Goal: Task Accomplishment & Management: Complete application form

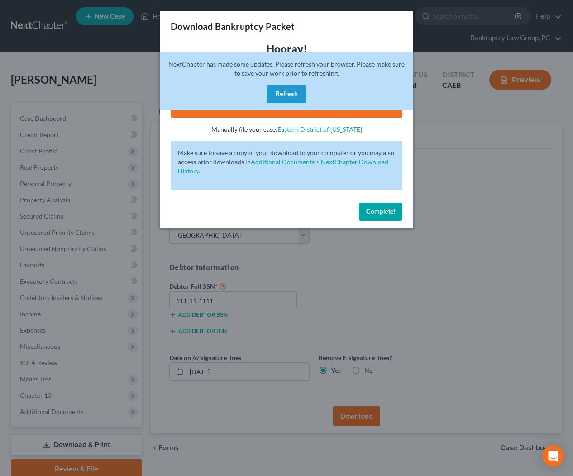
select select "2"
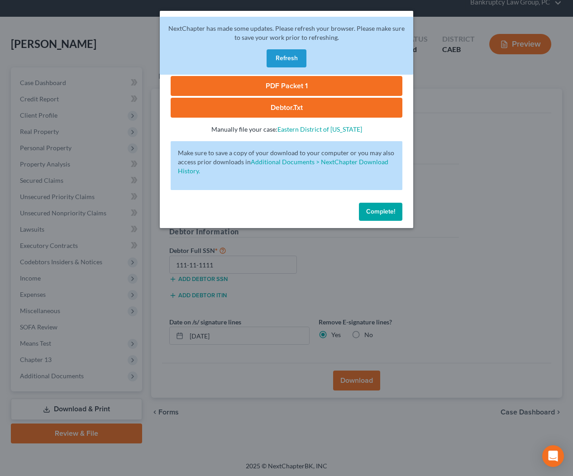
click at [288, 58] on button "Refresh" at bounding box center [287, 58] width 40 height 18
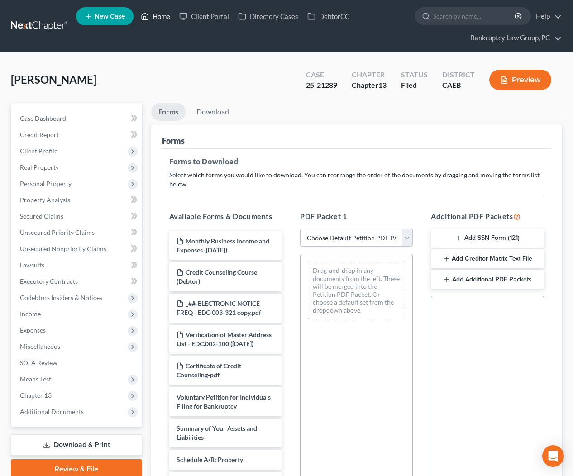
click at [161, 14] on link "Home" at bounding box center [155, 16] width 38 height 16
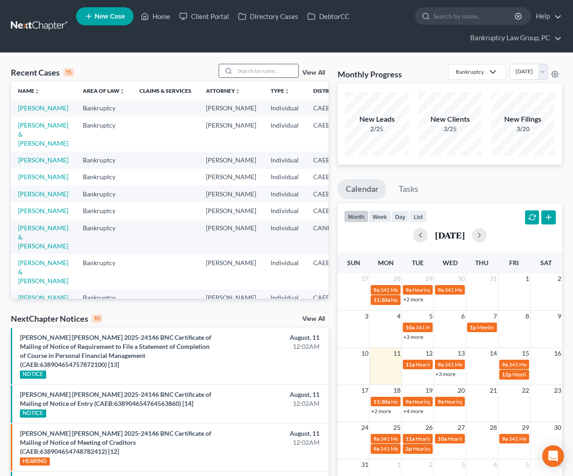
click at [273, 69] on input "search" at bounding box center [266, 70] width 63 height 13
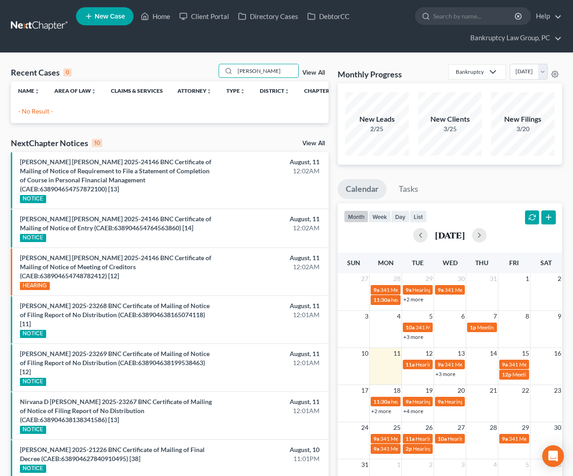
type input "LOURDES"
click at [114, 18] on span "New Case" at bounding box center [110, 16] width 30 height 7
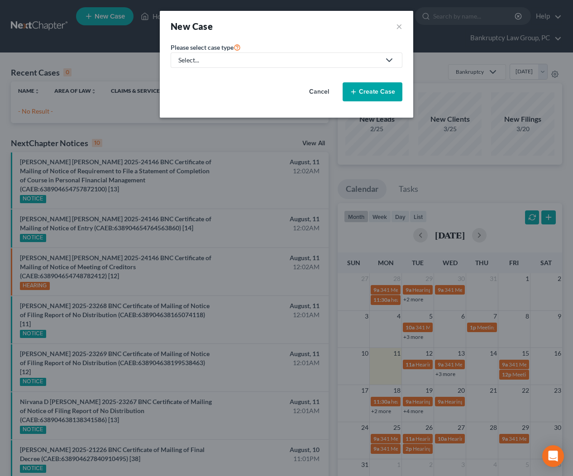
click at [203, 60] on div "Select..." at bounding box center [279, 60] width 202 height 9
click at [200, 78] on div "Bankruptcy" at bounding box center [195, 78] width 33 height 9
select select "8"
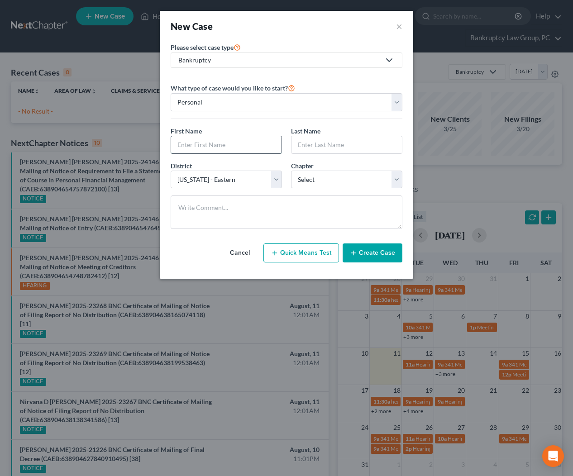
click at [231, 145] on input "text" at bounding box center [226, 144] width 110 height 17
type input "Lourdes"
type input "Lopez"
click at [311, 185] on select "Select 7 11 12 13" at bounding box center [346, 180] width 111 height 18
select select "0"
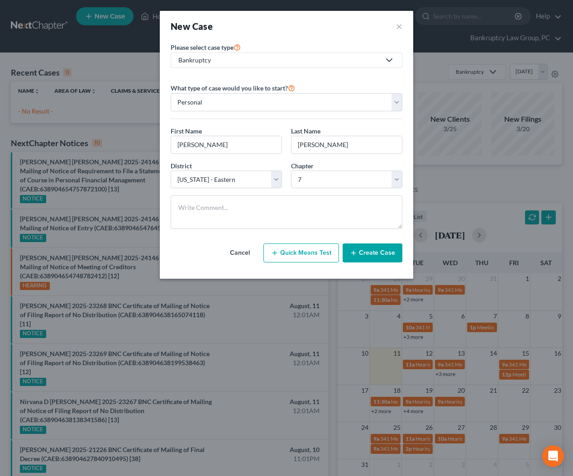
click at [371, 251] on button "Create Case" at bounding box center [373, 252] width 60 height 19
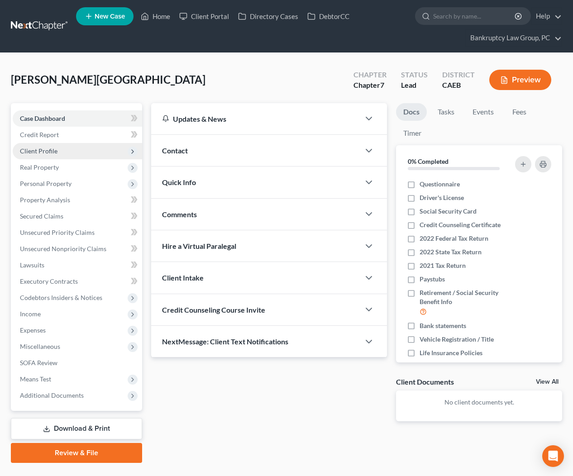
click at [41, 153] on span "Client Profile" at bounding box center [39, 151] width 38 height 8
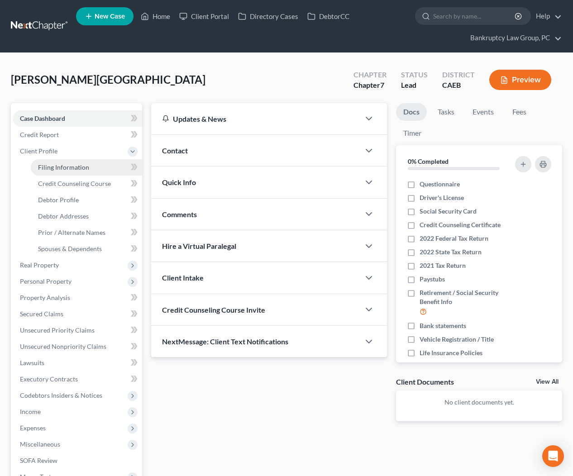
click at [52, 165] on span "Filing Information" at bounding box center [63, 167] width 51 height 8
select select "1"
select select "0"
select select "8"
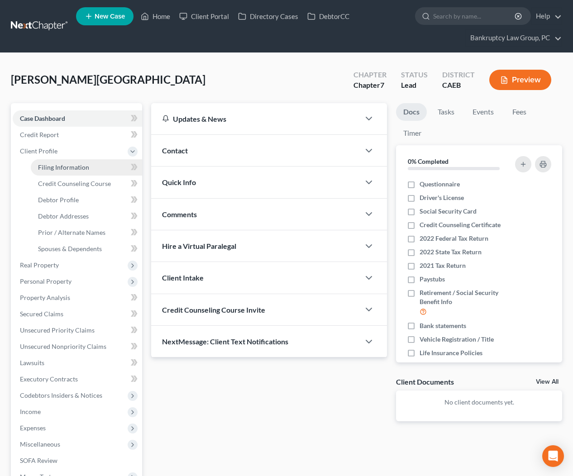
select select "4"
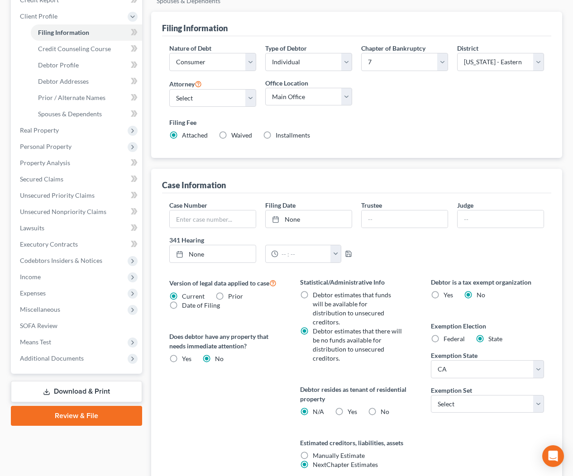
scroll to position [182, 0]
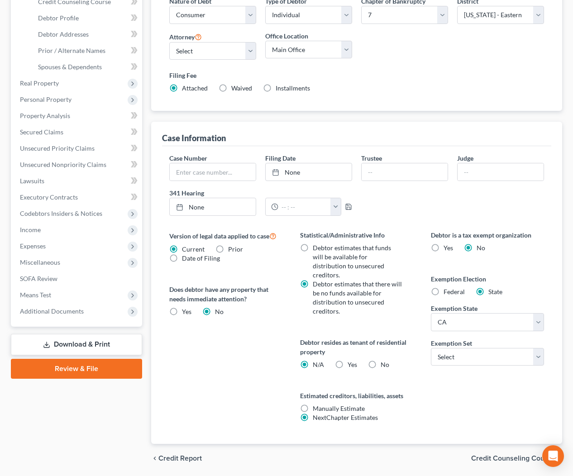
click at [381, 360] on label "No" at bounding box center [385, 364] width 9 height 9
click at [396, 338] on div "Debtor resides as tenant of residential property N/A Yes Yes No" at bounding box center [356, 354] width 113 height 32
click at [360, 338] on div "Debtor resides as tenant of residential property N/A Yes Yes No" at bounding box center [356, 354] width 113 height 32
click at [381, 360] on label "No" at bounding box center [385, 364] width 9 height 9
click at [384, 360] on input "No" at bounding box center [387, 363] width 6 height 6
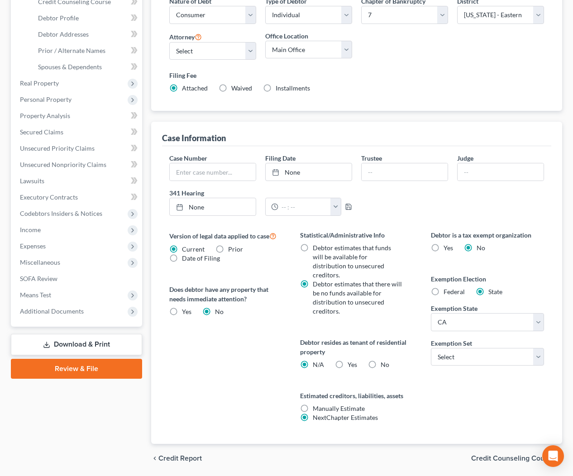
radio input "true"
radio input "false"
click at [482, 348] on select "Select 703 704" at bounding box center [487, 357] width 113 height 18
select select "1"
click at [504, 455] on span "Credit Counseling Course" at bounding box center [513, 458] width 84 height 7
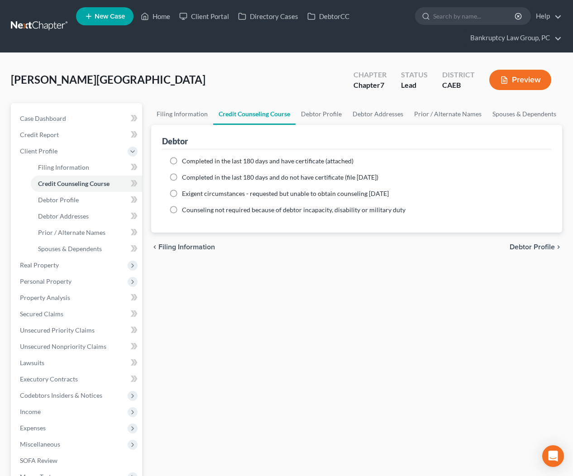
click at [182, 161] on label "Completed in the last 180 days and have certificate (attached)" at bounding box center [268, 161] width 172 height 9
click at [186, 161] on input "Completed in the last 180 days and have certificate (attached)" at bounding box center [189, 160] width 6 height 6
radio input "true"
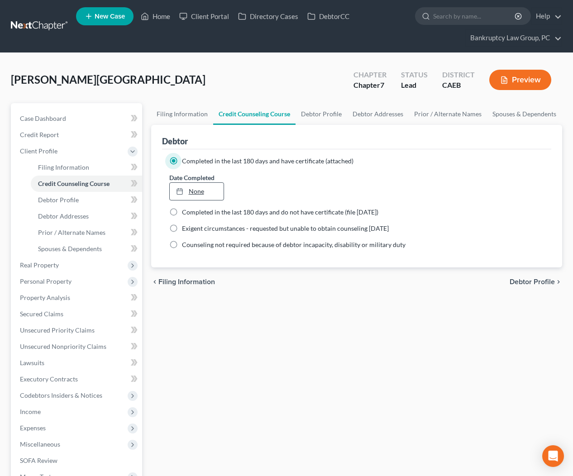
type input "8/11/2025"
click at [200, 191] on link "8/11/2025" at bounding box center [197, 191] width 54 height 17
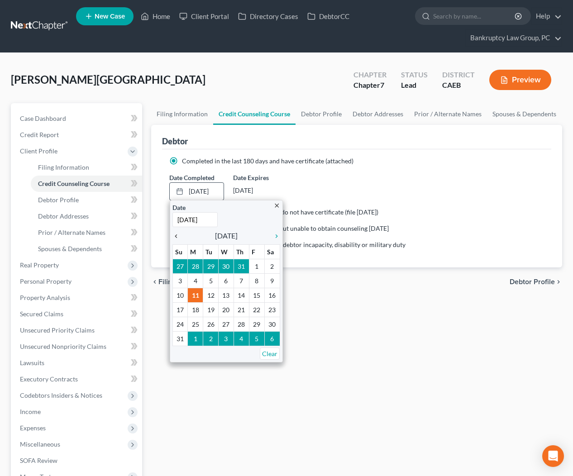
click at [178, 234] on icon "chevron_left" at bounding box center [178, 236] width 12 height 7
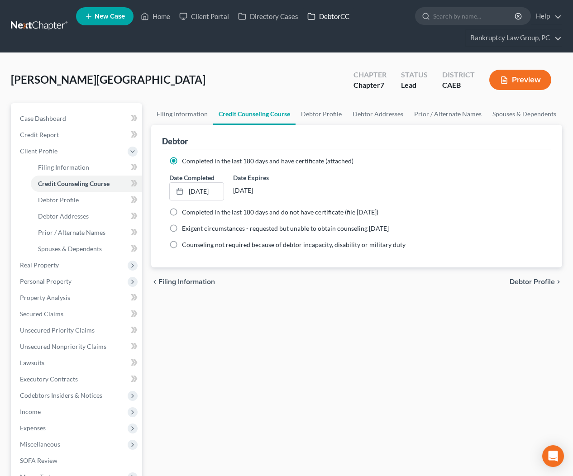
click at [326, 19] on link "DebtorCC" at bounding box center [328, 16] width 51 height 16
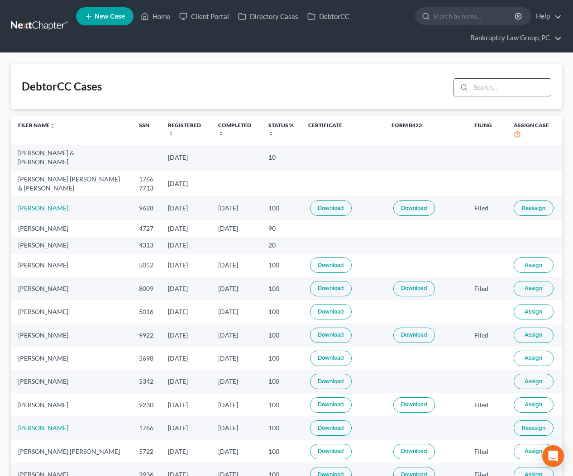
click at [519, 86] on input "search" at bounding box center [511, 87] width 80 height 17
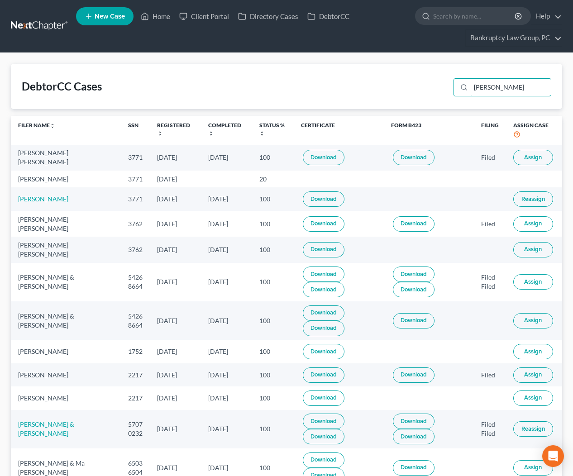
drag, startPoint x: 455, startPoint y: 89, endPoint x: 440, endPoint y: 89, distance: 14.9
click at [440, 89] on div "DebtorCC Cases lopez" at bounding box center [286, 86] width 551 height 45
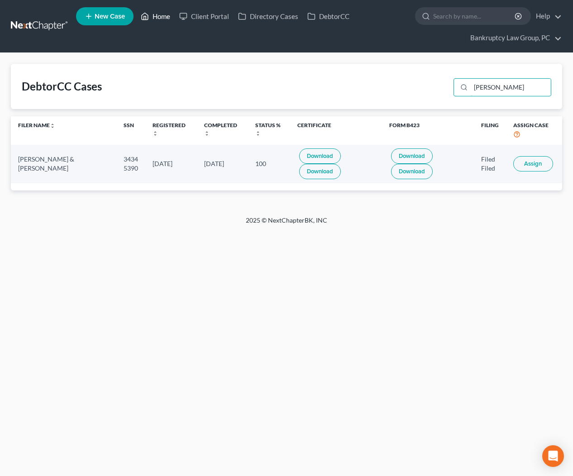
type input "lourdes"
click at [164, 17] on link "Home" at bounding box center [155, 16] width 38 height 16
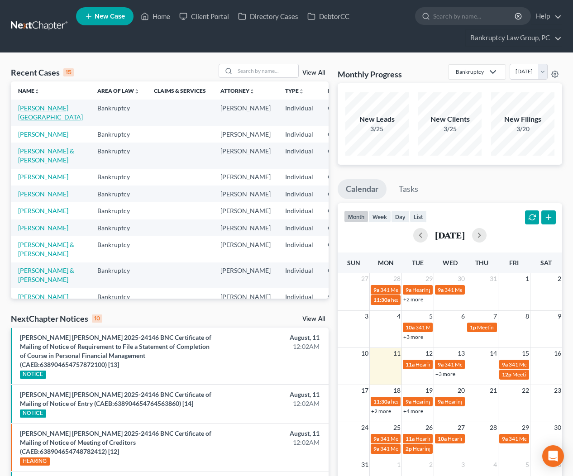
click at [30, 110] on link "[PERSON_NAME][GEOGRAPHIC_DATA]" at bounding box center [50, 112] width 65 height 17
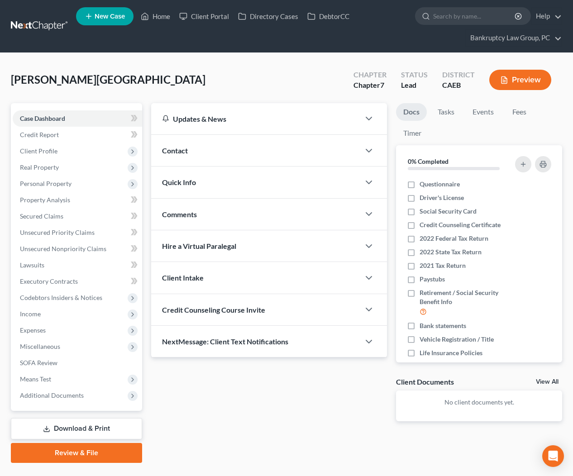
scroll to position [20, 0]
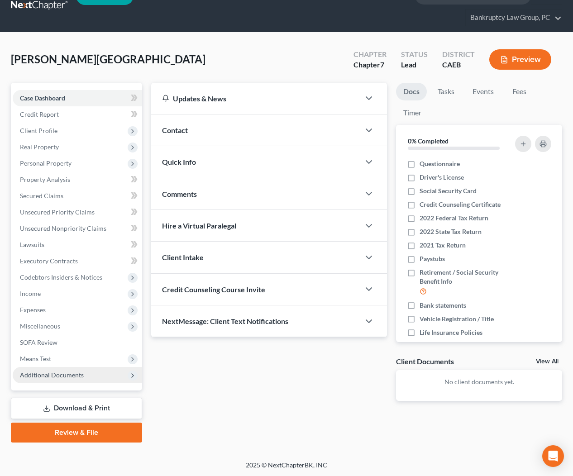
click at [76, 376] on span "Additional Documents" at bounding box center [52, 375] width 64 height 8
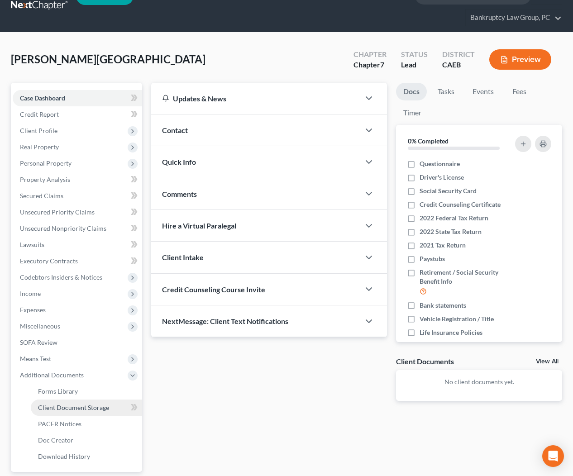
click at [69, 412] on link "Client Document Storage" at bounding box center [86, 408] width 111 height 16
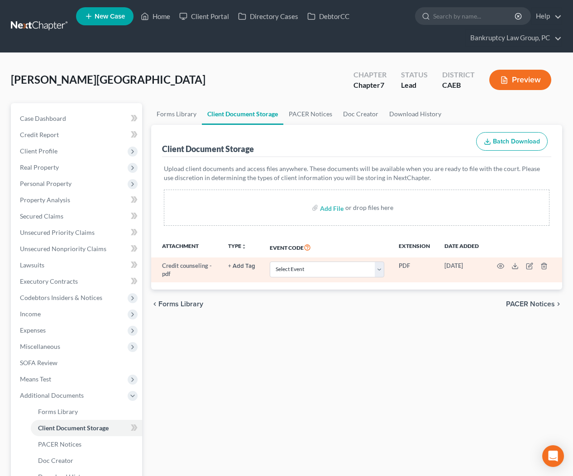
scroll to position [102, 0]
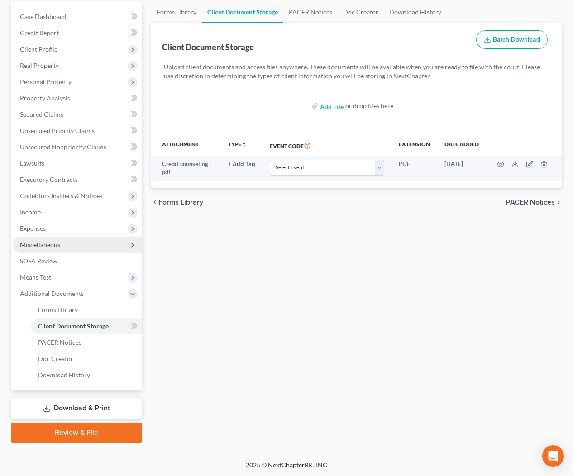
click at [43, 246] on span "Miscellaneous" at bounding box center [40, 245] width 40 height 8
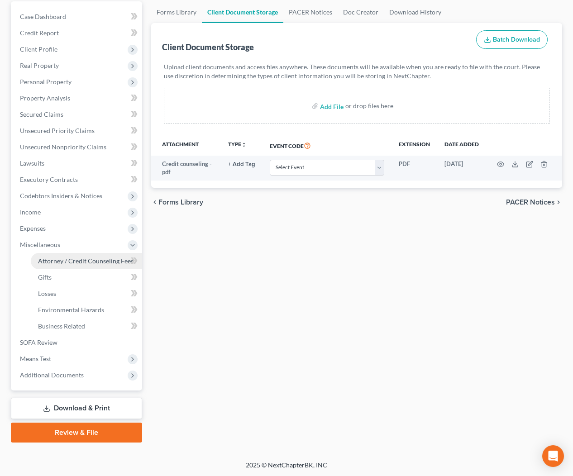
click at [48, 258] on span "Attorney / Credit Counseling Fees" at bounding box center [85, 261] width 95 height 8
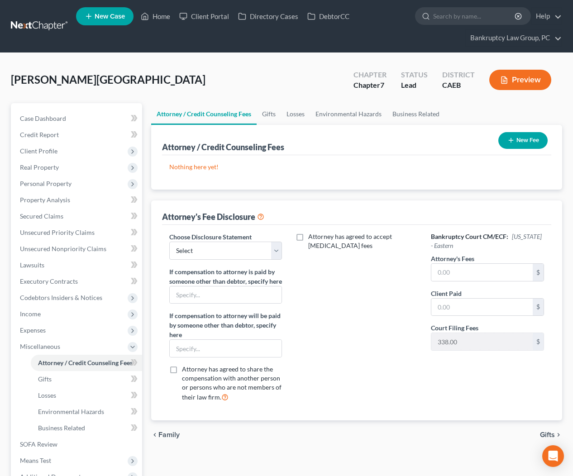
click at [526, 135] on button "New Fee" at bounding box center [522, 140] width 49 height 17
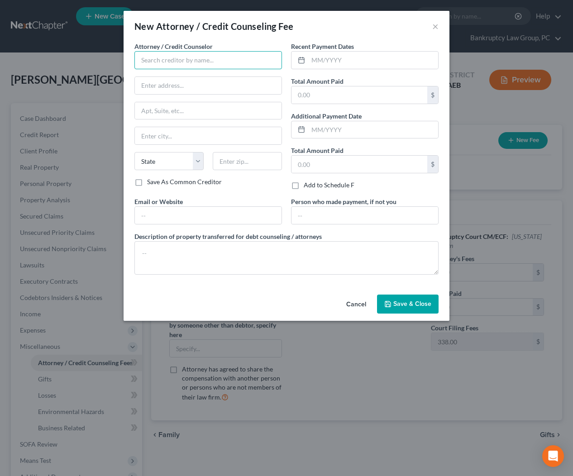
click at [219, 61] on input "text" at bounding box center [208, 60] width 148 height 18
type input "Abacus Credit Counseling"
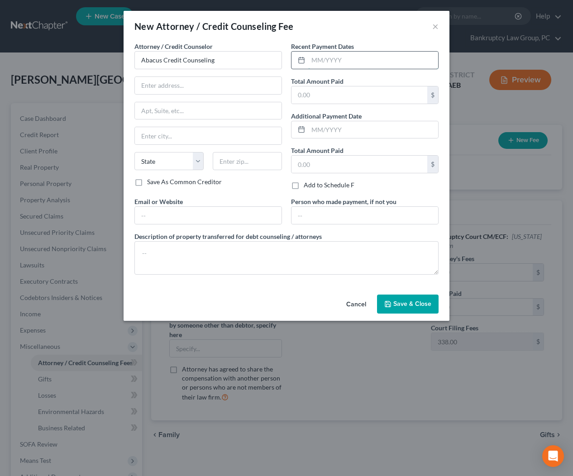
click at [374, 53] on input "text" at bounding box center [373, 60] width 130 height 17
type input "07/2025"
click at [317, 95] on input "text" at bounding box center [359, 94] width 136 height 17
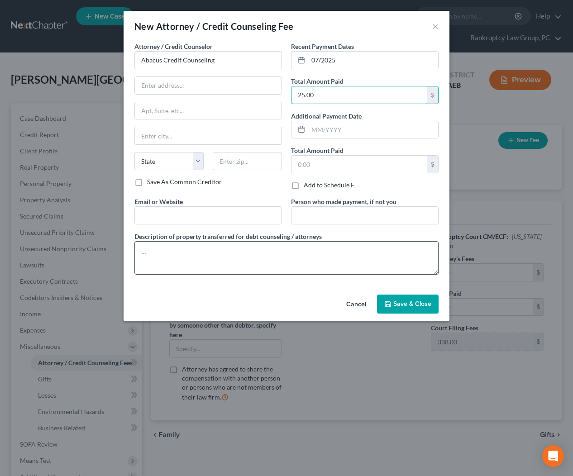
type input "25.00"
click at [208, 263] on textarea at bounding box center [286, 257] width 304 height 33
click at [192, 258] on textarea "Credit Cous" at bounding box center [286, 257] width 304 height 33
type textarea "Credit Counseling Course"
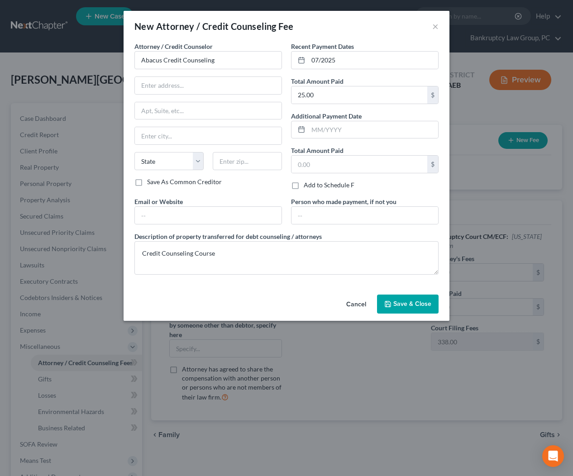
click at [406, 305] on span "Save & Close" at bounding box center [412, 304] width 38 height 8
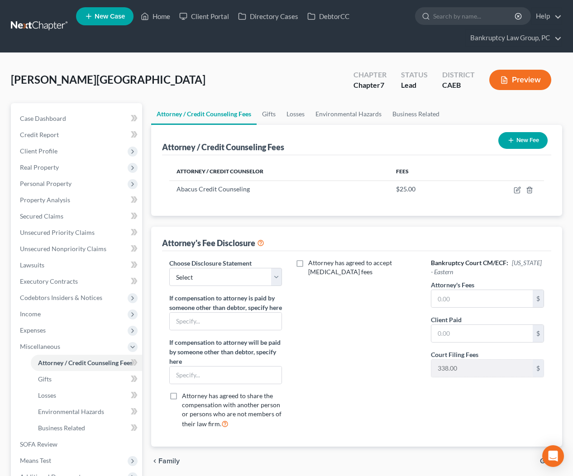
click at [512, 142] on icon "button" at bounding box center [510, 140] width 7 height 7
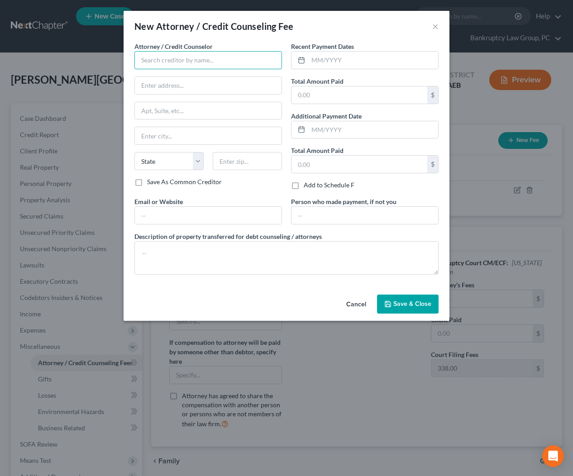
click at [153, 61] on input "text" at bounding box center [208, 60] width 148 height 18
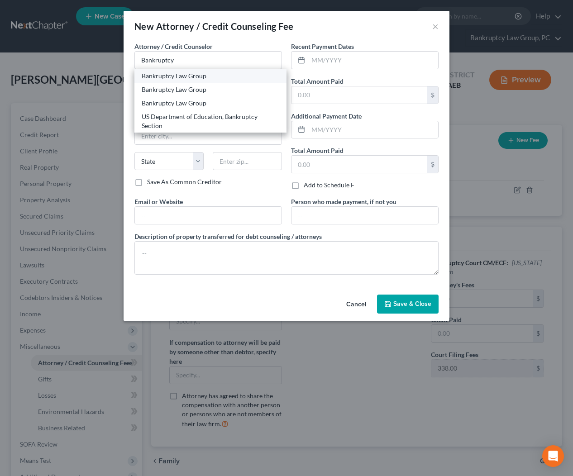
click at [153, 73] on div "Bankruptcy Law Group" at bounding box center [211, 76] width 138 height 9
type input "Bankruptcy Law Group"
type input "11230 Gold Express Dr"
type input "Ste 310 #361"
type input "Rancho Cordova"
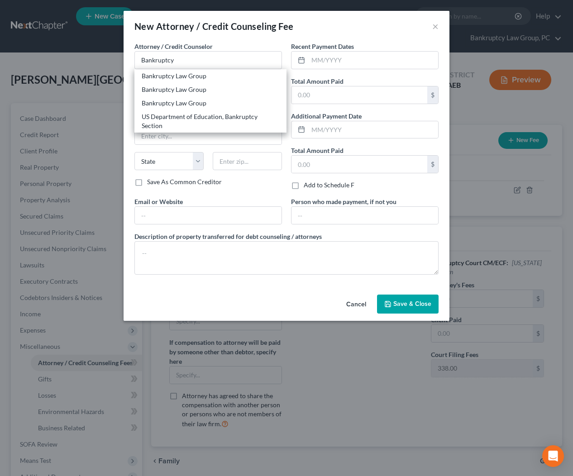
select select "4"
type input "95670"
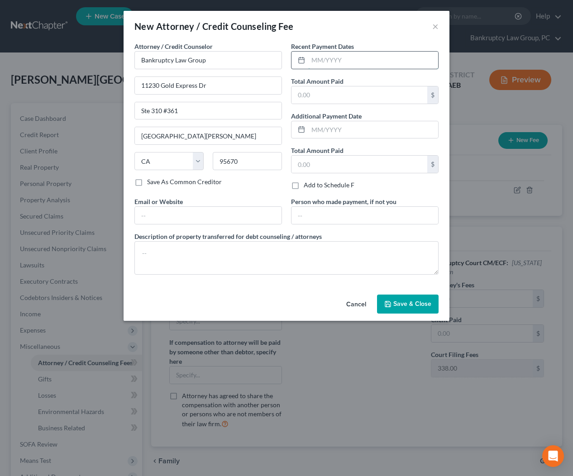
click at [349, 62] on input "text" at bounding box center [373, 60] width 130 height 17
type input "07/2025"
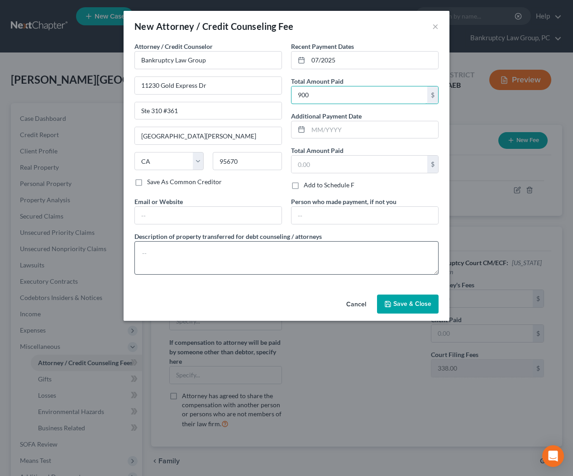
type input "900"
click at [256, 270] on textarea at bounding box center [286, 257] width 304 height 33
type textarea "Pre-Petition Attorney Fees: $855 Credit Report Fee: $45"
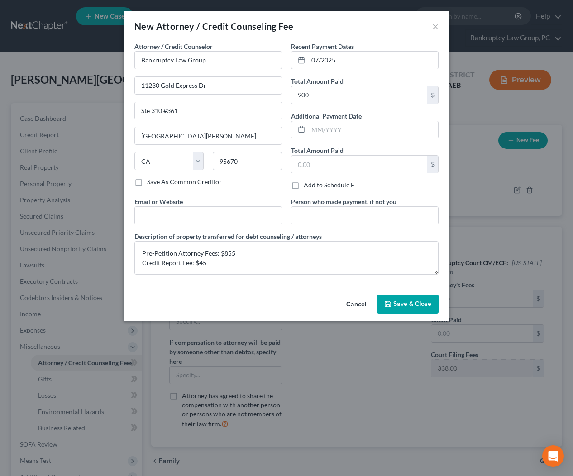
click at [391, 301] on icon "button" at bounding box center [387, 304] width 7 height 7
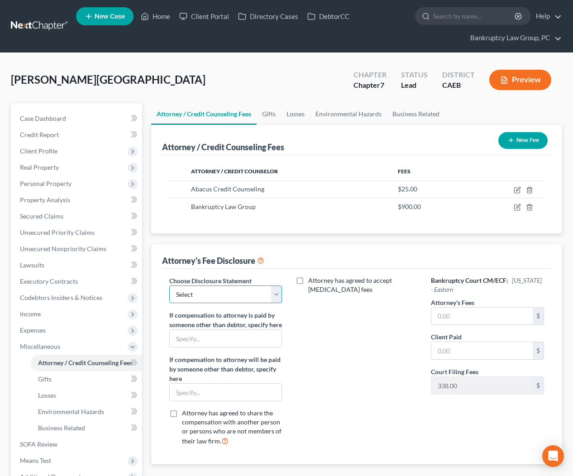
click at [205, 301] on select "Select CH 13 - OPT IN BI-FURCATION NORMAL DISCLOSURE" at bounding box center [225, 295] width 113 height 18
select select "1"
click at [458, 316] on input "text" at bounding box center [481, 316] width 101 height 17
type input "2,317"
type input "9"
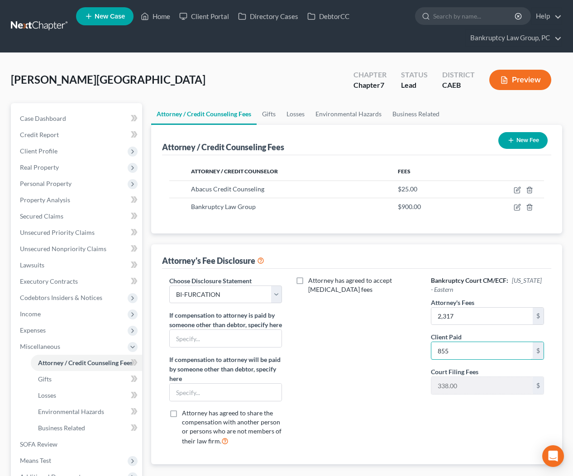
type input "855"
click at [327, 353] on div "Attorney has agreed to accept retainer fees" at bounding box center [356, 364] width 131 height 177
click at [37, 152] on span "Client Profile" at bounding box center [39, 151] width 38 height 8
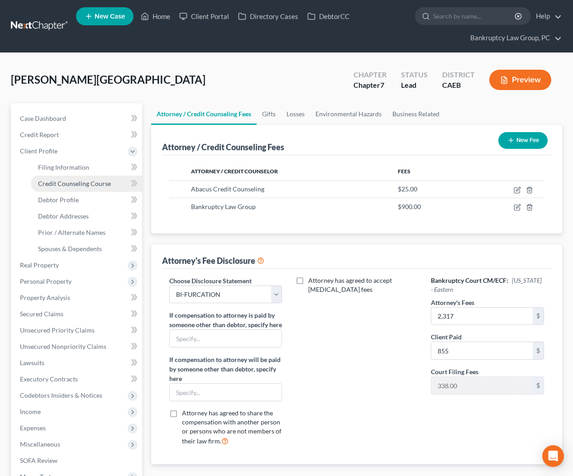
click at [70, 180] on span "Credit Counseling Course" at bounding box center [74, 184] width 73 height 8
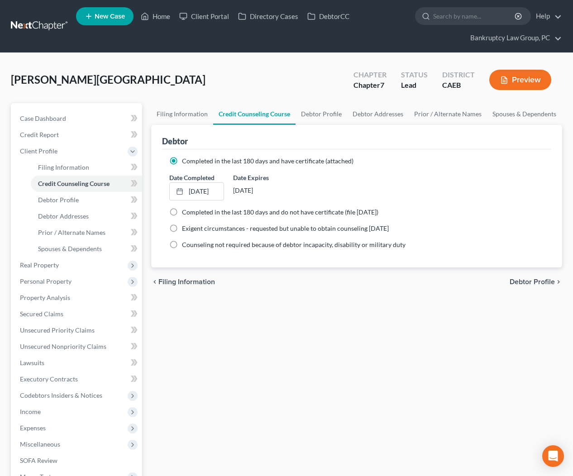
click at [534, 279] on span "Debtor Profile" at bounding box center [532, 281] width 45 height 7
select select "0"
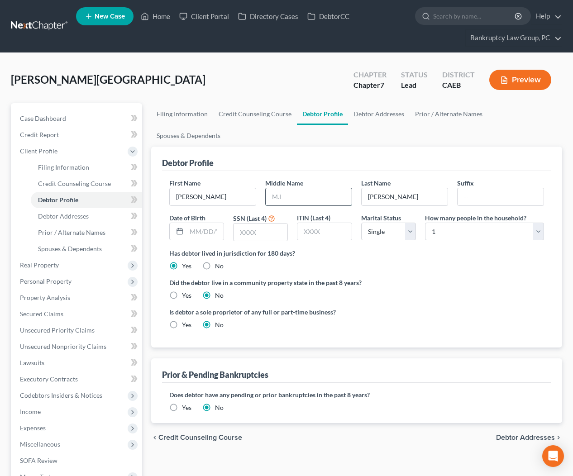
click at [307, 188] on input "text" at bounding box center [309, 196] width 86 height 17
type input "Maria"
type input "05/02/1978"
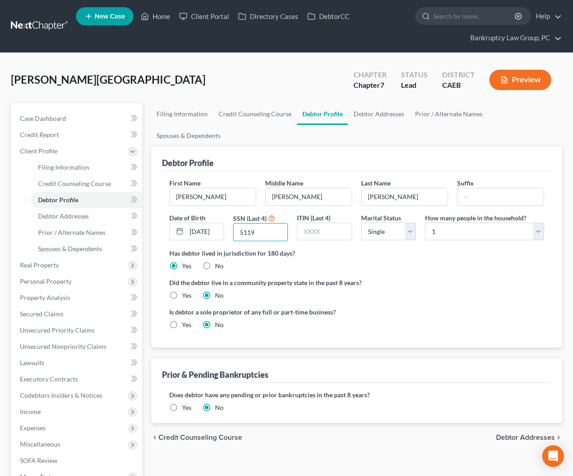
type input "5119"
click at [182, 291] on label "Yes" at bounding box center [187, 295] width 10 height 9
click at [186, 291] on input "Yes" at bounding box center [189, 294] width 6 height 6
radio input "true"
radio input "false"
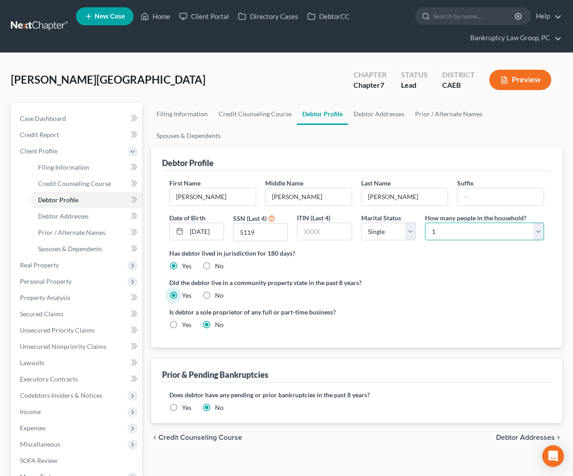
click at [466, 223] on select "Select 1 2 3 4 5 6 7 8 9 10 11 12 13 14 15 16 17 18 19 20" at bounding box center [484, 232] width 119 height 18
select select "2"
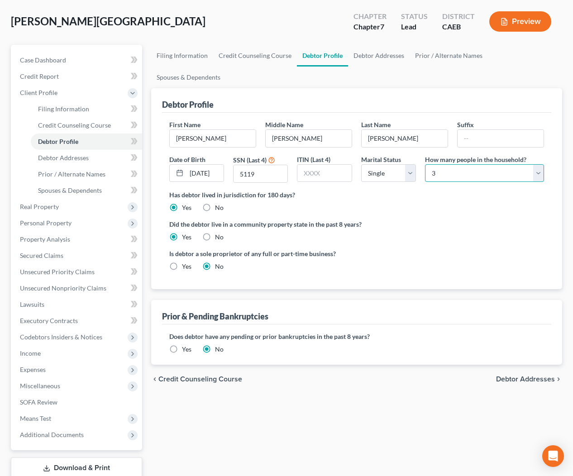
scroll to position [118, 0]
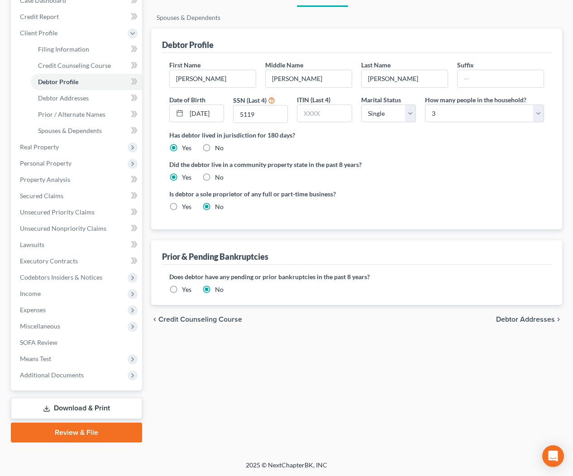
click at [532, 316] on span "Debtor Addresses" at bounding box center [525, 319] width 59 height 7
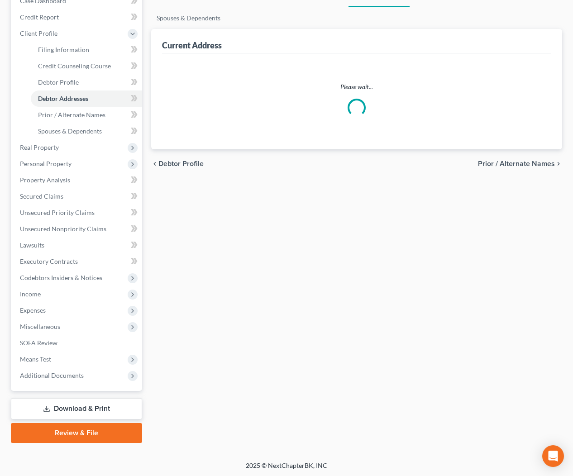
scroll to position [95, 0]
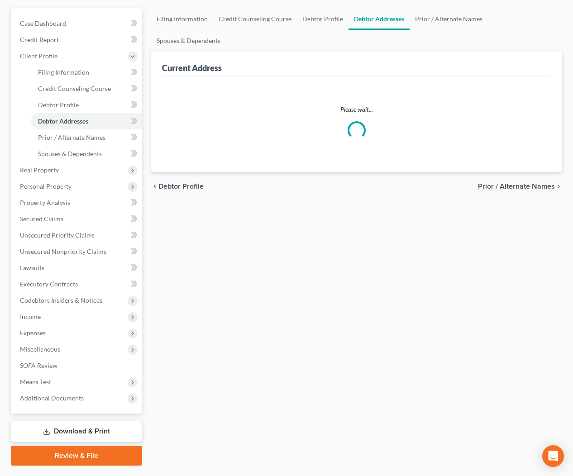
select select "0"
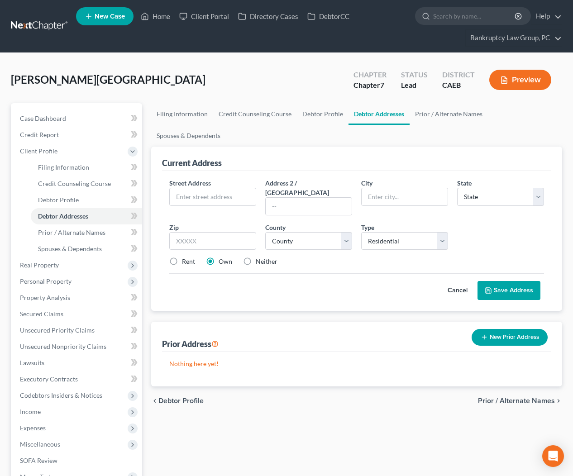
scroll to position [0, 0]
click at [212, 188] on input "text" at bounding box center [213, 196] width 86 height 17
type input "[STREET_ADDRESS]"
type input "94589"
type input "Vallejo"
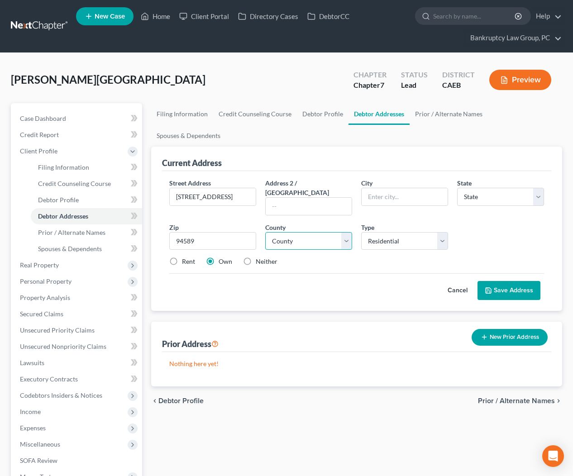
select select "4"
click at [309, 232] on select "County" at bounding box center [308, 241] width 87 height 18
select select "47"
click at [506, 281] on button "Save Address" at bounding box center [508, 290] width 63 height 19
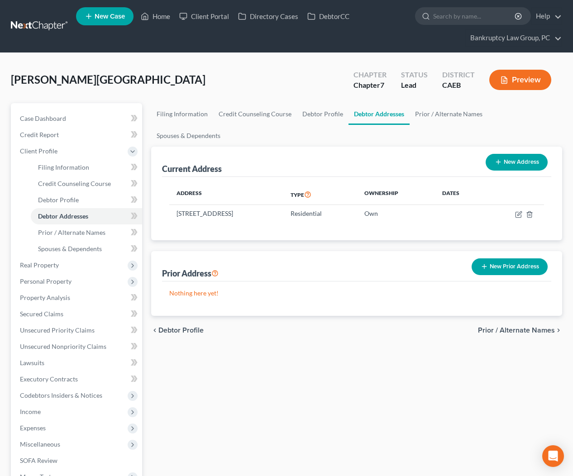
click at [505, 327] on span "Prior / Alternate Names" at bounding box center [516, 330] width 77 height 7
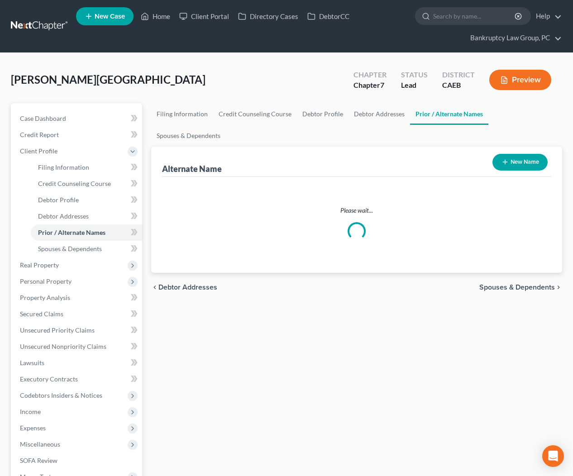
click at [505, 307] on div "Filing Information Credit Counseling Course Debtor Profile Debtor Addresses Pri…" at bounding box center [357, 332] width 420 height 458
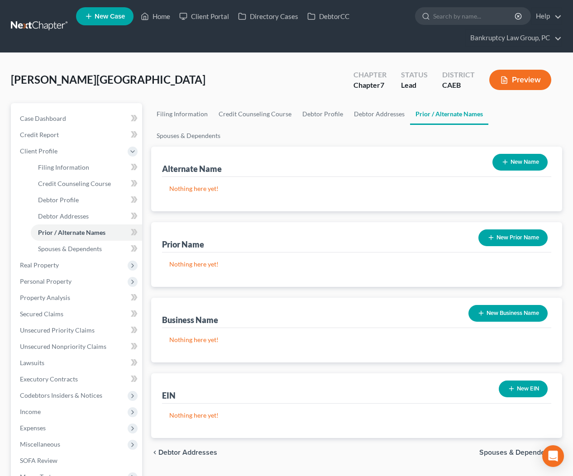
click at [507, 158] on icon "button" at bounding box center [504, 161] width 7 height 7
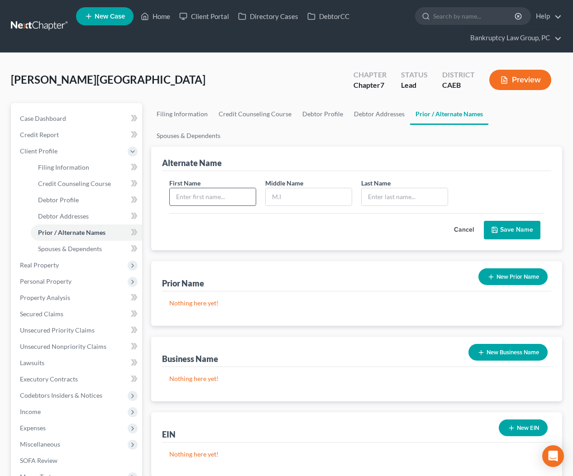
click at [210, 188] on input "text" at bounding box center [213, 196] width 86 height 17
type input "Lourdes"
type input "M"
type input "Lopez"
click at [523, 221] on button "Save Name" at bounding box center [512, 230] width 57 height 19
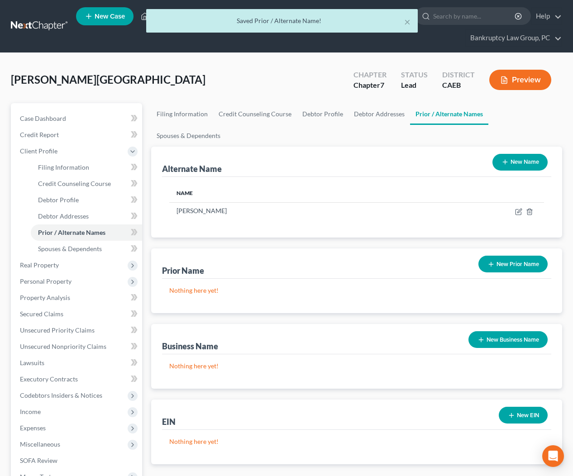
drag, startPoint x: 533, startPoint y: 134, endPoint x: 399, endPoint y: 148, distance: 134.6
click at [532, 154] on button "New Name" at bounding box center [519, 162] width 55 height 17
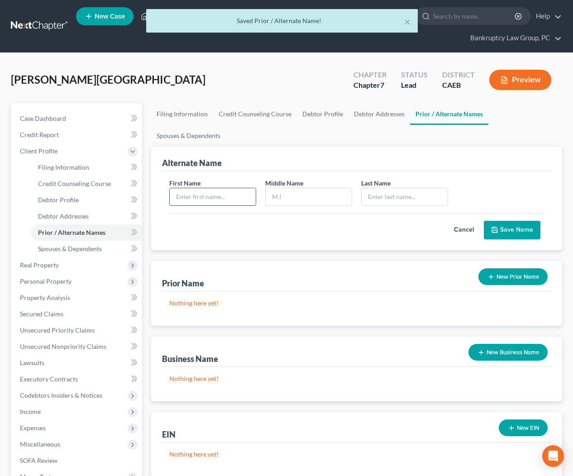
click at [178, 188] on input "text" at bounding box center [213, 196] width 86 height 17
type input "Lourdes"
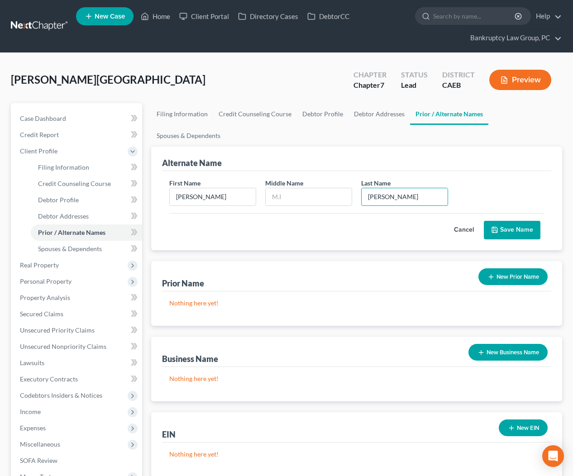
type input "Lopez"
click at [506, 221] on button "Save Name" at bounding box center [512, 230] width 57 height 19
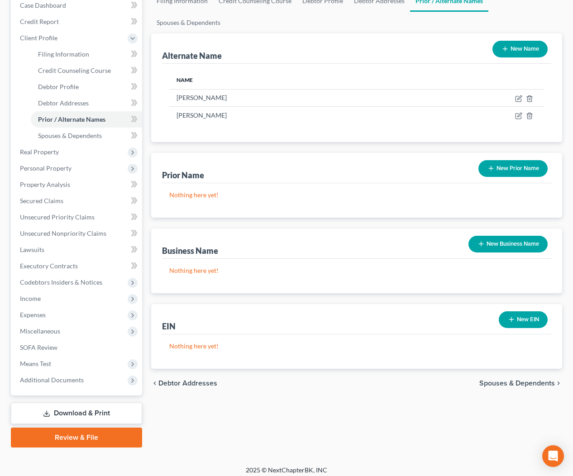
scroll to position [118, 0]
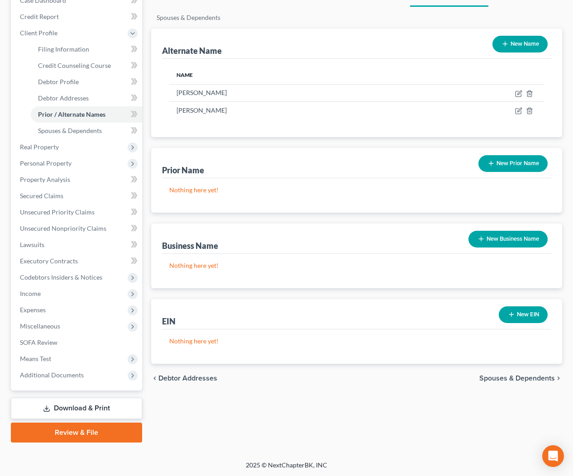
click at [509, 364] on div "chevron_left Debtor Addresses Spouses & Dependents chevron_right" at bounding box center [356, 378] width 411 height 29
drag, startPoint x: 500, startPoint y: 355, endPoint x: 496, endPoint y: 348, distance: 8.1
click at [500, 375] on span "Spouses & Dependents" at bounding box center [517, 378] width 76 height 7
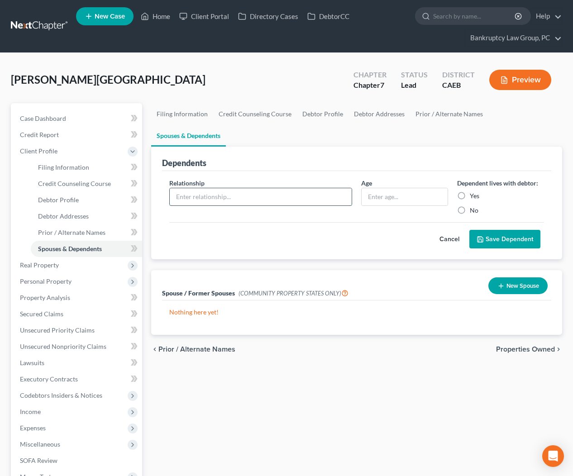
click at [223, 188] on input "text" at bounding box center [261, 196] width 182 height 17
type input "Son"
type input "15"
click at [470, 191] on label "Yes" at bounding box center [475, 195] width 10 height 9
click at [473, 191] on input "Yes" at bounding box center [476, 194] width 6 height 6
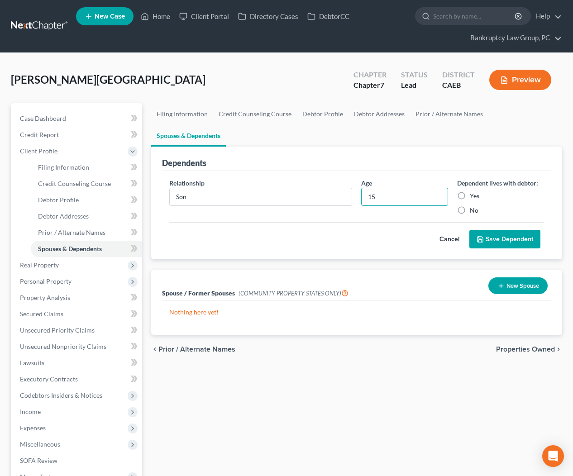
radio input "true"
click at [520, 230] on button "Save Dependent" at bounding box center [504, 239] width 71 height 19
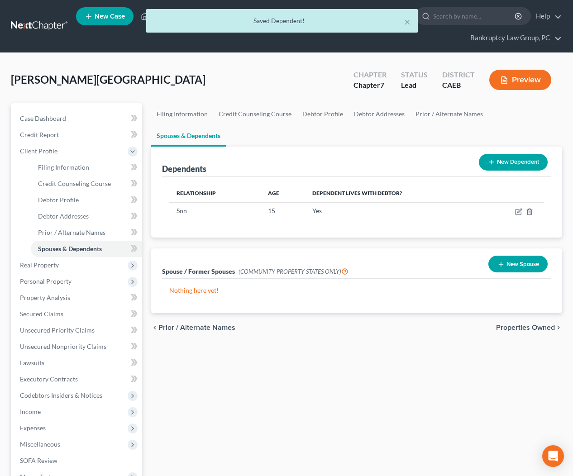
drag, startPoint x: 524, startPoint y: 143, endPoint x: 431, endPoint y: 155, distance: 93.5
click at [524, 154] on button "New Dependent" at bounding box center [513, 162] width 69 height 17
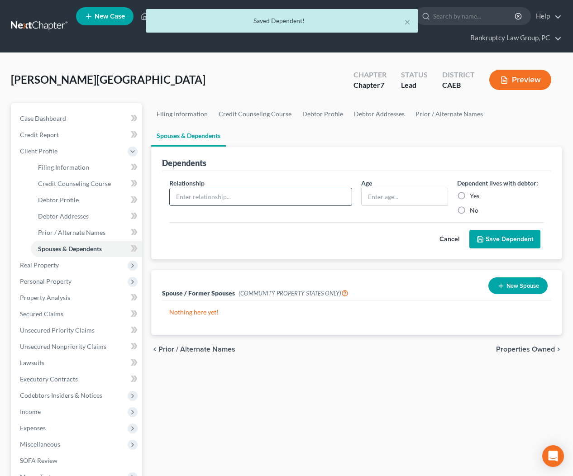
click at [245, 188] on input "text" at bounding box center [261, 196] width 182 height 17
type input "Son"
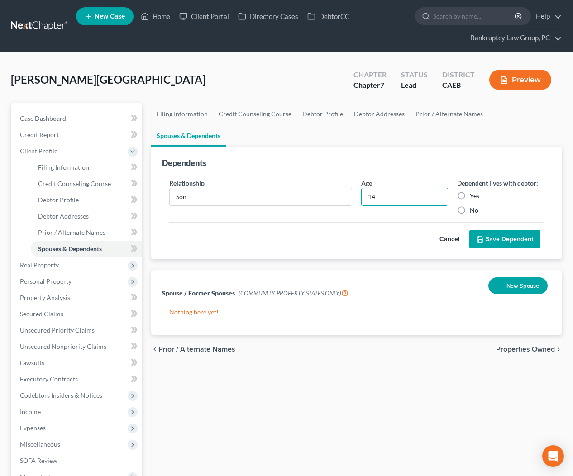
type input "14"
click at [470, 191] on label "Yes" at bounding box center [475, 195] width 10 height 9
click at [473, 191] on input "Yes" at bounding box center [476, 194] width 6 height 6
radio input "true"
drag, startPoint x: 505, startPoint y: 215, endPoint x: 511, endPoint y: 216, distance: 6.0
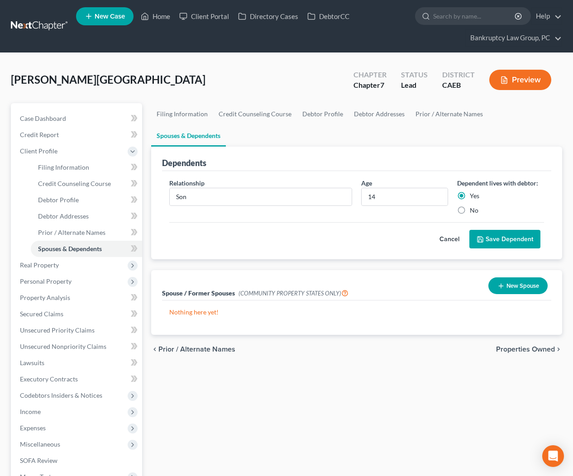
click at [505, 230] on button "Save Dependent" at bounding box center [504, 239] width 71 height 19
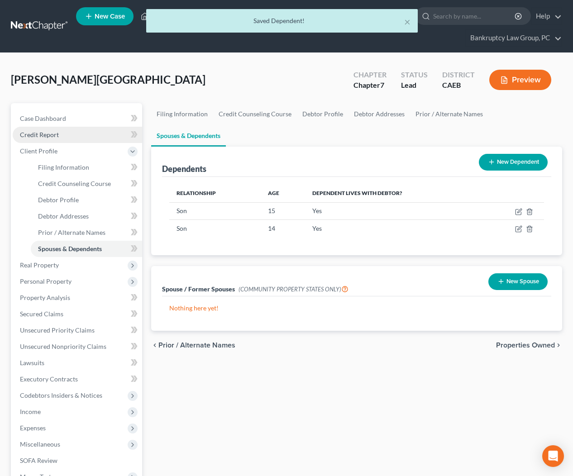
click at [51, 138] on span "Credit Report" at bounding box center [39, 135] width 39 height 8
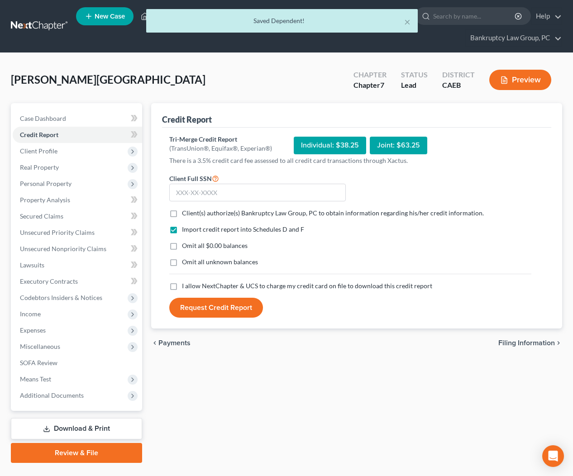
drag, startPoint x: 168, startPoint y: 214, endPoint x: 169, endPoint y: 227, distance: 13.2
click at [182, 215] on label "Client(s) authorize(s) Bankruptcy Law Group, PC to obtain information regarding…" at bounding box center [333, 213] width 302 height 9
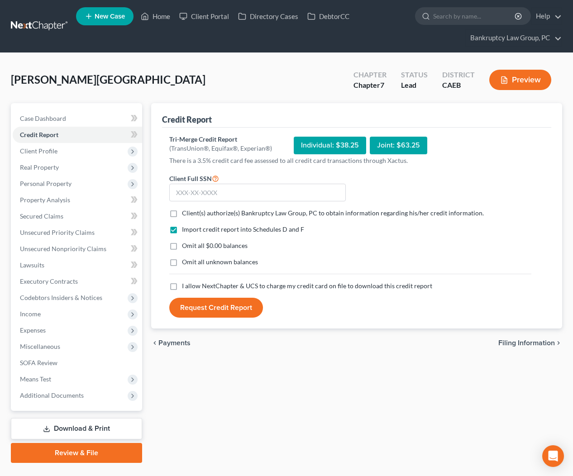
drag, startPoint x: 173, startPoint y: 243, endPoint x: 173, endPoint y: 217, distance: 25.8
click at [182, 243] on label "Omit all $0.00 balances" at bounding box center [215, 245] width 66 height 9
click at [186, 243] on input "Omit all $0.00 balances" at bounding box center [189, 244] width 6 height 6
checkbox input "true"
drag, startPoint x: 173, startPoint y: 215, endPoint x: 177, endPoint y: 241, distance: 25.6
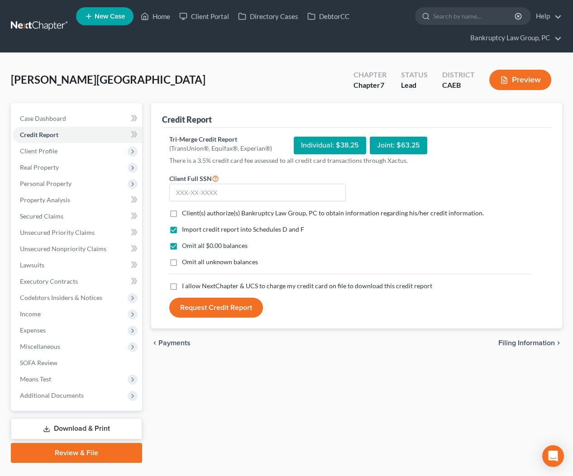
click at [182, 216] on label "Client(s) authorize(s) Bankruptcy Law Group, PC to obtain information regarding…" at bounding box center [333, 213] width 302 height 9
click at [186, 215] on input "Client(s) authorize(s) Bankruptcy Law Group, PC to obtain information regarding…" at bounding box center [189, 212] width 6 height 6
checkbox input "true"
drag, startPoint x: 175, startPoint y: 264, endPoint x: 171, endPoint y: 276, distance: 12.3
click at [182, 266] on label "Omit all unknown balances" at bounding box center [220, 262] width 76 height 9
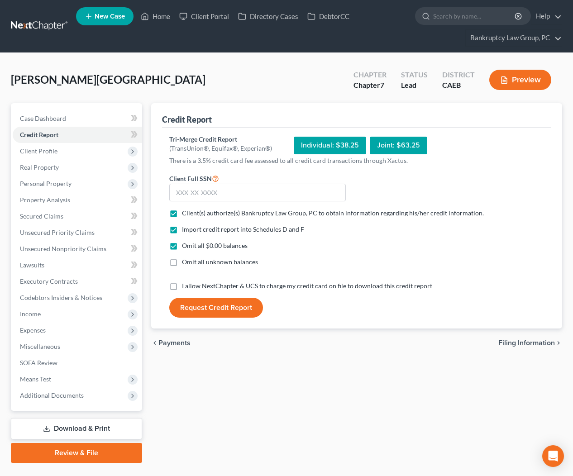
click at [186, 263] on input "Omit all unknown balances" at bounding box center [189, 261] width 6 height 6
checkbox input "true"
click at [182, 284] on label "I allow NextChapter & UCS to charge my credit card on file to download this cre…" at bounding box center [307, 286] width 250 height 9
click at [186, 284] on input "I allow NextChapter & UCS to charge my credit card on file to download this cre…" at bounding box center [189, 285] width 6 height 6
checkbox input "true"
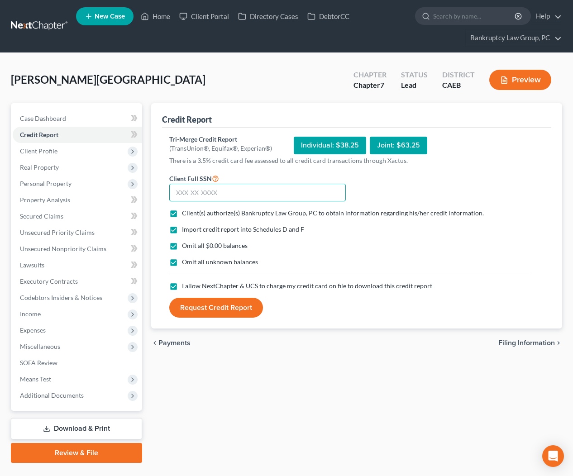
click at [309, 191] on input "text" at bounding box center [257, 193] width 177 height 18
type input "555-67-5119"
click at [237, 313] on button "Request Credit Report" at bounding box center [216, 308] width 94 height 20
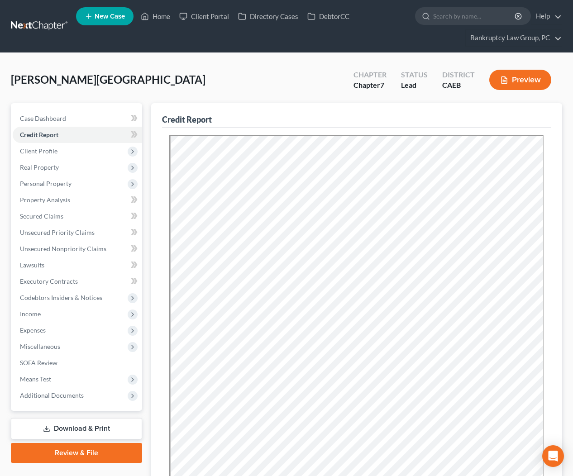
drag, startPoint x: 196, startPoint y: 80, endPoint x: 181, endPoint y: 86, distance: 17.2
click at [196, 80] on div "Lopez, Lourdes Upgraded Chapter Chapter 7 Status Lead District CAEB Preview" at bounding box center [286, 83] width 551 height 39
click at [48, 154] on span "Client Profile" at bounding box center [39, 151] width 38 height 8
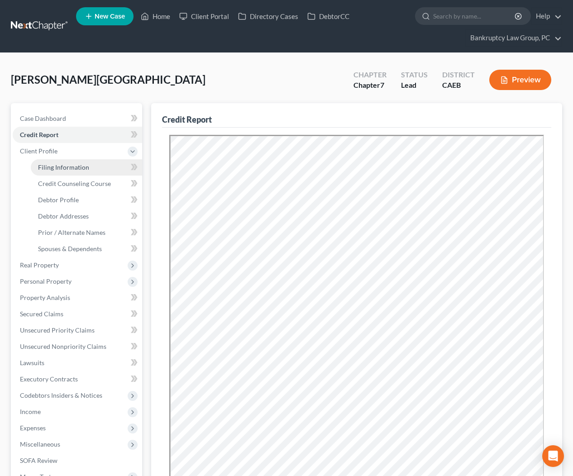
click at [53, 165] on span "Filing Information" at bounding box center [63, 167] width 51 height 8
select select "1"
select select "0"
select select "8"
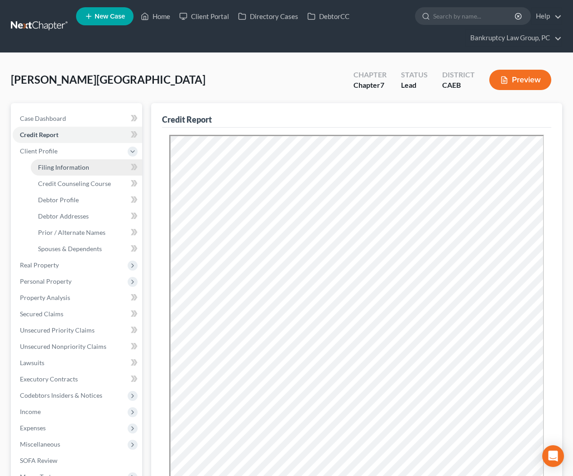
select select "0"
select select "4"
select select "1"
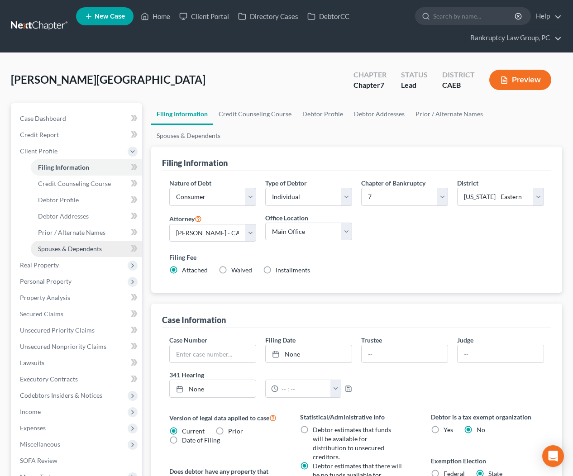
click at [67, 250] on span "Spouses & Dependents" at bounding box center [70, 249] width 64 height 8
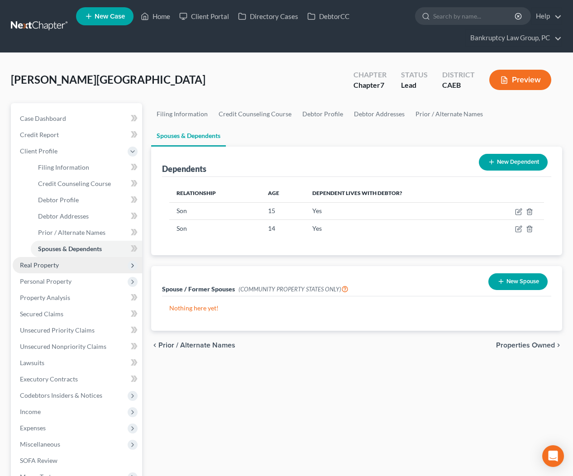
click at [51, 265] on span "Real Property" at bounding box center [39, 265] width 39 height 8
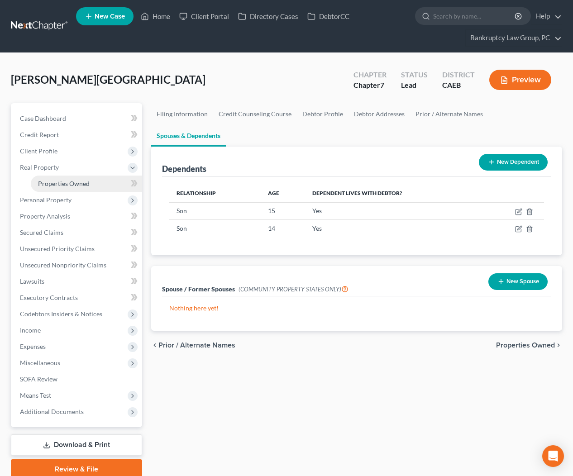
click at [57, 184] on span "Properties Owned" at bounding box center [64, 184] width 52 height 8
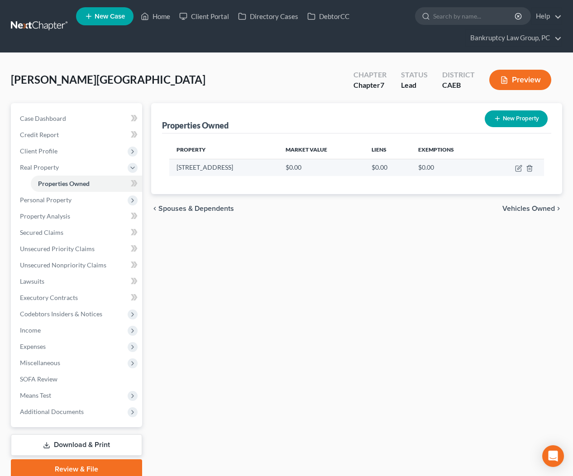
click at [229, 168] on td "[STREET_ADDRESS]" at bounding box center [223, 167] width 109 height 17
drag, startPoint x: 224, startPoint y: 167, endPoint x: 177, endPoint y: 169, distance: 47.1
click at [177, 169] on td "[STREET_ADDRESS]" at bounding box center [223, 167] width 109 height 17
copy td "[STREET_ADDRESS]"
click at [516, 167] on icon "button" at bounding box center [518, 168] width 7 height 7
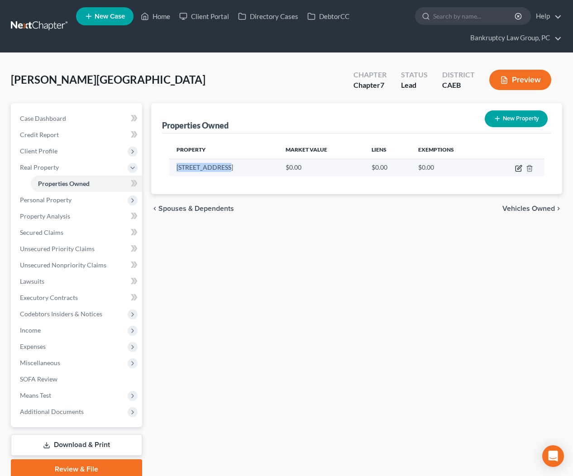
select select "4"
select select "47"
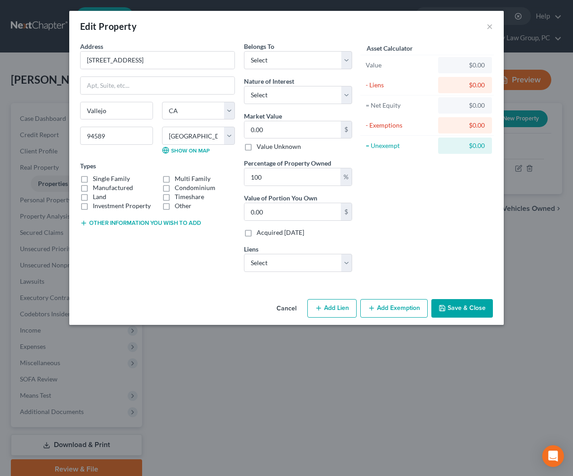
drag, startPoint x: 82, startPoint y: 178, endPoint x: 101, endPoint y: 206, distance: 33.8
click at [93, 179] on label "Single Family" at bounding box center [111, 178] width 37 height 9
click at [96, 179] on input "Single Family" at bounding box center [99, 177] width 6 height 6
checkbox input "true"
drag, startPoint x: 113, startPoint y: 221, endPoint x: 132, endPoint y: 229, distance: 20.1
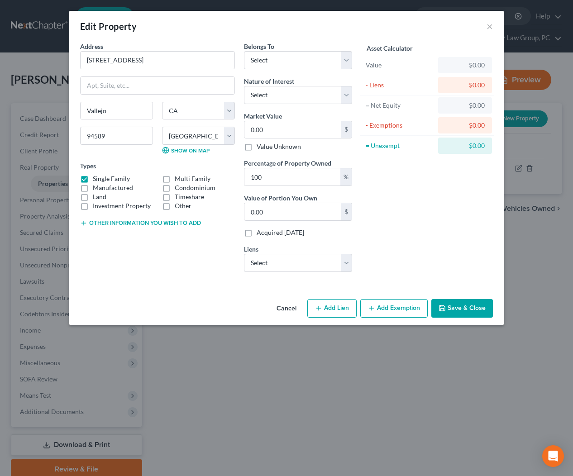
click at [114, 222] on button "Other information you wish to add" at bounding box center [140, 222] width 121 height 7
click at [172, 243] on textarea at bounding box center [157, 243] width 155 height 33
drag, startPoint x: 123, startPoint y: 241, endPoint x: 62, endPoint y: 239, distance: 60.2
click at [62, 239] on div "Edit Property × Address * 351 Carousel Dr Vallejo State AL AK AR AZ CA CO CT DE…" at bounding box center [286, 238] width 573 height 476
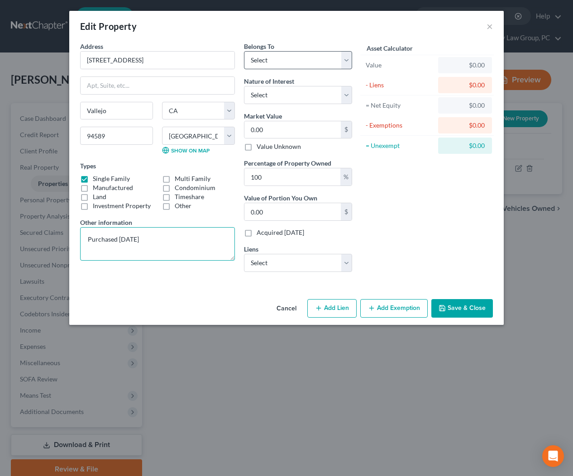
type textarea "Purchased 12/22/2011"
click at [294, 57] on select "Select Debtor 1 Only Debtor 2 Only Debtor 1 And Debtor 2 Only At Least One Of T…" at bounding box center [298, 60] width 108 height 18
select select "0"
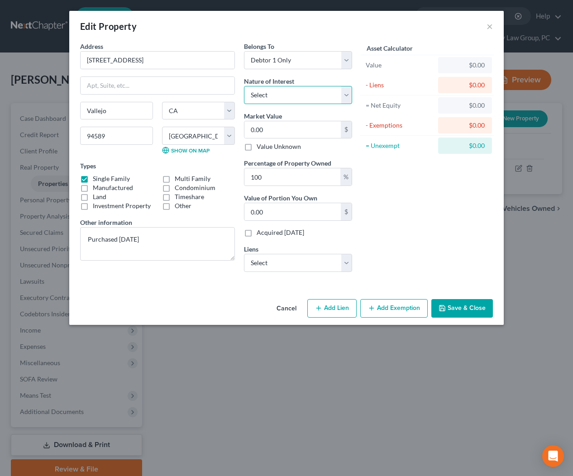
click at [289, 100] on select "Select Fee Simple Joint Tenant Life Estate Equitable Interest Future Interest T…" at bounding box center [298, 95] width 108 height 18
select select "0"
click at [288, 133] on input "0.00" at bounding box center [292, 129] width 96 height 17
type input "5"
type input "5.00"
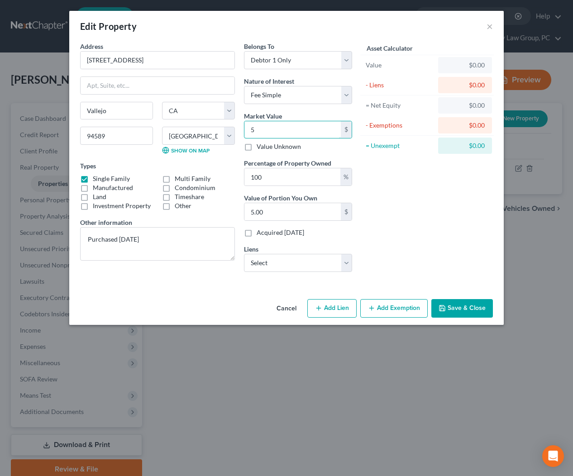
type input "52"
type input "52.00"
type input "524"
type input "524.00"
type input "5242"
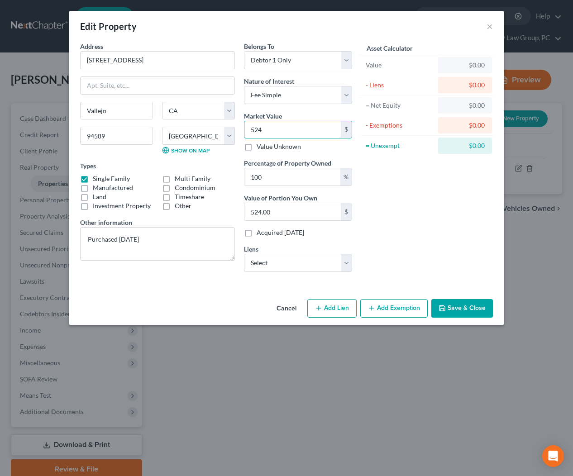
type input "5,242.00"
type input "5,2420"
type input "52,420.00"
type input "52,4200"
type input "524,200.00"
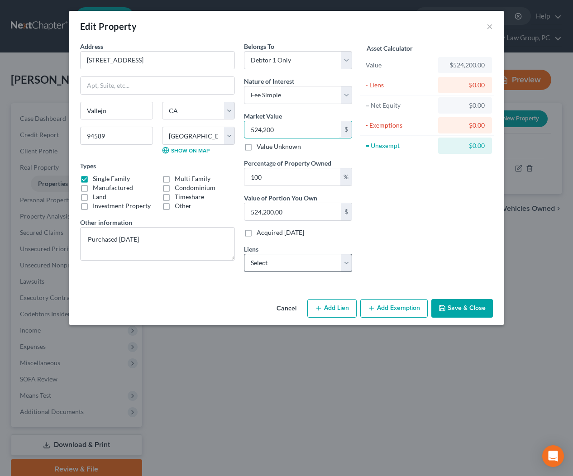
type input "524,200"
click at [294, 265] on select "Select Nstar/Cooper - $215,366.00 Redwood C U - $31,143.00" at bounding box center [298, 263] width 108 height 18
select select "0"
select select
select select "45"
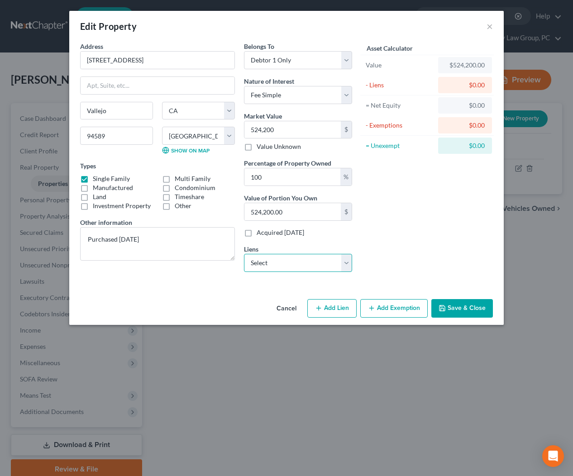
select select "0"
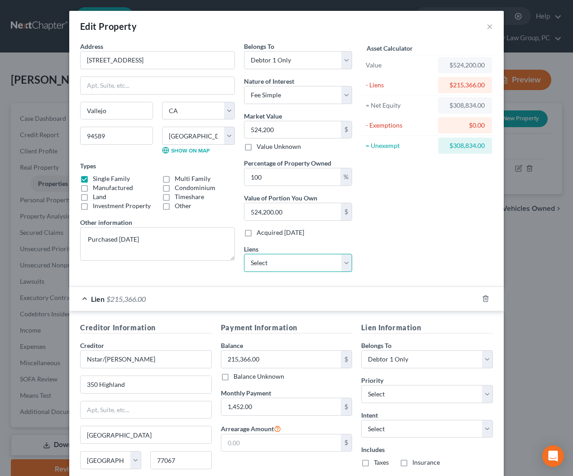
scroll to position [73, 0]
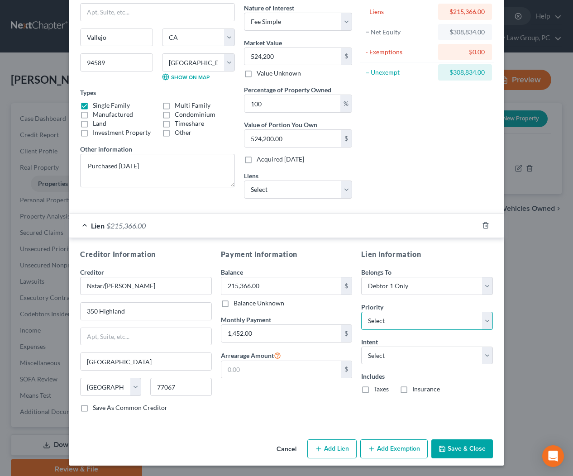
click at [426, 321] on select "Select 1st 2nd 3rd 4th 5th 6th 7th 8th 9th 10th 11th 12th 13th 14th 15th 16th 1…" at bounding box center [427, 321] width 132 height 18
select select "0"
click at [420, 356] on select "Select Surrender Redeem Reaffirm Avoid Other" at bounding box center [427, 356] width 132 height 18
select select "4"
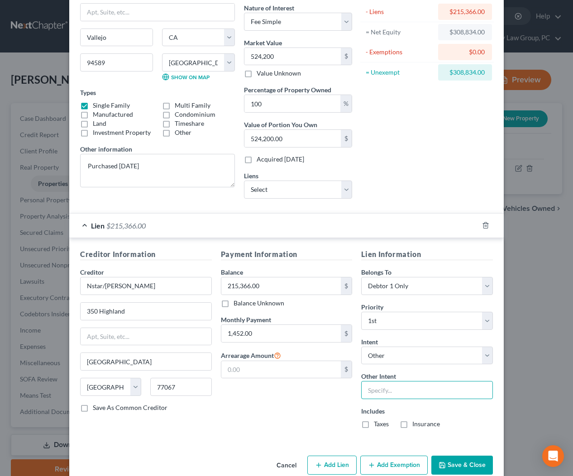
click at [404, 382] on input "text" at bounding box center [427, 390] width 132 height 18
type input "Pay Pursuant to Contract"
click at [173, 229] on div "Lien $215,366.00" at bounding box center [273, 226] width 409 height 24
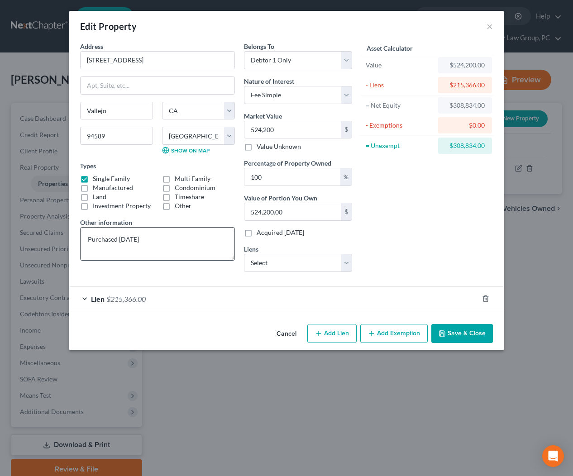
scroll to position [0, 0]
click at [389, 334] on button "Add Exemption" at bounding box center [393, 333] width 67 height 19
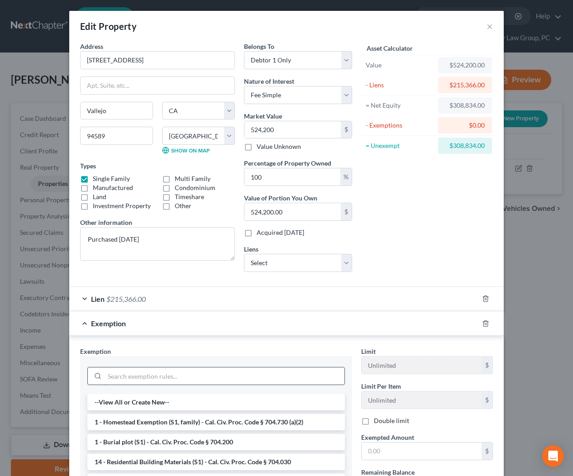
click at [131, 377] on input "search" at bounding box center [225, 375] width 240 height 17
click at [130, 376] on input "search" at bounding box center [225, 375] width 240 height 17
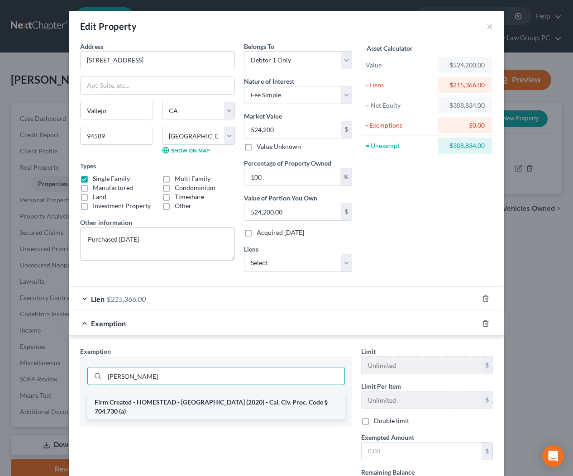
type input "solano"
drag, startPoint x: 141, startPoint y: 401, endPoint x: 151, endPoint y: 401, distance: 10.0
click at [142, 402] on li "Firm Created - HOMESTEAD - [GEOGRAPHIC_DATA] (2020) - Cal. Civ. Proc. Code § 70…" at bounding box center [216, 406] width 258 height 25
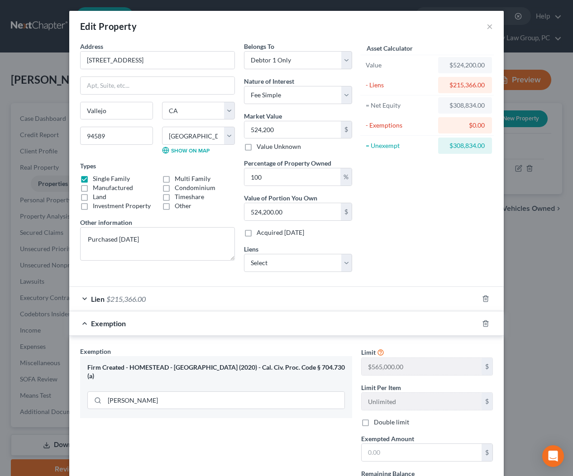
scroll to position [85, 0]
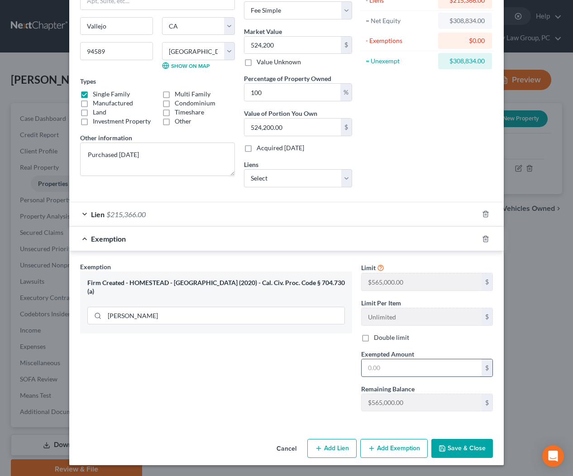
click at [409, 367] on input "text" at bounding box center [422, 367] width 120 height 17
type input "595,000"
click at [472, 447] on button "Save & Close" at bounding box center [462, 448] width 62 height 19
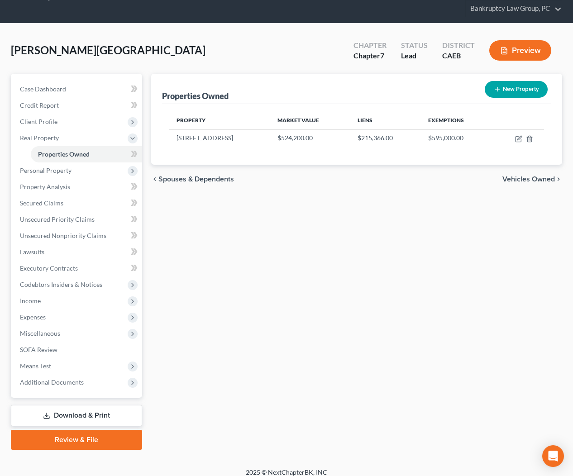
scroll to position [37, 0]
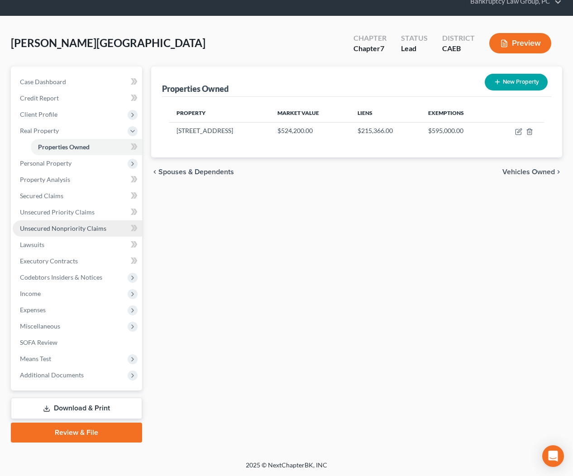
click at [63, 226] on span "Unsecured Nonpriority Claims" at bounding box center [63, 228] width 86 height 8
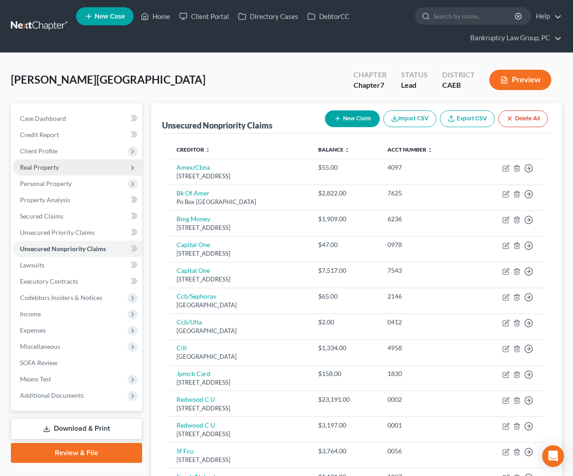
click at [34, 168] on span "Real Property" at bounding box center [39, 167] width 39 height 8
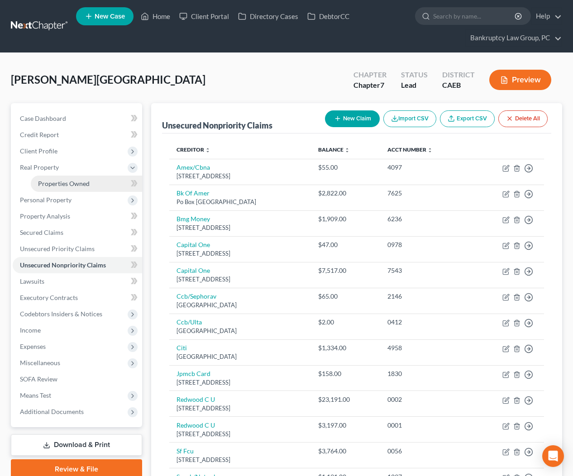
click at [52, 184] on span "Properties Owned" at bounding box center [64, 184] width 52 height 8
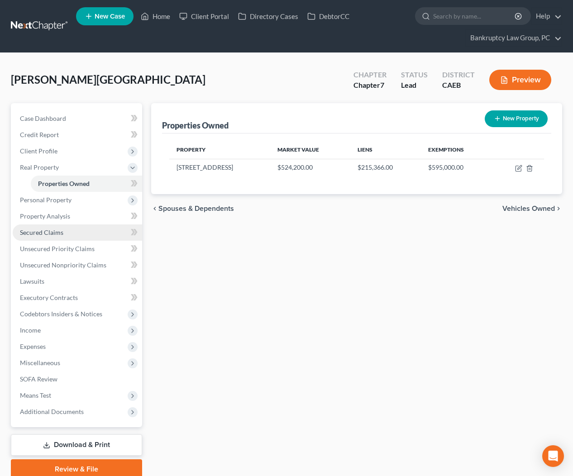
drag, startPoint x: 56, startPoint y: 237, endPoint x: 90, endPoint y: 236, distance: 33.5
click at [56, 237] on link "Secured Claims" at bounding box center [77, 232] width 129 height 16
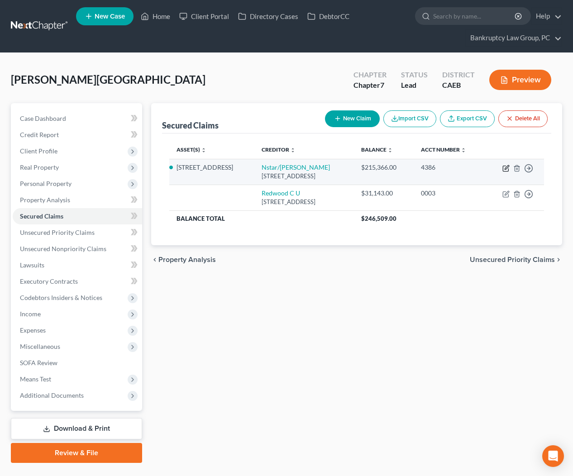
click at [504, 166] on icon "button" at bounding box center [505, 168] width 7 height 7
select select "45"
select select "4"
select select "0"
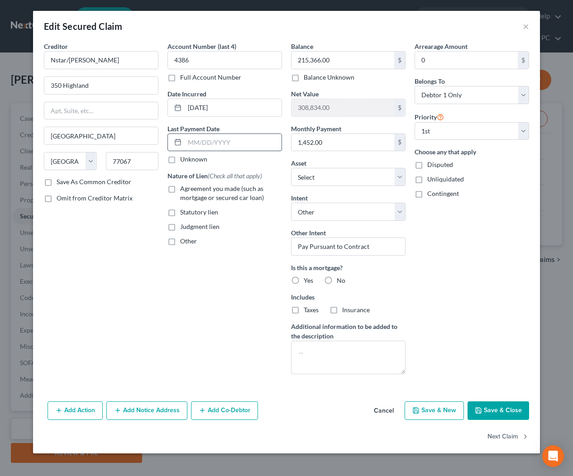
click at [214, 146] on input "text" at bounding box center [233, 142] width 97 height 17
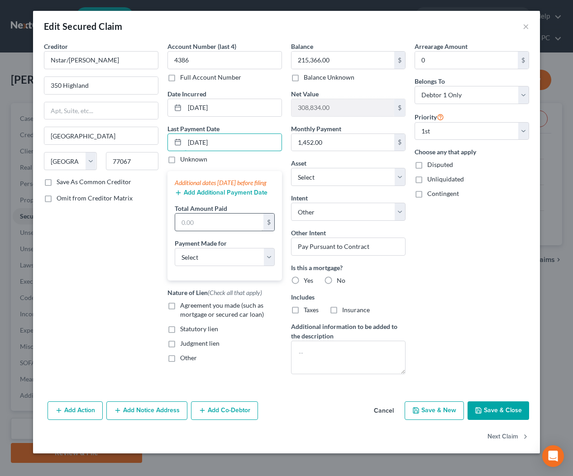
type input "08/01/2025"
click at [230, 227] on input "text" at bounding box center [219, 222] width 88 height 17
type input "4,356"
click at [223, 266] on select "Select Car Credit Card Loan Repayment Mortgage Other Suppliers Or Vendors" at bounding box center [225, 257] width 100 height 18
select select "3"
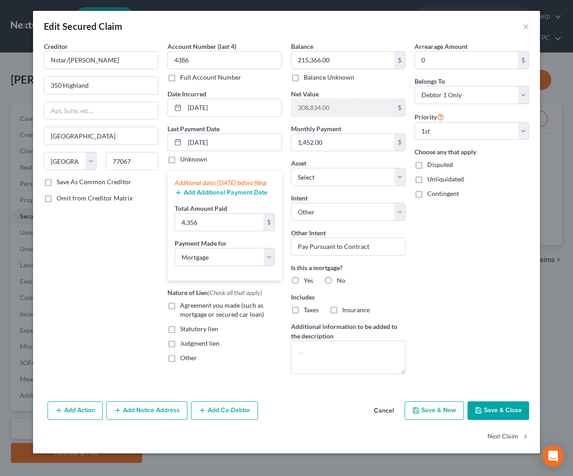
click at [180, 316] on label "Agreement you made (such as mortgage or secured car loan)" at bounding box center [231, 310] width 102 height 18
click at [184, 307] on input "Agreement you made (such as mortgage or secured car loan)" at bounding box center [187, 304] width 6 height 6
checkbox input "true"
drag, startPoint x: 294, startPoint y: 279, endPoint x: 291, endPoint y: 297, distance: 17.9
click at [304, 280] on label "Yes" at bounding box center [309, 280] width 10 height 9
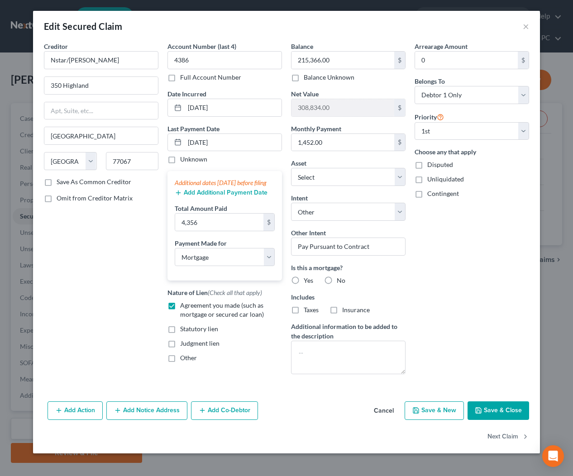
click at [307, 280] on input "Yes" at bounding box center [310, 279] width 6 height 6
radio input "true"
drag, startPoint x: 292, startPoint y: 309, endPoint x: 328, endPoint y: 312, distance: 35.4
click at [304, 310] on label "Taxes" at bounding box center [311, 309] width 15 height 9
click at [307, 310] on input "Taxes" at bounding box center [310, 308] width 6 height 6
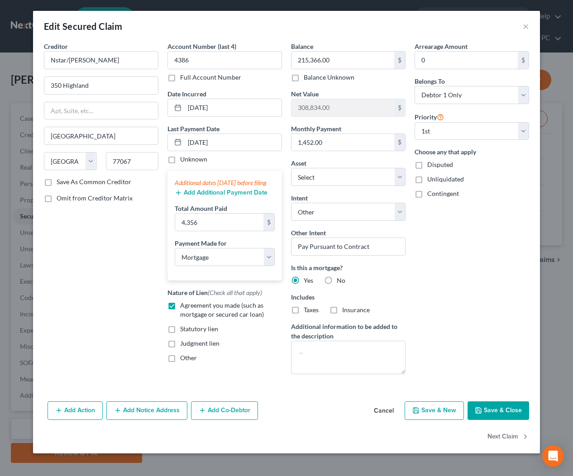
checkbox input "true"
drag, startPoint x: 333, startPoint y: 311, endPoint x: 362, endPoint y: 310, distance: 28.6
click at [342, 311] on label "Insurance" at bounding box center [356, 309] width 28 height 9
click at [346, 311] on input "Insurance" at bounding box center [349, 308] width 6 height 6
checkbox input "true"
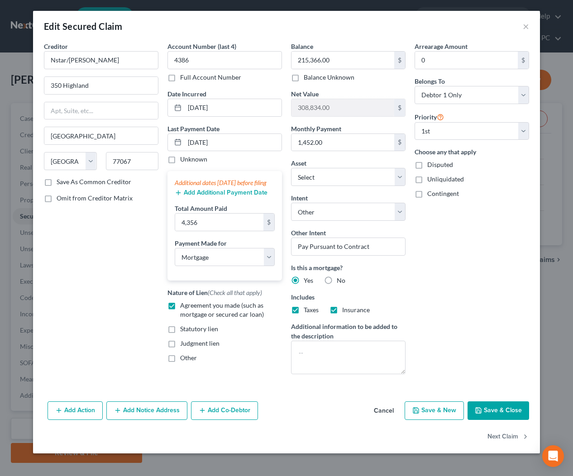
click at [501, 410] on button "Save & Close" at bounding box center [499, 410] width 62 height 19
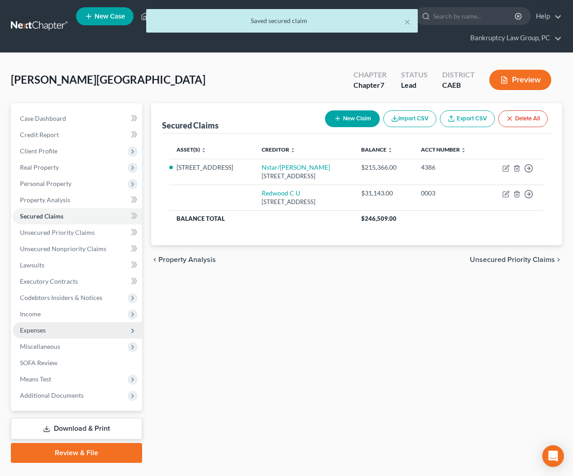
click at [22, 329] on span "Expenses" at bounding box center [33, 330] width 26 height 8
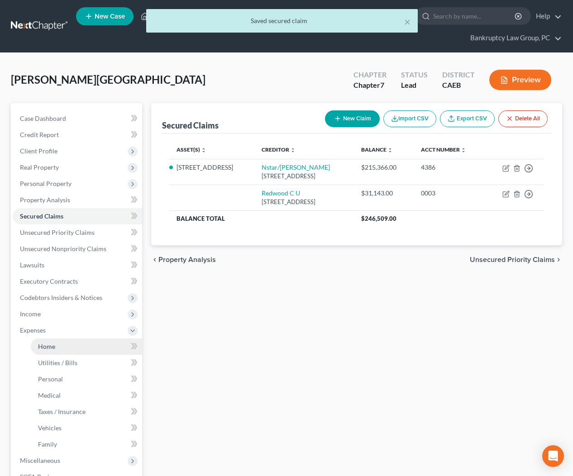
click at [41, 347] on span "Home" at bounding box center [46, 347] width 17 height 8
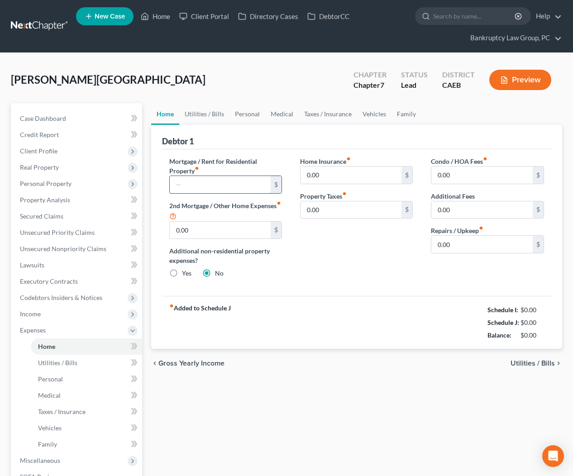
click at [215, 185] on input "text" at bounding box center [220, 184] width 101 height 17
type input "1,480.91"
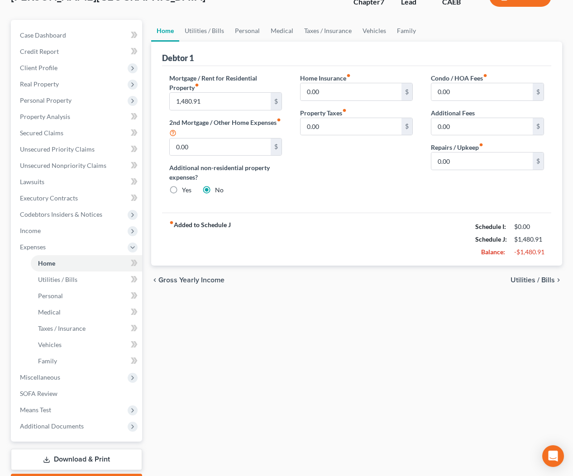
scroll to position [112, 0]
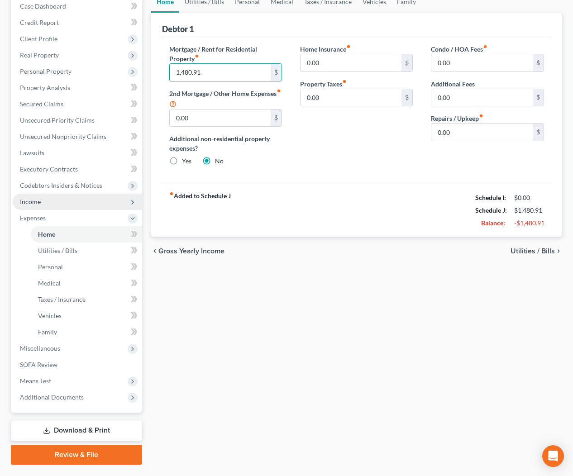
drag, startPoint x: 37, startPoint y: 201, endPoint x: 42, endPoint y: 207, distance: 7.7
click at [37, 201] on span "Income" at bounding box center [30, 202] width 21 height 8
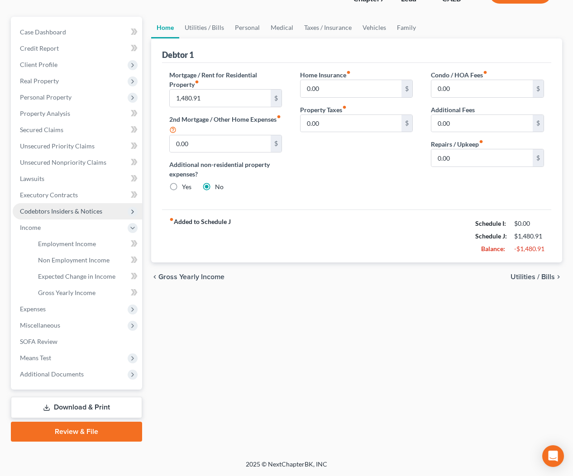
scroll to position [86, 0]
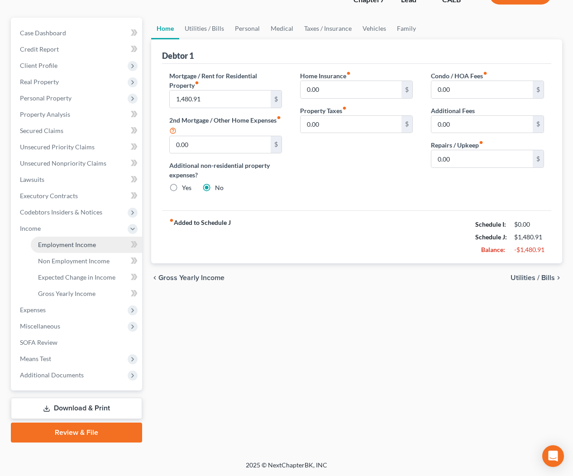
click at [56, 243] on span "Employment Income" at bounding box center [67, 245] width 58 height 8
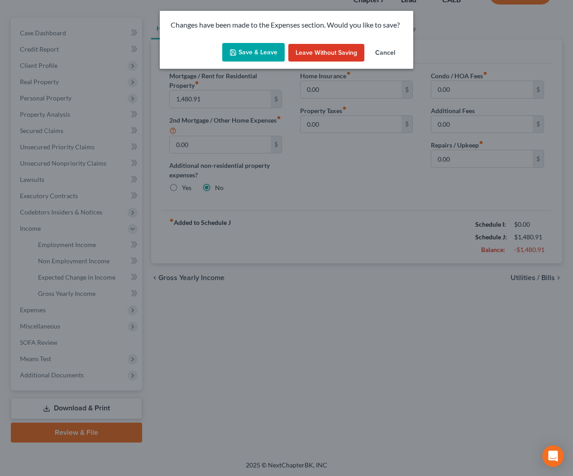
click at [267, 57] on button "Save & Leave" at bounding box center [253, 52] width 62 height 19
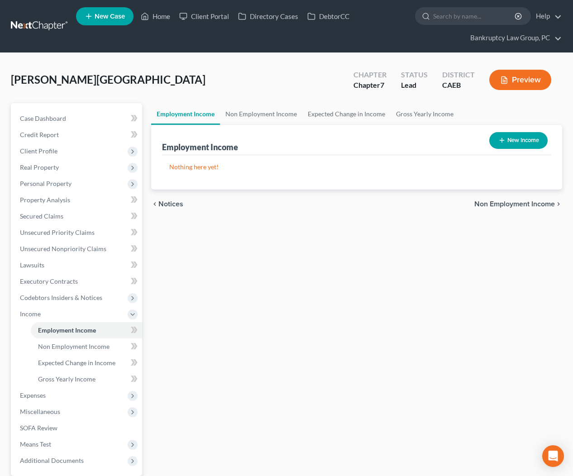
click at [534, 135] on button "New Income" at bounding box center [518, 140] width 58 height 17
select select "0"
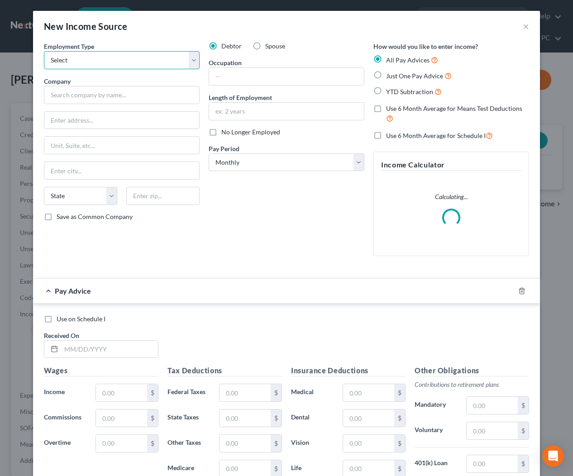
click at [108, 62] on select "Select Full or Part Time Employment Self Employment" at bounding box center [122, 60] width 156 height 18
select select "0"
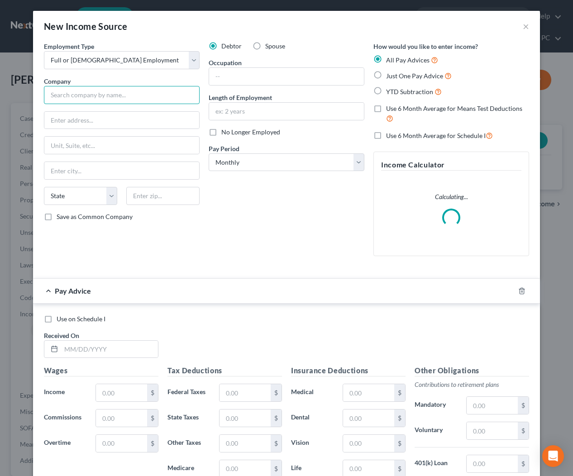
click at [112, 92] on input "text" at bounding box center [122, 95] width 156 height 18
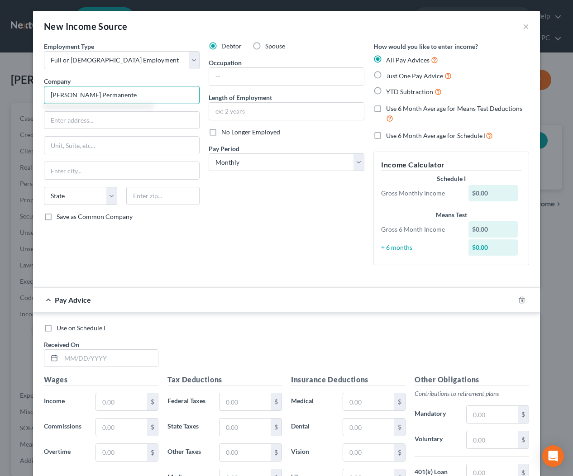
type input "[PERSON_NAME] Permanente"
type input "975 Vereno Dr"
type input "94589"
type input "Vallejo"
select select "4"
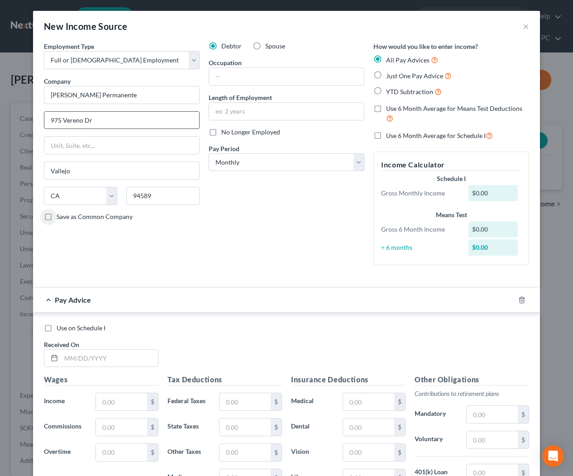
drag, startPoint x: 66, startPoint y: 120, endPoint x: 71, endPoint y: 129, distance: 10.3
click at [66, 120] on input "975 Vereno Dr" at bounding box center [121, 120] width 155 height 17
type input "975 Sereno Dr"
click at [273, 82] on input "text" at bounding box center [286, 76] width 155 height 17
type input "Medical Assistant"
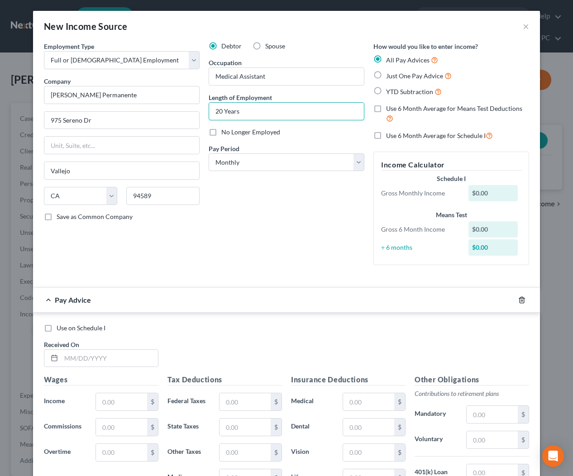
type input "20 Years"
click at [524, 301] on icon "button" at bounding box center [521, 299] width 7 height 7
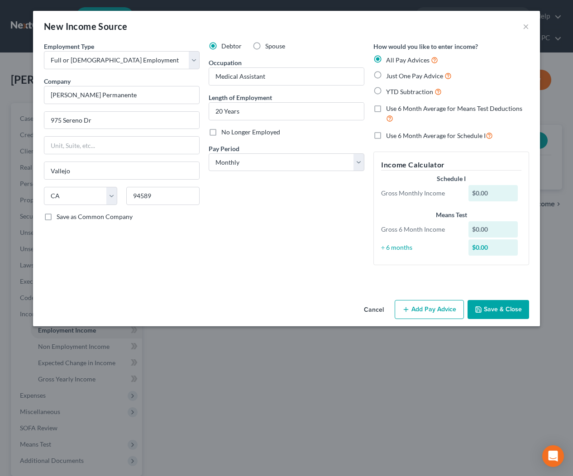
drag, startPoint x: 522, startPoint y: 306, endPoint x: 510, endPoint y: 312, distance: 13.4
click at [520, 307] on button "Save & Close" at bounding box center [499, 309] width 62 height 19
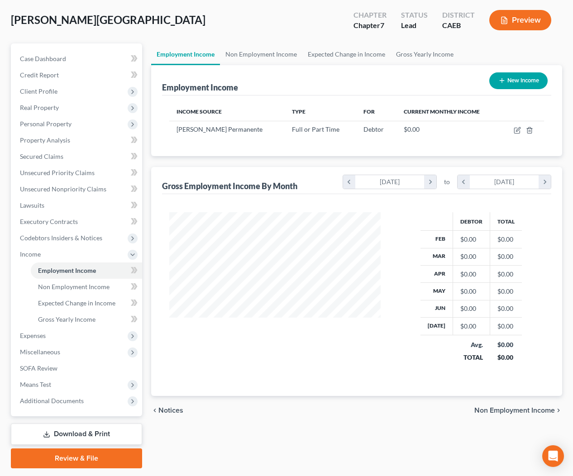
scroll to position [63, 0]
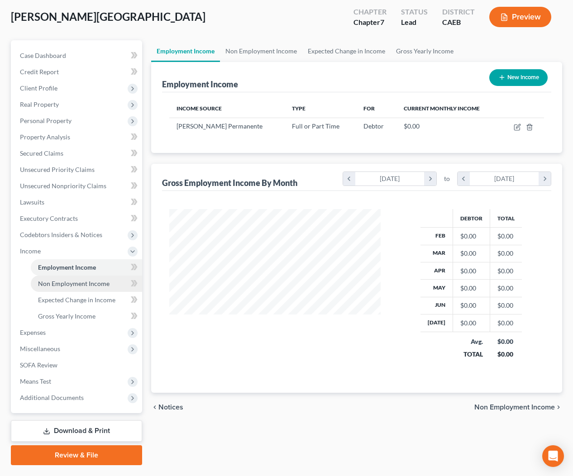
click at [76, 284] on span "Non Employment Income" at bounding box center [74, 284] width 72 height 8
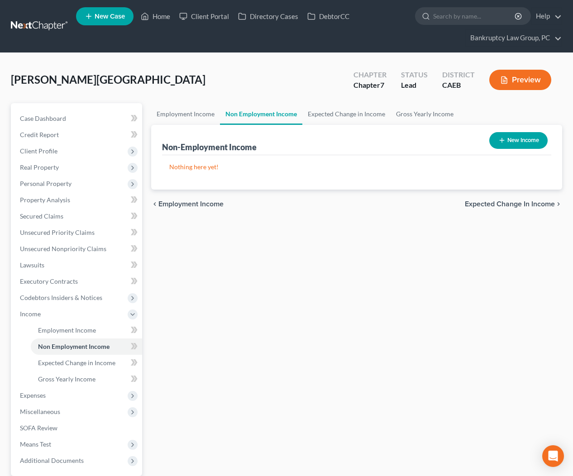
click at [508, 145] on button "New Income" at bounding box center [518, 140] width 58 height 17
select select "0"
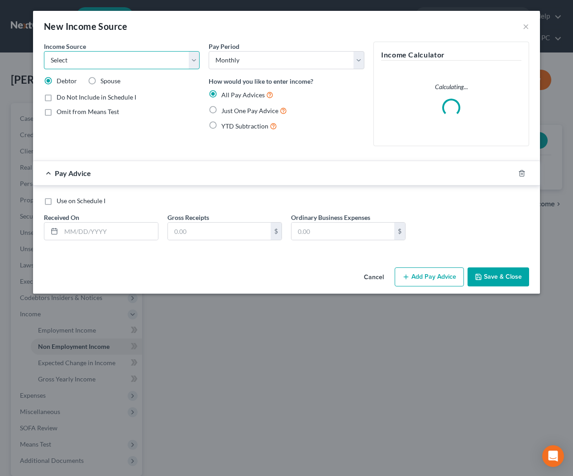
click at [129, 61] on select "Select Unemployment Disability (from employer) Pension Retirement Social Securi…" at bounding box center [122, 60] width 156 height 18
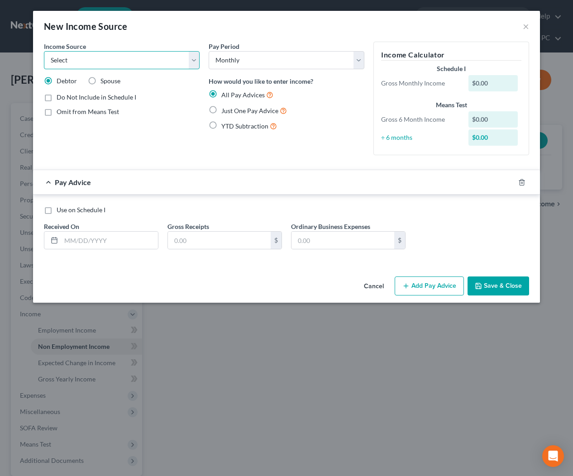
select select "8"
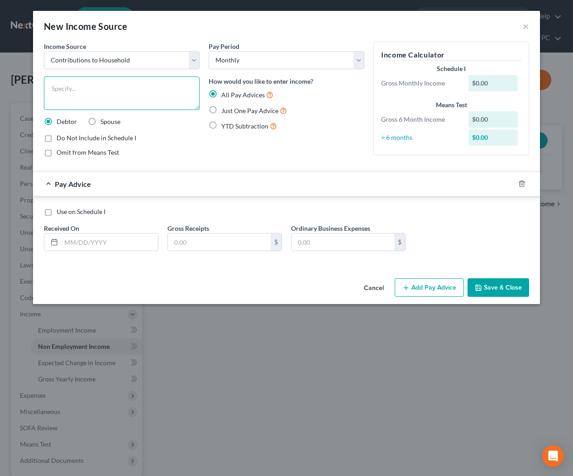
click at [124, 87] on textarea at bounding box center [122, 92] width 156 height 33
type textarea "Assistance from Children's Father"
drag, startPoint x: 213, startPoint y: 111, endPoint x: 213, endPoint y: 119, distance: 8.2
click at [221, 112] on label "Just One Pay Advice" at bounding box center [254, 110] width 66 height 10
click at [225, 111] on input "Just One Pay Advice" at bounding box center [228, 108] width 6 height 6
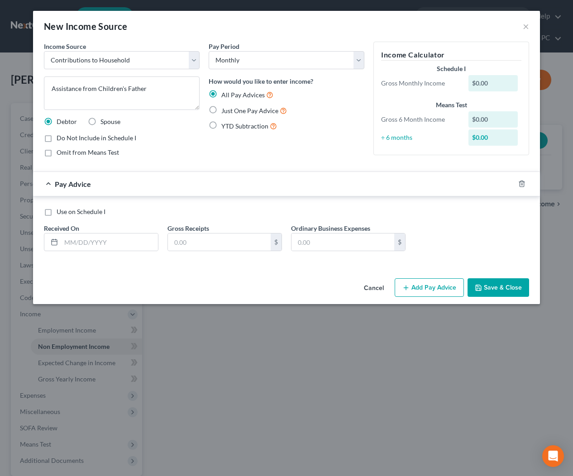
radio input "true"
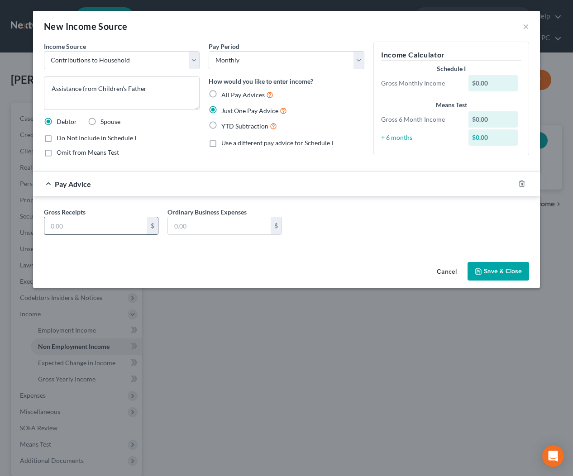
click at [131, 227] on input "text" at bounding box center [95, 225] width 103 height 17
type input "760"
click at [503, 272] on button "Save & Close" at bounding box center [499, 271] width 62 height 19
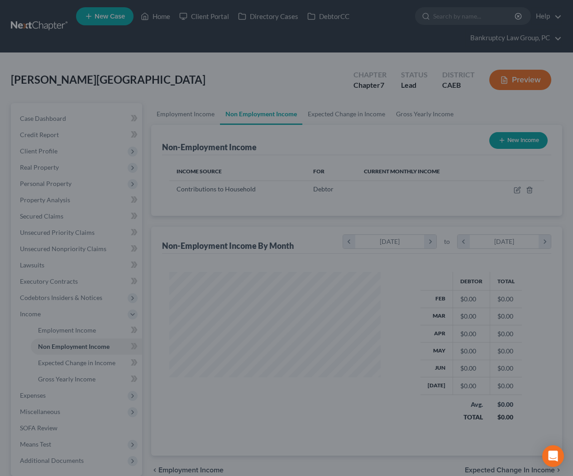
scroll to position [162, 229]
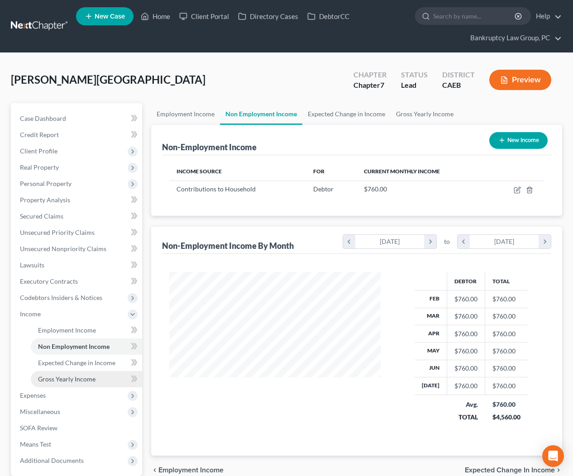
click at [37, 381] on link "Gross Yearly Income" at bounding box center [86, 379] width 111 height 16
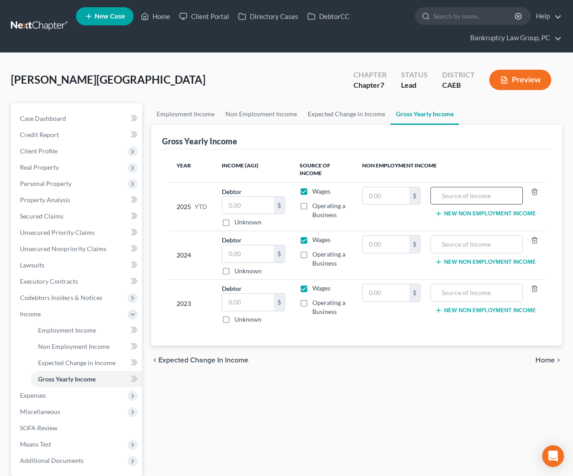
click at [473, 196] on input "text" at bounding box center [476, 195] width 82 height 17
type input "Assistance from Children's Father"
click at [402, 196] on input "text" at bounding box center [386, 195] width 47 height 17
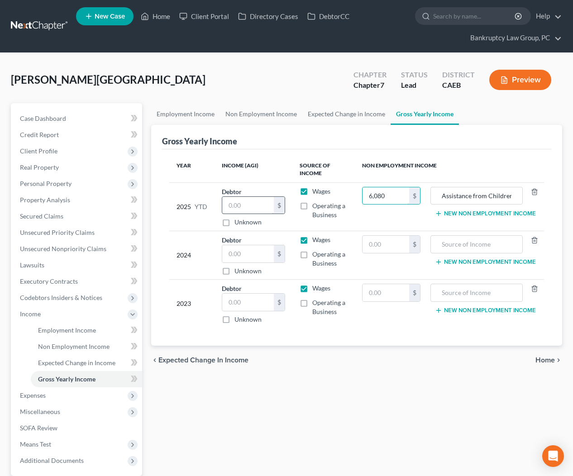
type input "6,080"
click at [241, 202] on input "text" at bounding box center [248, 205] width 52 height 17
type input "0"
drag, startPoint x: 260, startPoint y: 256, endPoint x: 257, endPoint y: 262, distance: 7.3
click at [260, 256] on input "text" at bounding box center [248, 253] width 52 height 17
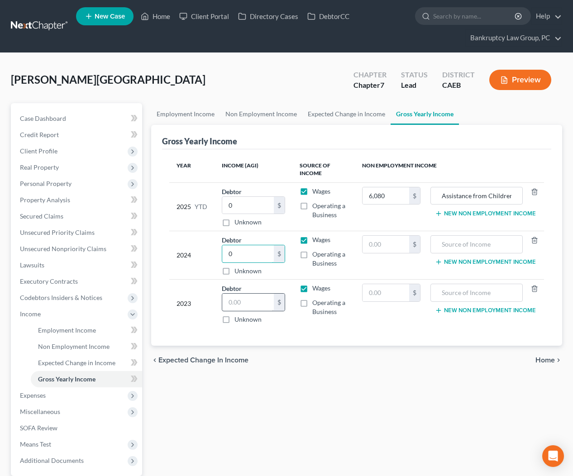
type input "0"
drag, startPoint x: 250, startPoint y: 301, endPoint x: 325, endPoint y: 271, distance: 81.3
click at [253, 301] on input "text" at bounding box center [248, 302] width 52 height 17
type input "0"
click at [371, 245] on input "text" at bounding box center [386, 244] width 47 height 17
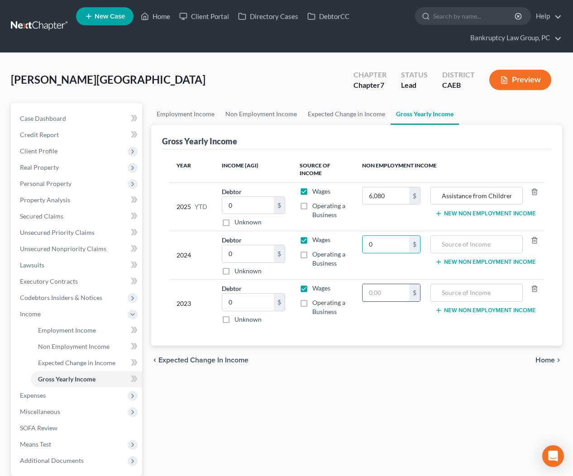
type input "0"
drag, startPoint x: 386, startPoint y: 296, endPoint x: 404, endPoint y: 293, distance: 18.2
click at [386, 296] on input "text" at bounding box center [386, 292] width 47 height 17
type input "0"
click at [43, 184] on span "Personal Property" at bounding box center [46, 184] width 52 height 8
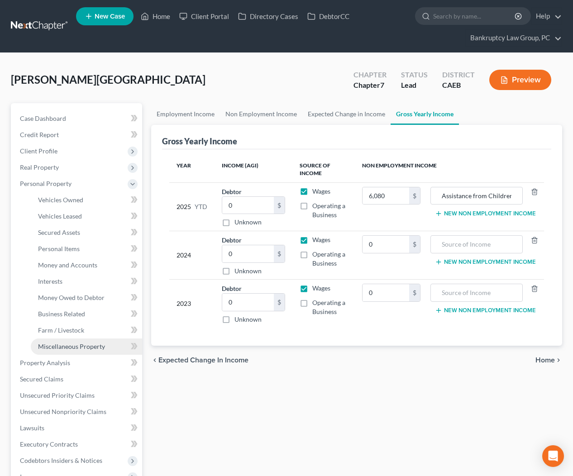
click at [65, 348] on span "Miscellaneous Property" at bounding box center [71, 347] width 67 height 8
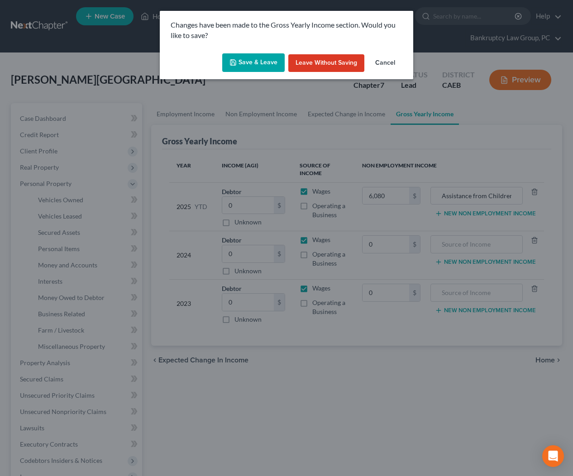
click at [252, 59] on button "Save & Leave" at bounding box center [253, 62] width 62 height 19
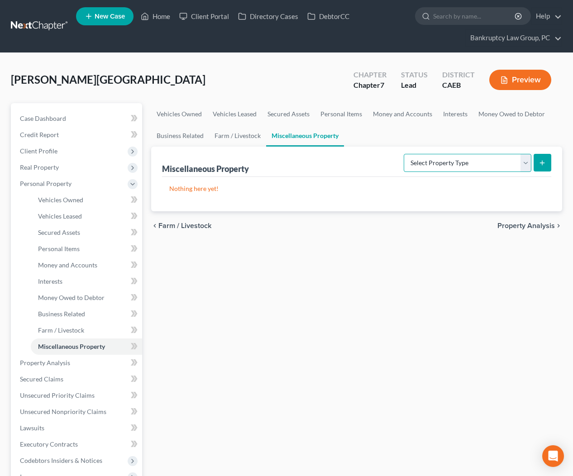
click at [465, 167] on select "Select Property Type Assigned for Creditor Benefit Within 1 Year Holding for An…" at bounding box center [468, 163] width 128 height 18
select select "transferred"
click at [546, 161] on button "submit" at bounding box center [543, 163] width 18 height 18
select select "Ordinary (within 2 years)"
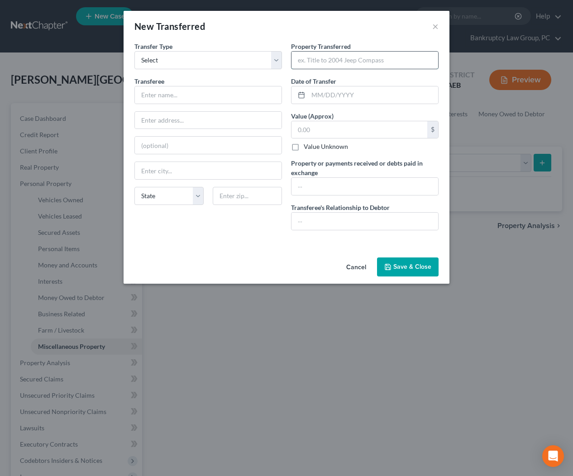
click at [336, 60] on input "text" at bounding box center [364, 60] width 147 height 17
type input "2015 Acura TLX"
click at [333, 100] on input "text" at bounding box center [373, 94] width 130 height 17
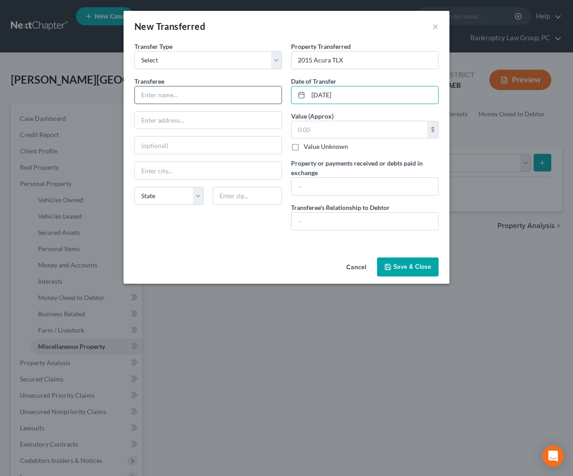
type input "01/22/2025"
click at [185, 89] on input "text" at bounding box center [208, 94] width 147 height 17
type input "Third Party"
click at [339, 218] on input "text" at bounding box center [364, 221] width 147 height 17
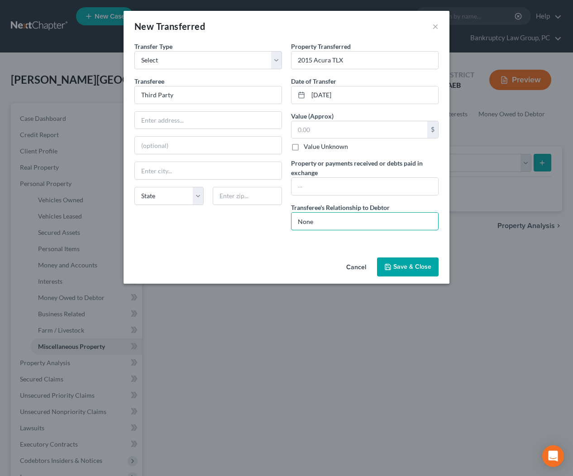
type input "None"
click at [410, 266] on button "Save & Close" at bounding box center [408, 267] width 62 height 19
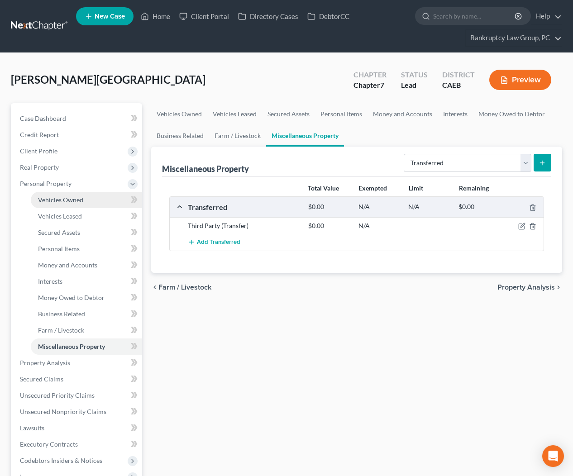
click at [45, 201] on span "Vehicles Owned" at bounding box center [60, 200] width 45 height 8
drag, startPoint x: 53, startPoint y: 197, endPoint x: 105, endPoint y: 202, distance: 52.7
click at [53, 197] on span "Vehicles Owned" at bounding box center [60, 200] width 45 height 8
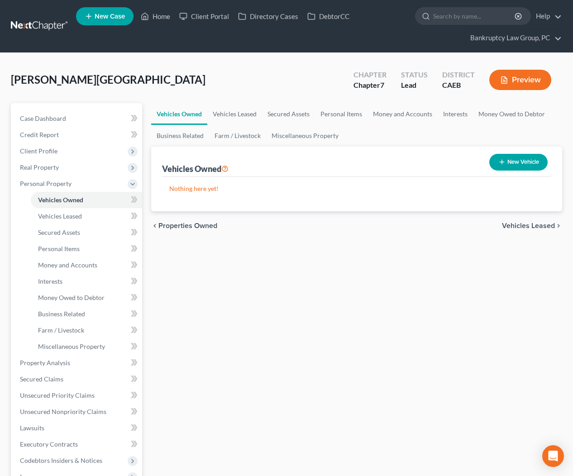
click at [518, 168] on button "New Vehicle" at bounding box center [518, 162] width 58 height 17
select select "0"
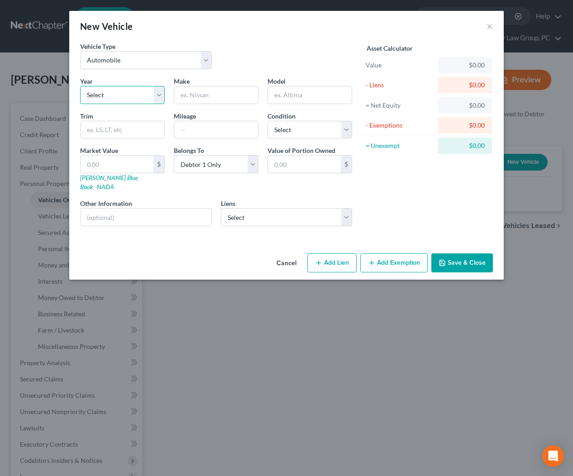
click at [118, 97] on select "Select 2026 2025 2024 2023 2022 2021 2020 2019 2018 2017 2016 2015 2014 2013 20…" at bounding box center [122, 95] width 85 height 18
select select "4"
click at [219, 93] on input "text" at bounding box center [216, 94] width 84 height 17
type input "Acura"
type input "RDX"
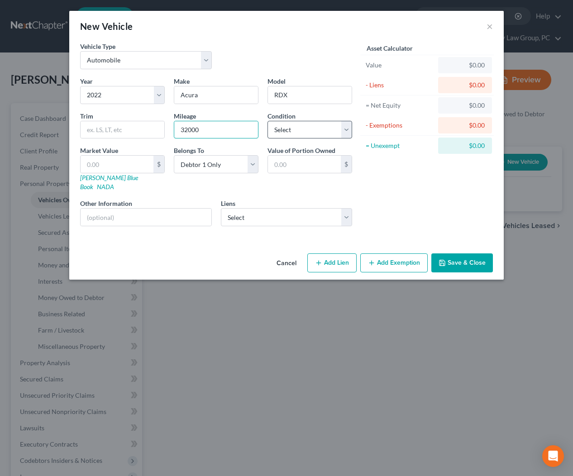
type input "32000"
click at [296, 137] on select "Select Excellent Very Good Good Fair Poor" at bounding box center [309, 130] width 85 height 18
select select "2"
click at [144, 209] on input "text" at bounding box center [146, 217] width 131 height 17
type input "White, Automatic"
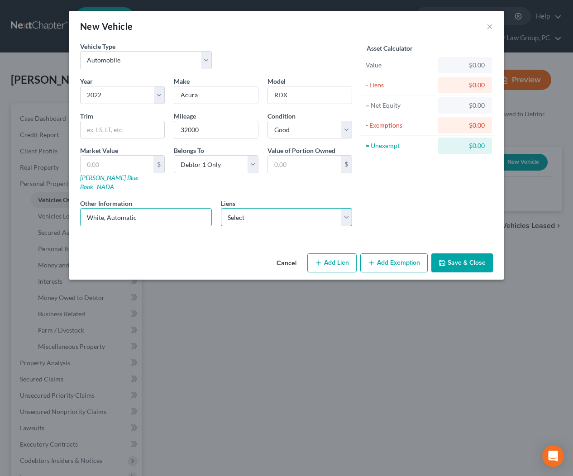
click at [298, 214] on select "Select Redwood C U - $31,143.00" at bounding box center [287, 217] width 132 height 18
select select "4"
select select "0"
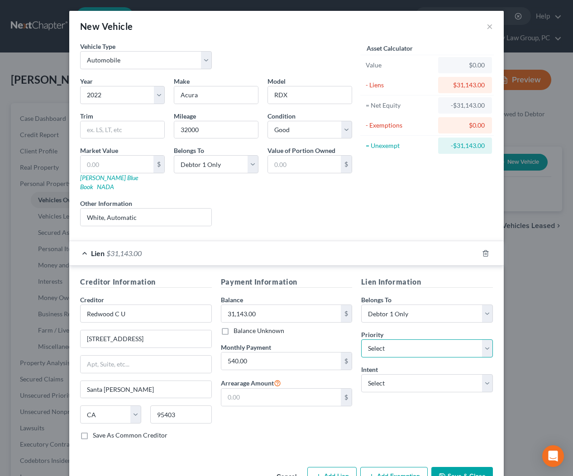
click at [406, 340] on select "Select 1st 2nd 3rd 4th 5th 6th 7th 8th 9th 10th 11th 12th 13th 14th 15th 16th 1…" at bounding box center [427, 348] width 132 height 18
select select "0"
click at [405, 374] on select "Select Surrender Redeem Reaffirm Avoid Other" at bounding box center [427, 383] width 132 height 18
select select "2"
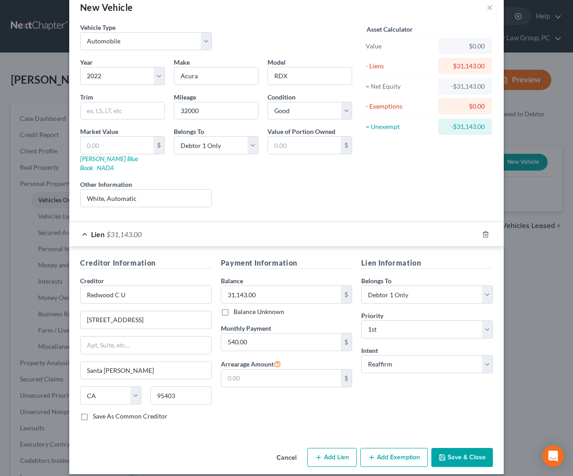
click at [179, 225] on div "Lien $31,143.00" at bounding box center [273, 234] width 409 height 24
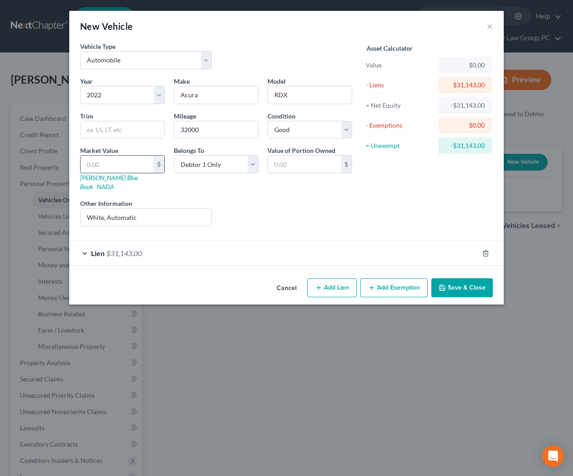
drag, startPoint x: 130, startPoint y: 167, endPoint x: 141, endPoint y: 166, distance: 10.4
click at [130, 167] on input "text" at bounding box center [117, 164] width 73 height 17
type input "3"
type input "3.00"
type input "32"
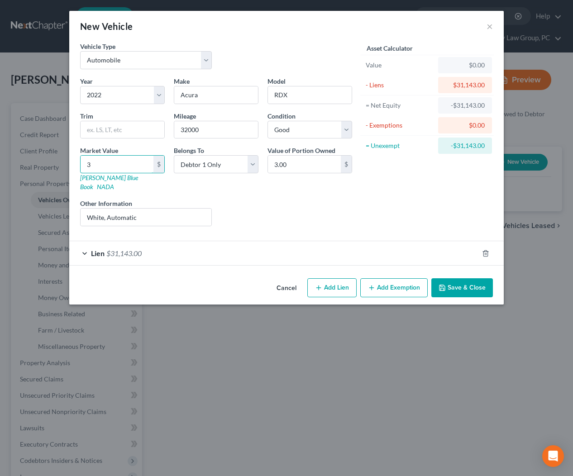
type input "32.00"
type input "324"
type input "324.00"
type input "3241"
type input "3,241.00"
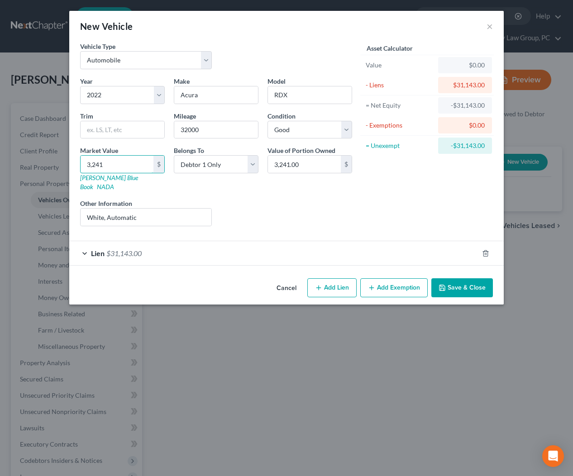
type input "3,2419"
type input "32,419.00"
type input "32,419"
click at [404, 278] on button "Add Exemption" at bounding box center [393, 287] width 67 height 19
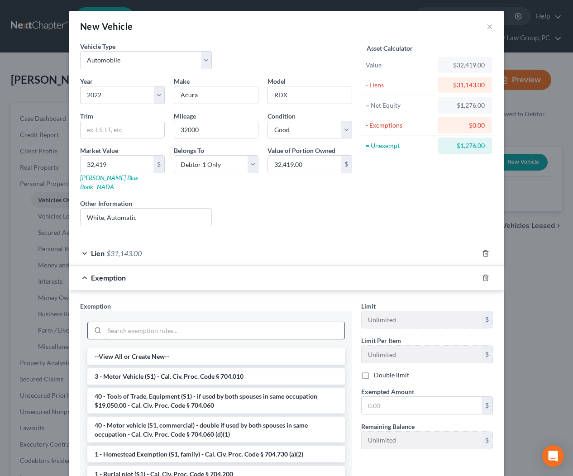
click at [260, 322] on input "search" at bounding box center [225, 330] width 240 height 17
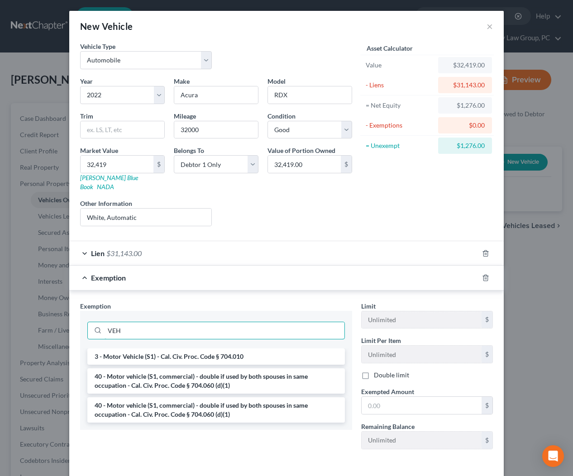
type input "VEH"
click at [262, 352] on li "3 - Motor Vehicle (S1) - Cal. Civ. Proc. Code § 704.010" at bounding box center [216, 356] width 258 height 16
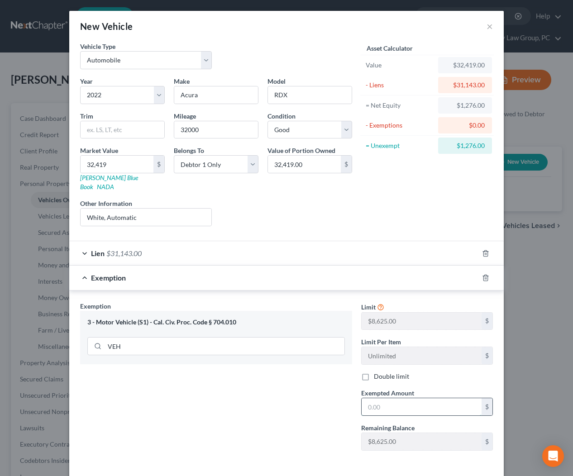
click at [409, 398] on input "text" at bounding box center [422, 406] width 120 height 17
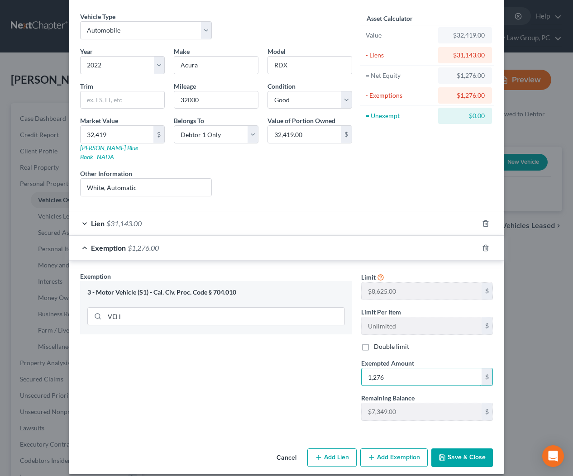
type input "1,276"
click at [468, 453] on button "Save & Close" at bounding box center [462, 458] width 62 height 19
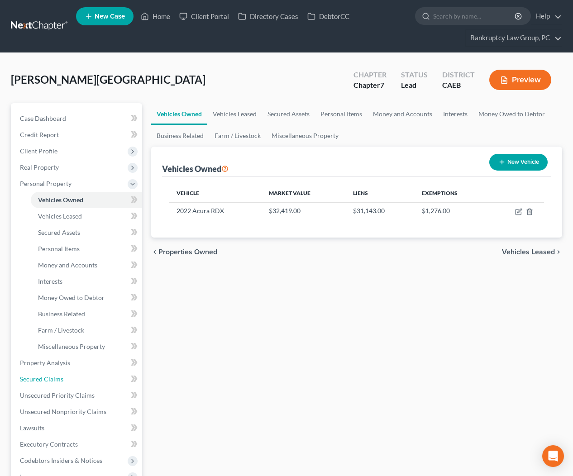
drag, startPoint x: 46, startPoint y: 380, endPoint x: 143, endPoint y: 377, distance: 97.3
click at [46, 380] on span "Secured Claims" at bounding box center [41, 379] width 43 height 8
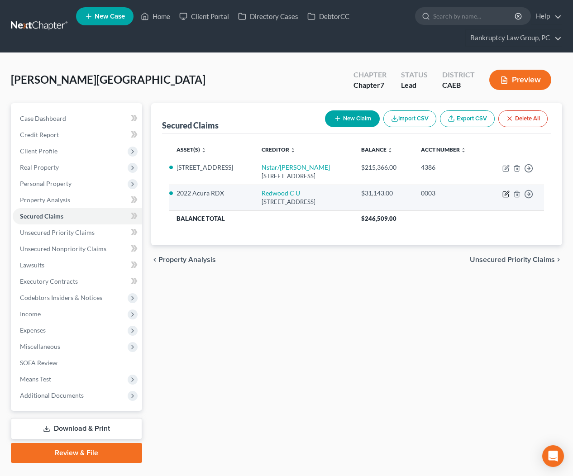
click at [505, 193] on icon "button" at bounding box center [507, 193] width 4 height 4
select select "4"
select select "2"
select select "0"
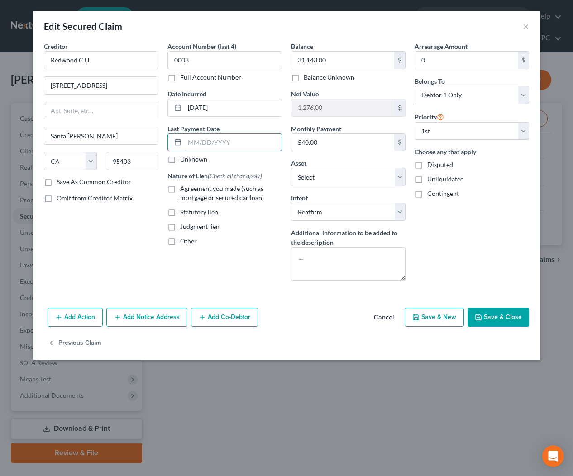
drag, startPoint x: 196, startPoint y: 143, endPoint x: 460, endPoint y: 152, distance: 263.5
click at [202, 143] on input "text" at bounding box center [233, 142] width 97 height 17
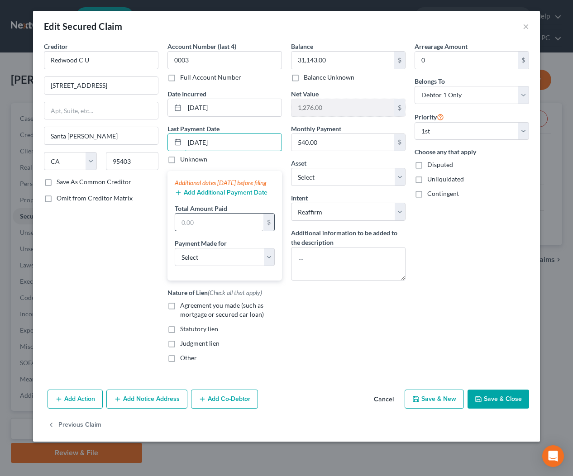
type input "08/01/2025"
click at [263, 231] on input "text" at bounding box center [219, 222] width 88 height 17
type input "1,620"
click at [228, 266] on select "Select Car Credit Card Loan Repayment Mortgage Other Suppliers Or Vendors" at bounding box center [225, 257] width 100 height 18
select select "0"
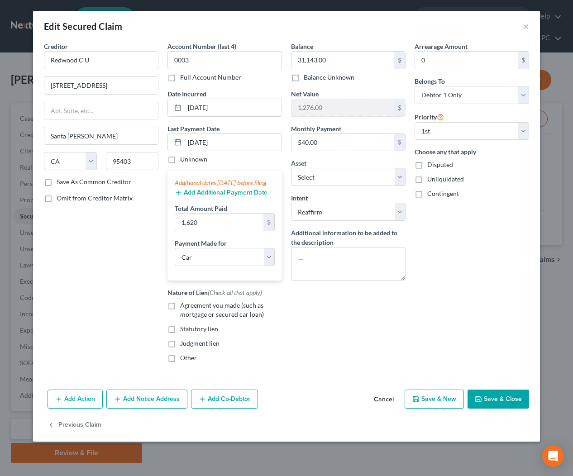
click at [499, 404] on button "Save & Close" at bounding box center [499, 399] width 62 height 19
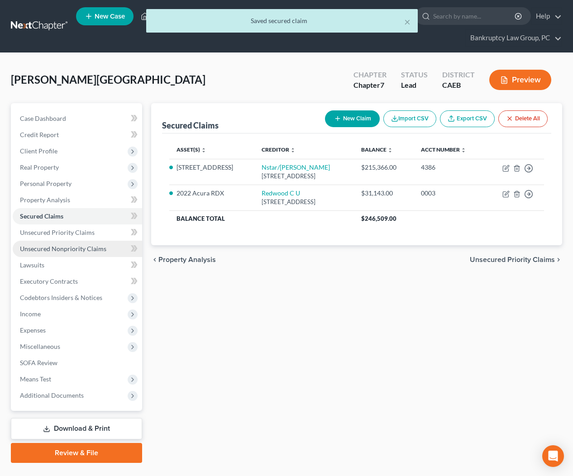
click at [57, 250] on span "Unsecured Nonpriority Claims" at bounding box center [63, 249] width 86 height 8
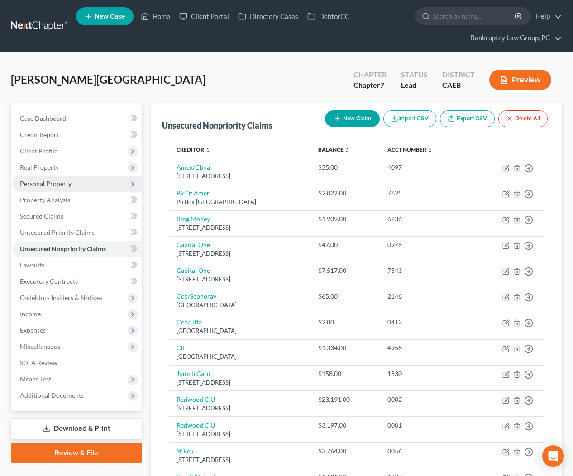
click at [38, 183] on span "Personal Property" at bounding box center [46, 184] width 52 height 8
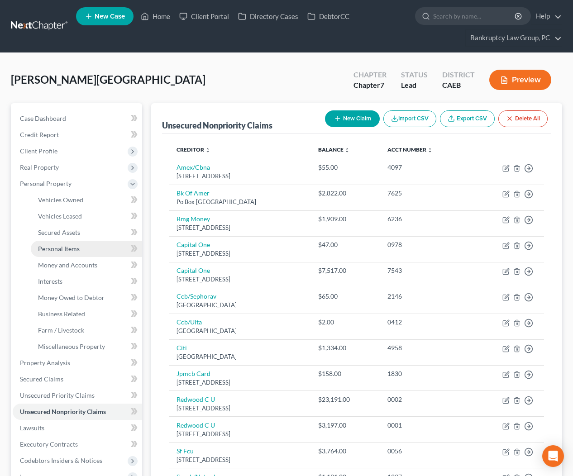
click at [64, 248] on span "Personal Items" at bounding box center [59, 249] width 42 height 8
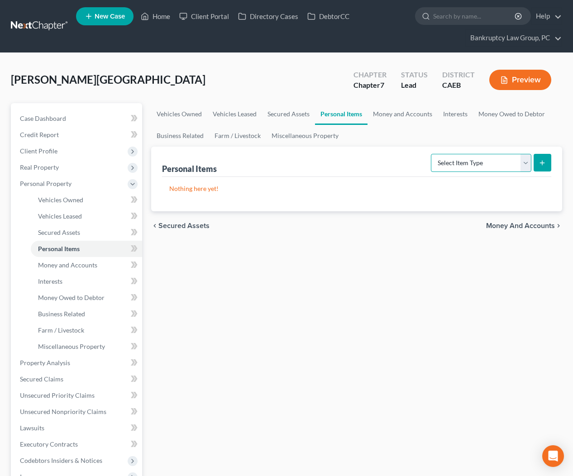
click at [462, 158] on select "Select Item Type Clothing Collectibles Of Value Electronics Firearms Household …" at bounding box center [481, 163] width 100 height 18
select select "clothing"
click at [548, 164] on button "submit" at bounding box center [543, 163] width 18 height 18
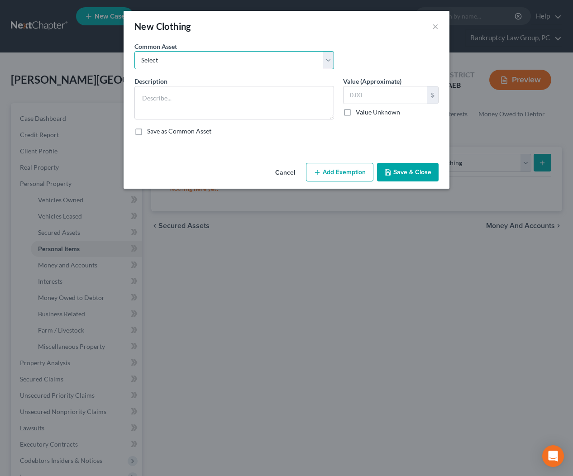
click at [243, 57] on select "Select Clothing" at bounding box center [234, 60] width 200 height 18
select select "0"
type textarea "Clothing"
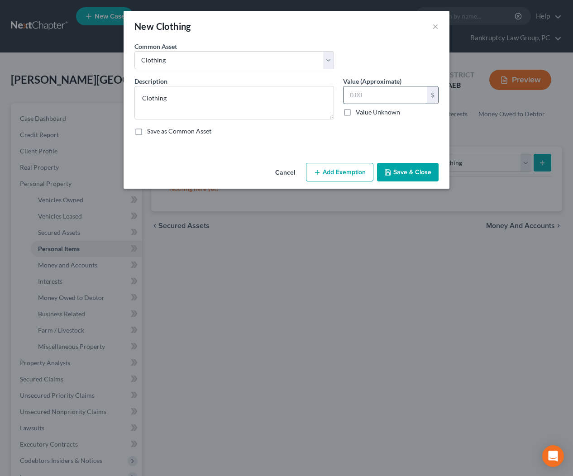
click at [407, 98] on input "text" at bounding box center [386, 94] width 84 height 17
type input "1,000"
click at [347, 172] on button "Add Exemption" at bounding box center [339, 172] width 67 height 19
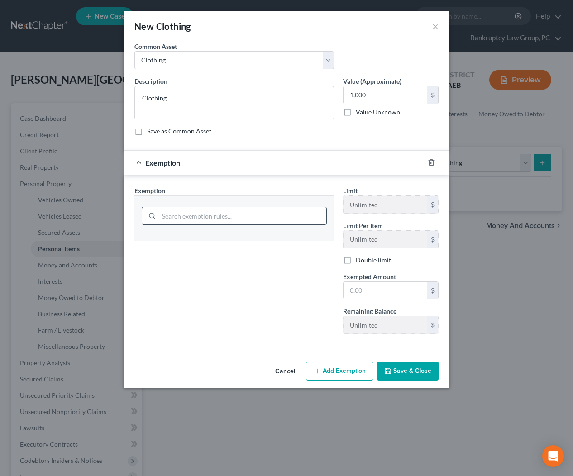
click at [291, 212] on input "search" at bounding box center [242, 215] width 167 height 17
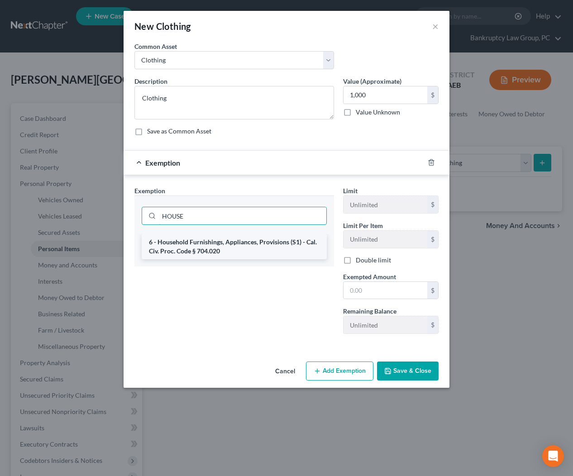
type input "HOUSE"
drag, startPoint x: 276, startPoint y: 243, endPoint x: 379, endPoint y: 286, distance: 111.4
click at [277, 244] on li "6 - Household Furnishings, Appliances, Provisions (S1) - Cal. Civ. Proc. Code §…" at bounding box center [234, 246] width 185 height 25
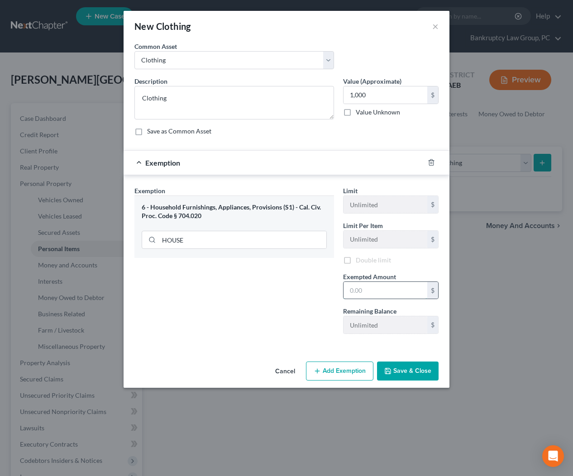
click at [379, 286] on input "text" at bounding box center [386, 290] width 84 height 17
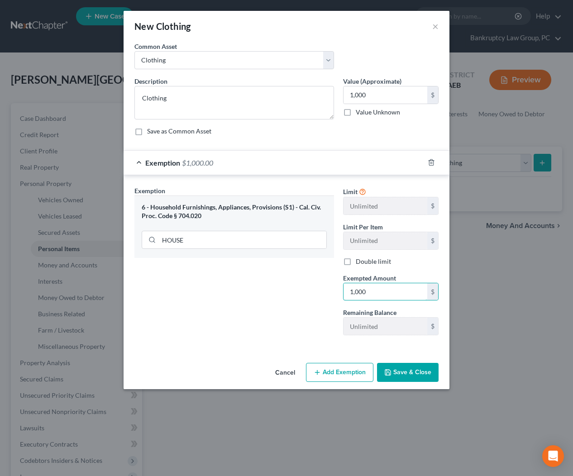
type input "1,000"
click at [416, 378] on button "Save & Close" at bounding box center [408, 372] width 62 height 19
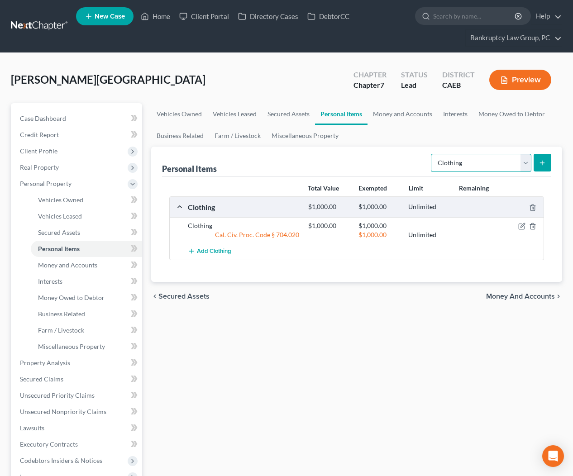
click at [482, 159] on select "Select Item Type Clothing Collectibles Of Value Electronics Firearms Household …" at bounding box center [481, 163] width 100 height 18
select select "electronics"
click at [539, 164] on icon "submit" at bounding box center [542, 162] width 7 height 7
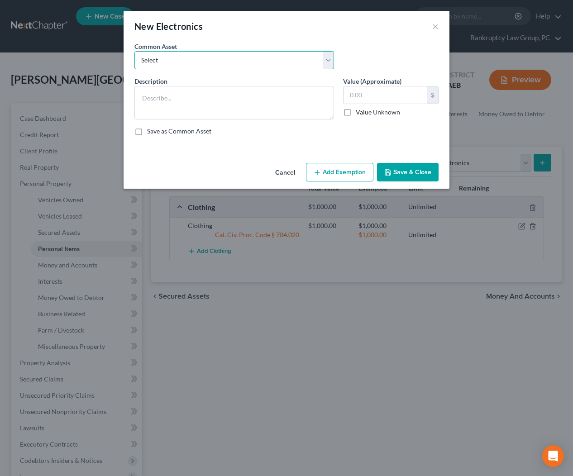
click at [175, 60] on select "Select Electronics" at bounding box center [234, 60] width 200 height 18
select select "0"
type textarea "Electronics"
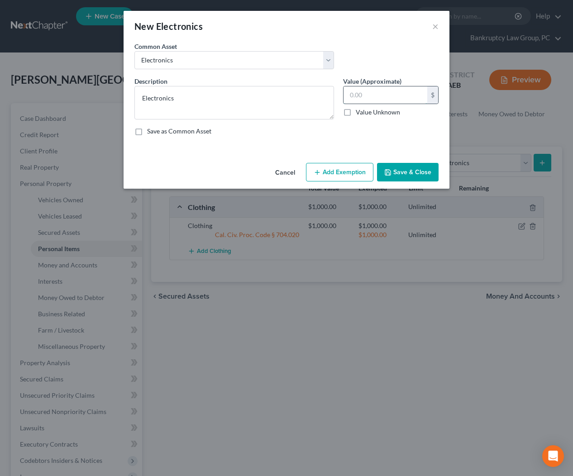
click at [374, 95] on input "text" at bounding box center [386, 94] width 84 height 17
type input "2,000"
drag, startPoint x: 361, startPoint y: 169, endPoint x: 275, endPoint y: 211, distance: 95.9
click at [359, 171] on button "Add Exemption" at bounding box center [339, 172] width 67 height 19
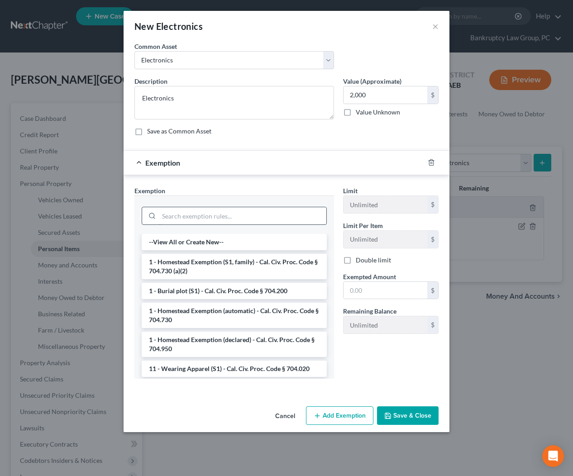
click at [257, 214] on input "search" at bounding box center [242, 215] width 167 height 17
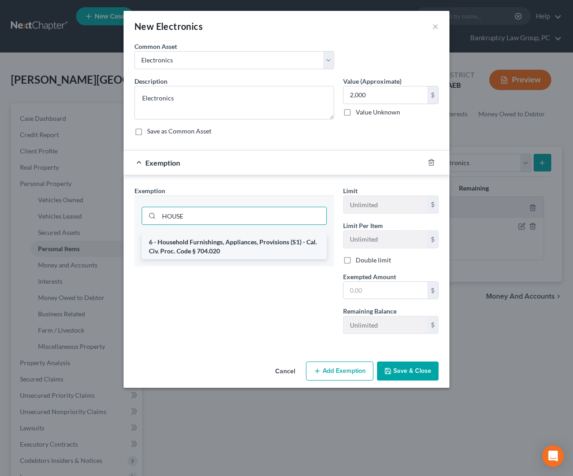
type input "HOUSE"
drag, startPoint x: 255, startPoint y: 244, endPoint x: 370, endPoint y: 288, distance: 123.5
click at [255, 244] on li "6 - Household Furnishings, Appliances, Provisions (S1) - Cal. Civ. Proc. Code §…" at bounding box center [234, 246] width 185 height 25
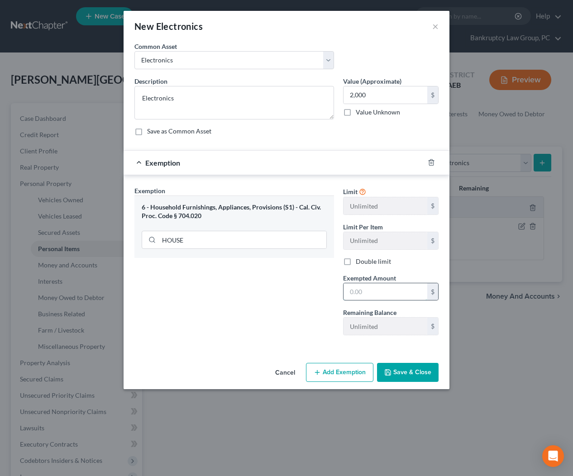
click at [369, 288] on input "text" at bounding box center [386, 291] width 84 height 17
type input "2,000"
click at [395, 369] on button "Save & Close" at bounding box center [408, 372] width 62 height 19
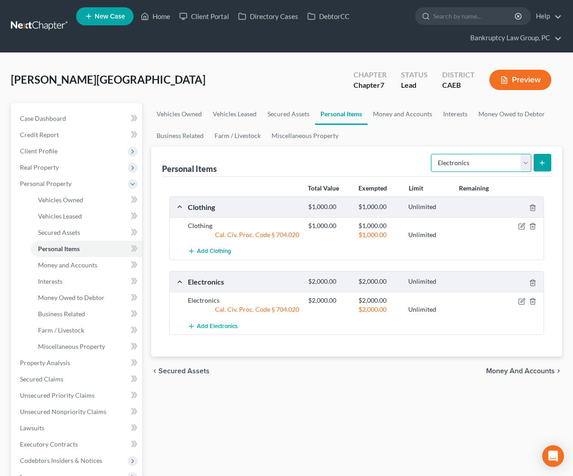
click at [508, 163] on select "Select Item Type Clothing Collectibles Of Value Electronics Firearms Household …" at bounding box center [481, 163] width 100 height 18
select select "household_goods"
click at [547, 162] on button "submit" at bounding box center [543, 163] width 18 height 18
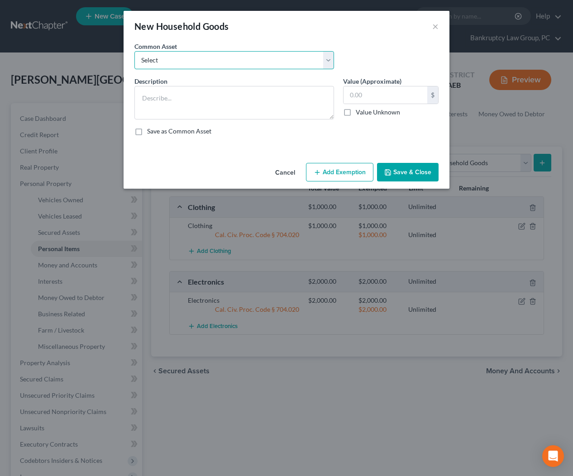
click at [214, 66] on select "Select Household Goods & Furniture" at bounding box center [234, 60] width 200 height 18
select select "0"
type textarea "Household Goods & Furniture"
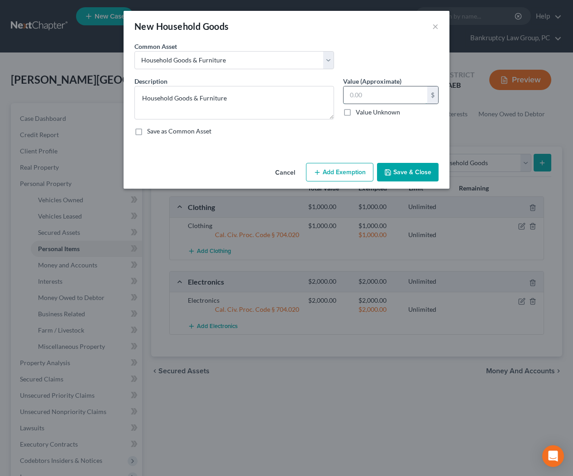
click at [394, 95] on input "text" at bounding box center [386, 94] width 84 height 17
type input "1,000"
click at [340, 178] on button "Add Exemption" at bounding box center [339, 172] width 67 height 19
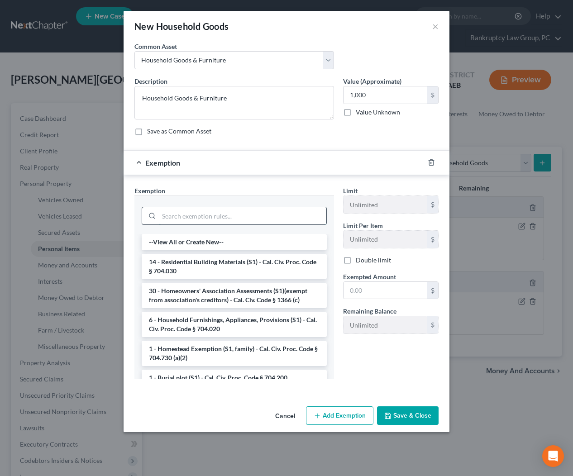
click at [261, 218] on input "search" at bounding box center [242, 215] width 167 height 17
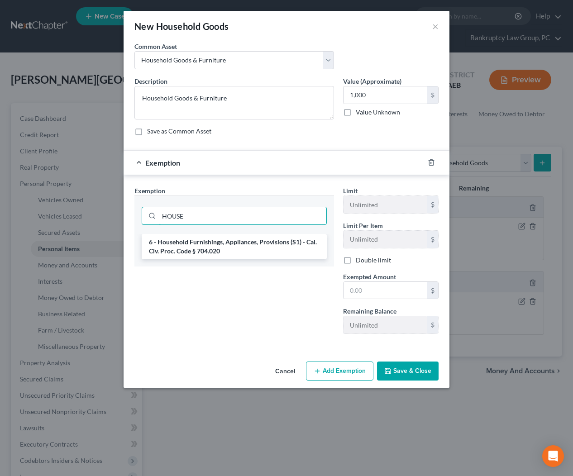
type input "HOUSE"
click at [245, 248] on li "6 - Household Furnishings, Appliances, Provisions (S1) - Cal. Civ. Proc. Code §…" at bounding box center [234, 246] width 185 height 25
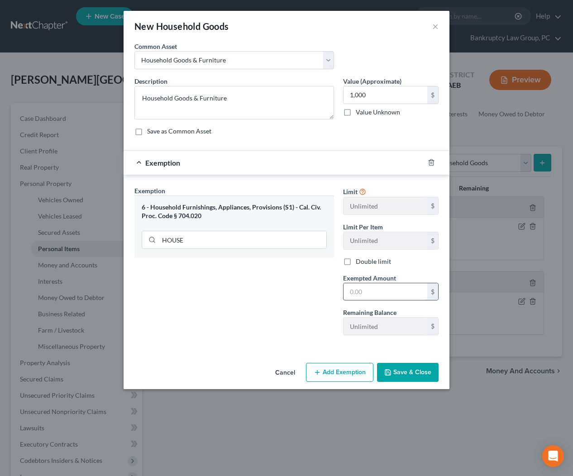
click at [392, 283] on input "text" at bounding box center [386, 291] width 84 height 17
type input "1,000"
drag, startPoint x: 279, startPoint y: 343, endPoint x: 396, endPoint y: 360, distance: 117.6
click at [297, 341] on div "Exemption Set must be selected for CA. Exemption * 6 - Household Furnishings, A…" at bounding box center [286, 264] width 313 height 157
click at [410, 378] on button "Save & Close" at bounding box center [408, 372] width 62 height 19
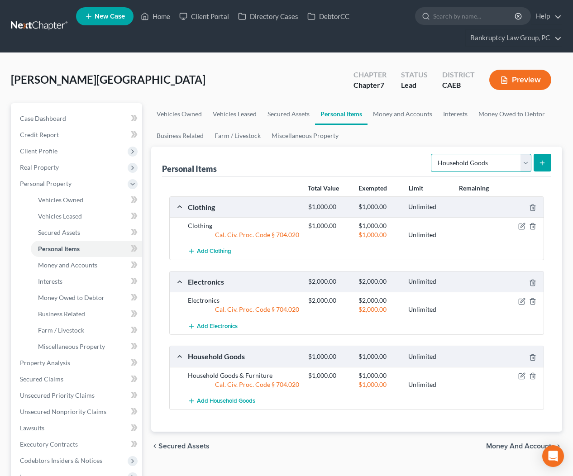
click at [488, 165] on select "Select Item Type Clothing Collectibles Of Value Electronics Firearms Household …" at bounding box center [481, 163] width 100 height 18
select select "jewelry"
click at [544, 167] on button "submit" at bounding box center [543, 163] width 18 height 18
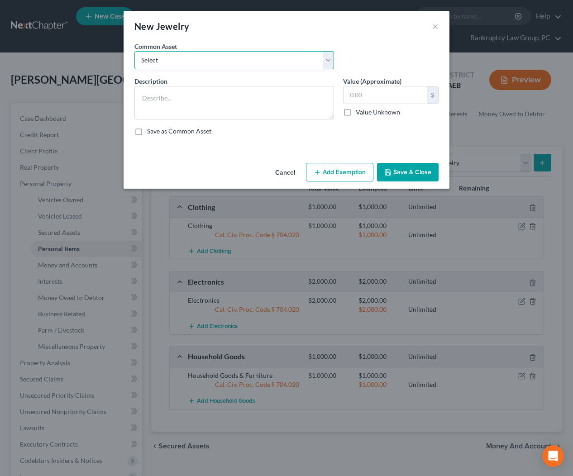
click at [179, 59] on select "Select Jewelry" at bounding box center [234, 60] width 200 height 18
select select "0"
type textarea "Jewelry"
click at [381, 95] on input "text" at bounding box center [386, 94] width 84 height 17
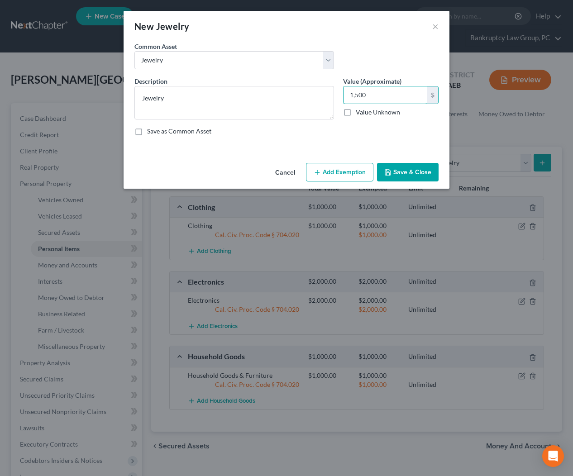
type input "1,500"
drag, startPoint x: 328, startPoint y: 169, endPoint x: 262, endPoint y: 207, distance: 76.6
click at [328, 171] on button "Add Exemption" at bounding box center [339, 172] width 67 height 19
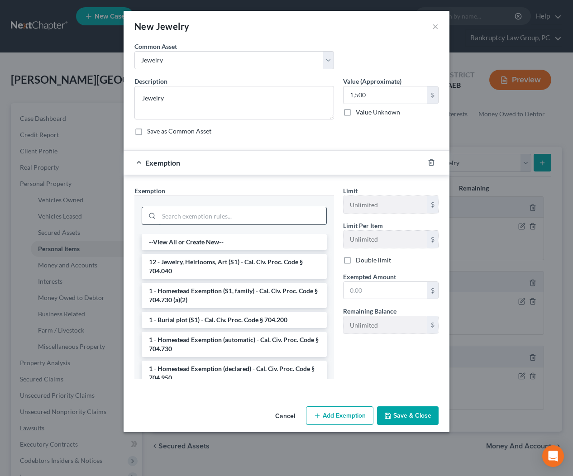
click at [254, 207] on input "search" at bounding box center [242, 215] width 167 height 17
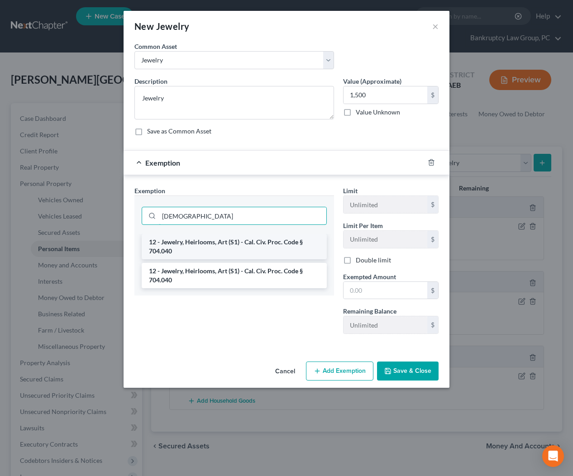
type input "JEW"
drag, startPoint x: 273, startPoint y: 238, endPoint x: 392, endPoint y: 296, distance: 132.6
click at [277, 240] on li "12 - Jewelry, Heirlooms, Art (S1) - Cal. Civ. Proc. Code § 704.040" at bounding box center [234, 246] width 185 height 25
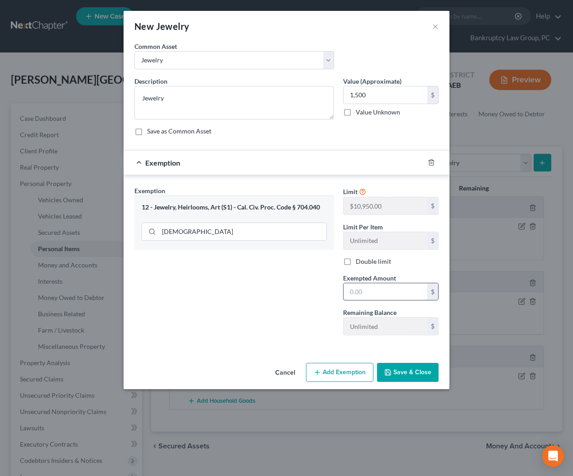
click at [394, 293] on input "text" at bounding box center [386, 291] width 84 height 17
type input "1"
type input "1,500"
click at [401, 375] on button "Save & Close" at bounding box center [408, 372] width 62 height 19
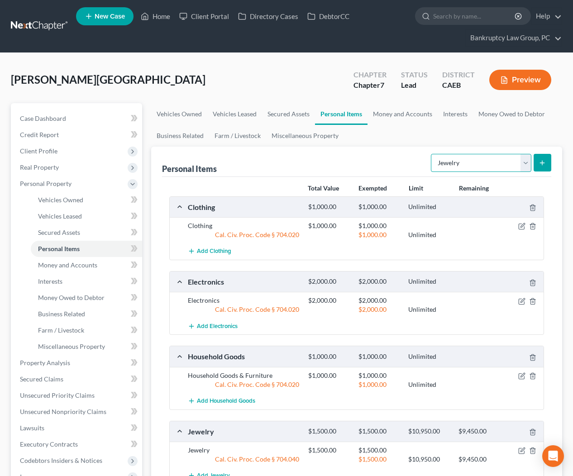
click at [454, 161] on select "Select Item Type Clothing Collectibles Of Value Electronics Firearms Household …" at bounding box center [481, 163] width 100 height 18
select select "pets"
click at [544, 166] on button "submit" at bounding box center [543, 163] width 18 height 18
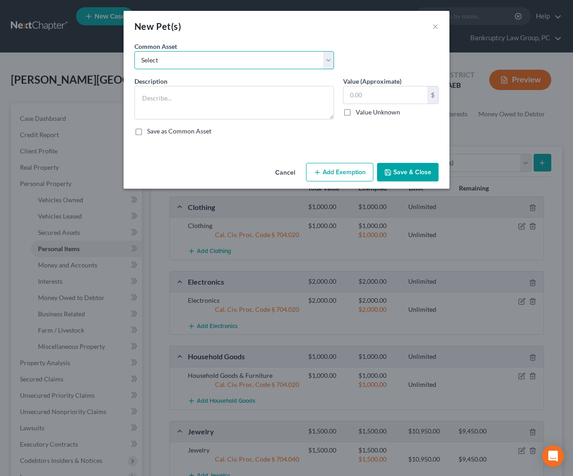
click at [218, 61] on select "Select Pets" at bounding box center [234, 60] width 200 height 18
select select "0"
type textarea "Pets"
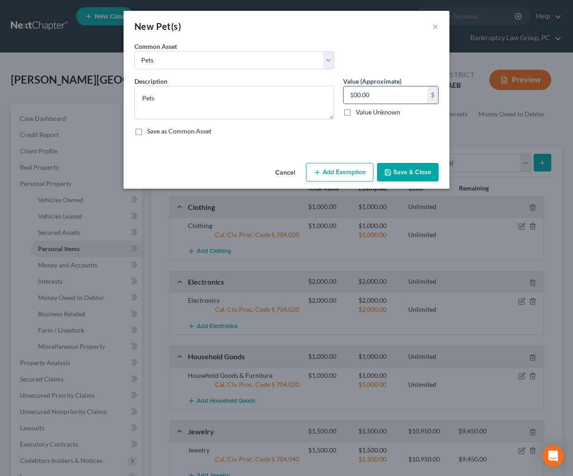
click at [385, 96] on input "100.00" at bounding box center [386, 94] width 84 height 17
type input "1,000"
drag, startPoint x: 343, startPoint y: 175, endPoint x: 278, endPoint y: 217, distance: 77.4
click at [342, 176] on button "Add Exemption" at bounding box center [339, 172] width 67 height 19
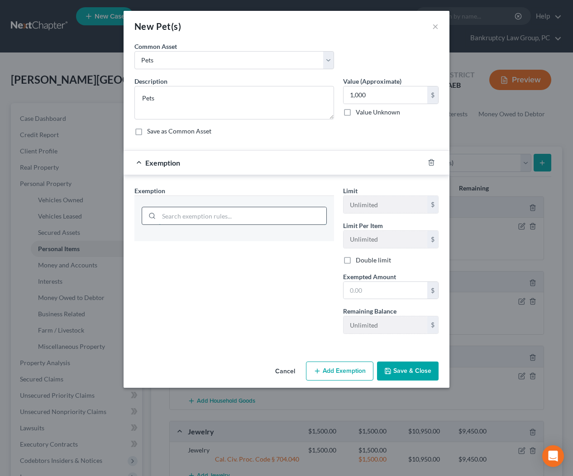
click at [276, 217] on input "search" at bounding box center [242, 215] width 167 height 17
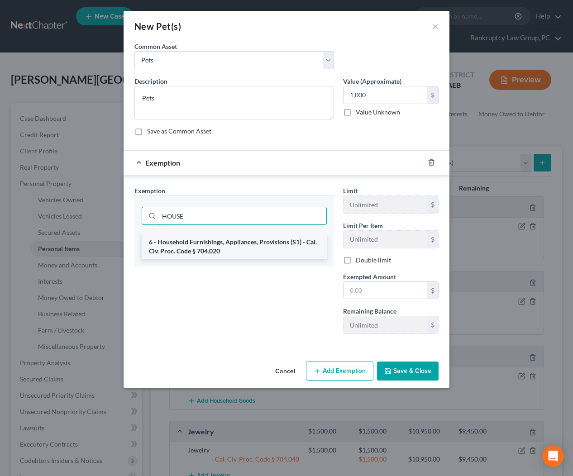
type input "HOUSE"
drag, startPoint x: 292, startPoint y: 250, endPoint x: 383, endPoint y: 299, distance: 102.9
click at [294, 250] on li "6 - Household Furnishings, Appliances, Provisions (S1) - Cal. Civ. Proc. Code §…" at bounding box center [234, 246] width 185 height 25
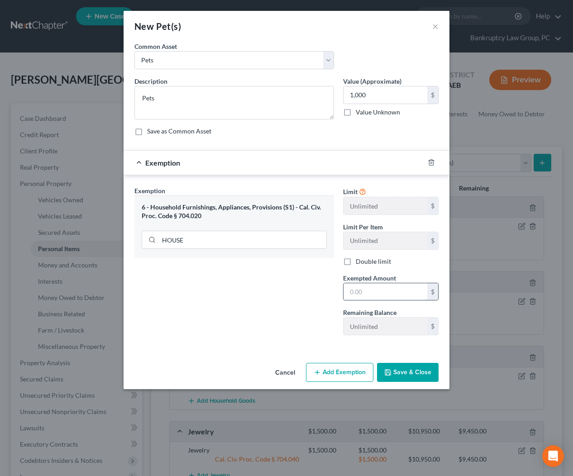
click at [383, 297] on input "text" at bounding box center [386, 291] width 84 height 17
type input "0"
type input "1,000"
drag, startPoint x: 310, startPoint y: 321, endPoint x: 406, endPoint y: 366, distance: 105.9
click at [310, 323] on div "Exemption Set must be selected for CA. Exemption * 6 - Household Furnishings, A…" at bounding box center [234, 264] width 209 height 157
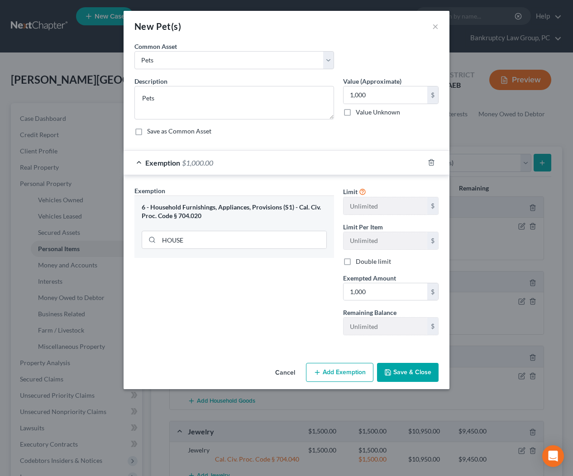
click at [396, 373] on button "Save & Close" at bounding box center [408, 372] width 62 height 19
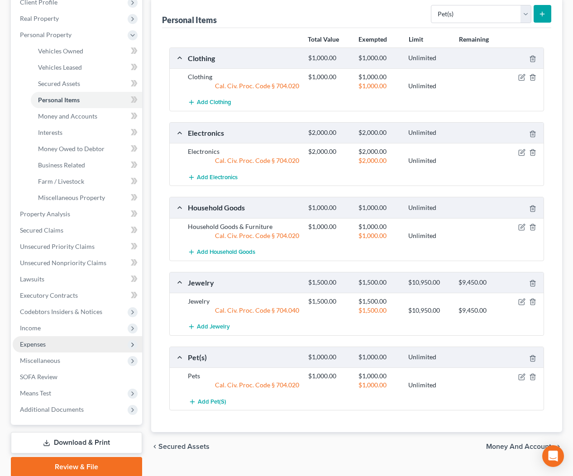
scroll to position [157, 0]
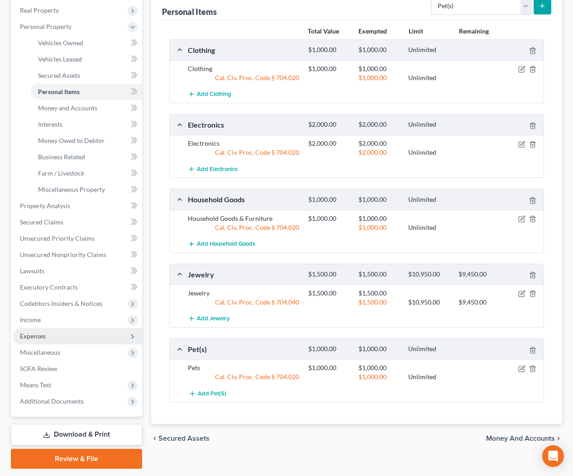
click at [43, 340] on span "Expenses" at bounding box center [77, 336] width 129 height 16
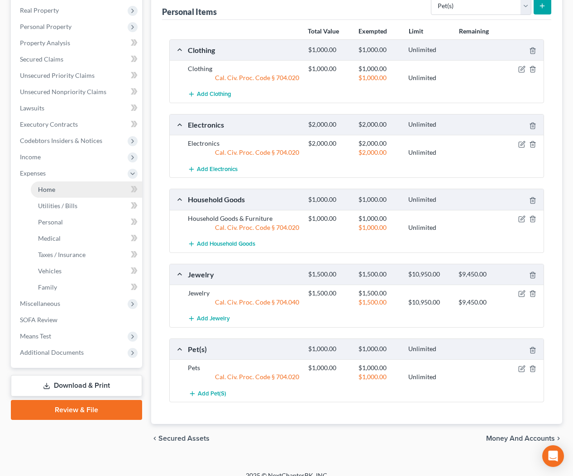
click at [58, 195] on link "Home" at bounding box center [86, 189] width 111 height 16
click at [40, 191] on span "Home" at bounding box center [46, 190] width 17 height 8
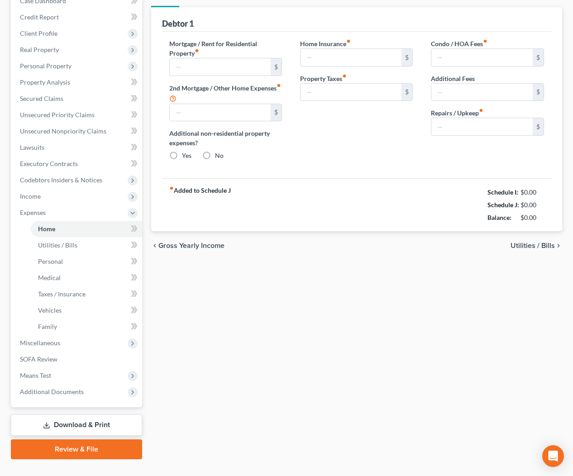
type input "1,480.91"
type input "0.00"
radio input "true"
type input "0.00"
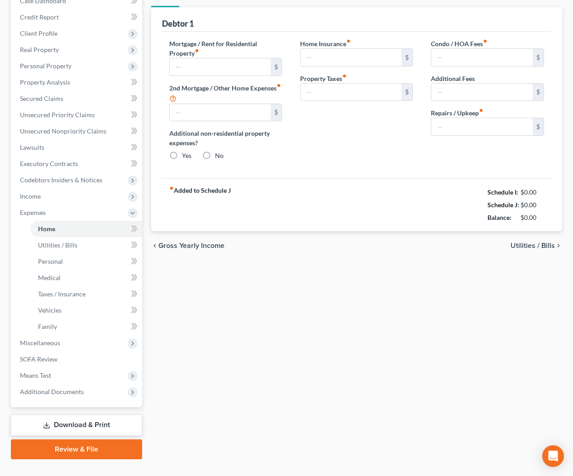
type input "0.00"
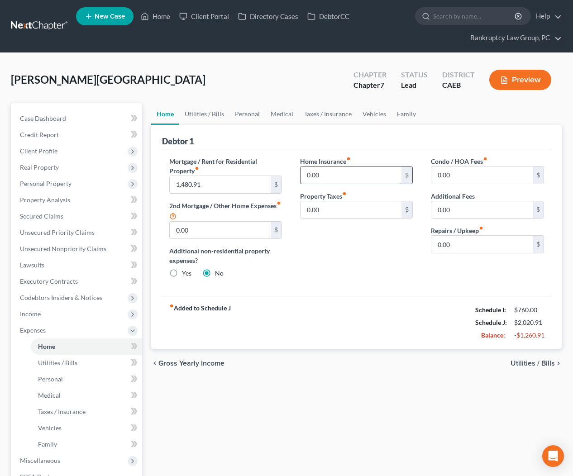
click at [357, 177] on input "0.00" at bounding box center [351, 175] width 101 height 17
type input "127.84"
click at [480, 243] on input "0.00" at bounding box center [481, 244] width 101 height 17
type input "100"
drag, startPoint x: 212, startPoint y: 119, endPoint x: 213, endPoint y: 124, distance: 5.2
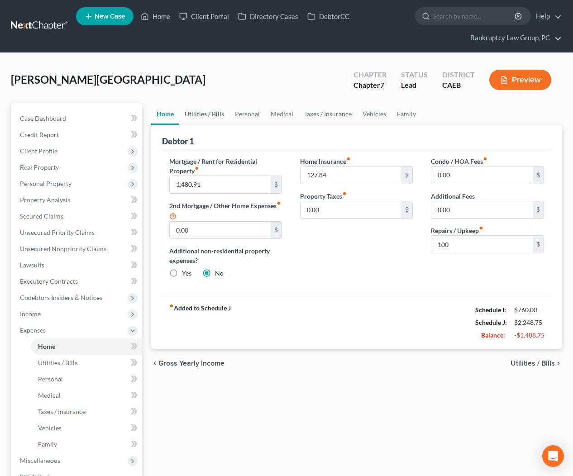
click at [212, 119] on link "Utilities / Bills" at bounding box center [204, 114] width 50 height 22
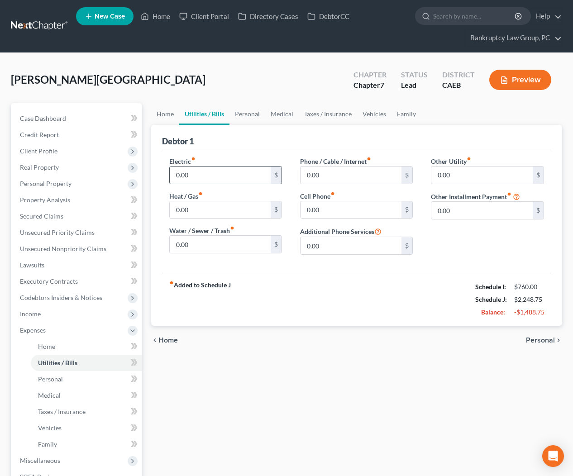
click at [271, 171] on div "$" at bounding box center [276, 175] width 11 height 17
drag, startPoint x: 210, startPoint y: 175, endPoint x: 294, endPoint y: 161, distance: 85.0
click at [210, 175] on input "0.00" at bounding box center [220, 175] width 101 height 17
type input "225"
type input "120"
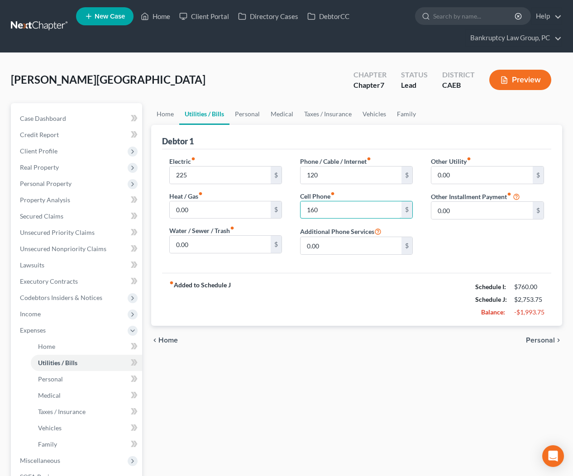
type input "160"
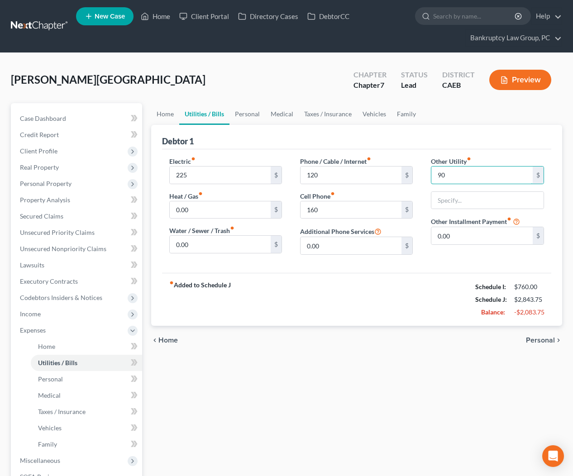
type input "90"
click at [512, 201] on input "Streaming Services & Subscritpions" at bounding box center [487, 200] width 112 height 17
type input "Streaming Services & Subscriptions"
click at [248, 117] on link "Personal" at bounding box center [247, 114] width 36 height 22
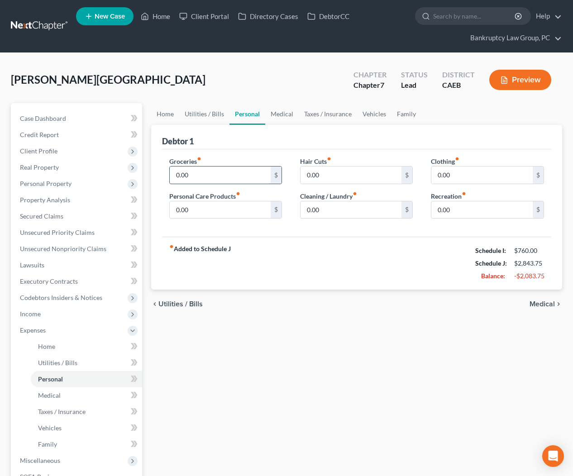
drag, startPoint x: 196, startPoint y: 177, endPoint x: 224, endPoint y: 177, distance: 28.5
click at [196, 177] on input "0.00" at bounding box center [220, 175] width 101 height 17
type input "320"
type input "50"
type input "190"
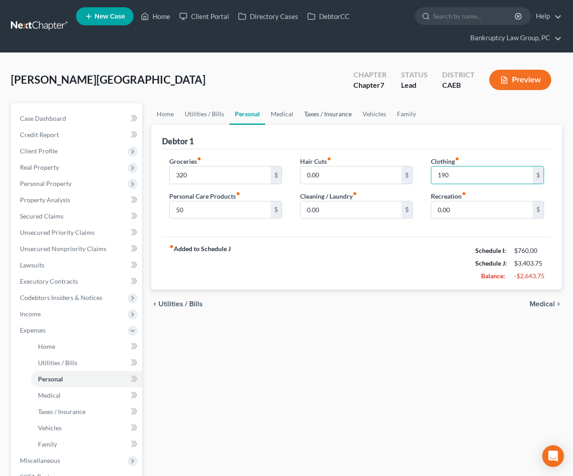
click at [314, 114] on link "Taxes / Insurance" at bounding box center [328, 114] width 58 height 22
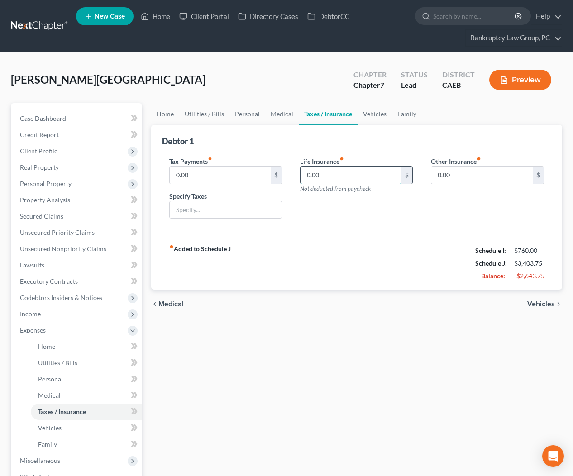
click at [333, 172] on input "0.00" at bounding box center [351, 175] width 101 height 17
type input "117"
click at [369, 117] on link "Vehicles" at bounding box center [375, 114] width 34 height 22
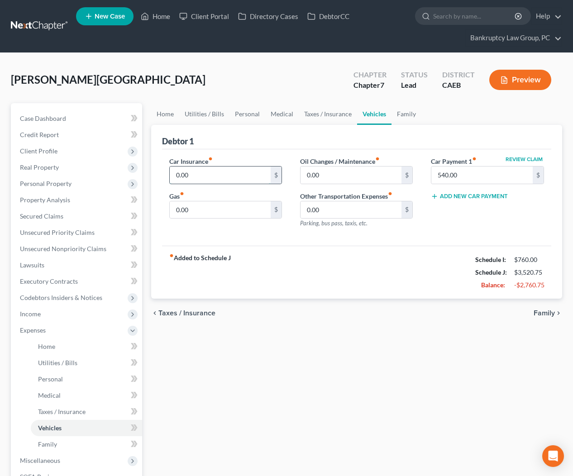
click at [214, 175] on input "0.00" at bounding box center [220, 175] width 101 height 17
type input "216"
type input "170"
click at [399, 114] on link "Family" at bounding box center [406, 114] width 30 height 22
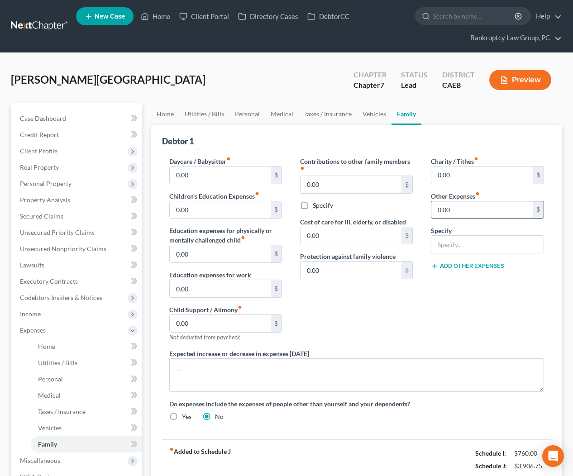
click at [458, 210] on input "0.00" at bounding box center [481, 209] width 101 height 17
type input "40"
type input "Tolls"
click at [450, 266] on button "Add Other Expenses" at bounding box center [467, 265] width 73 height 7
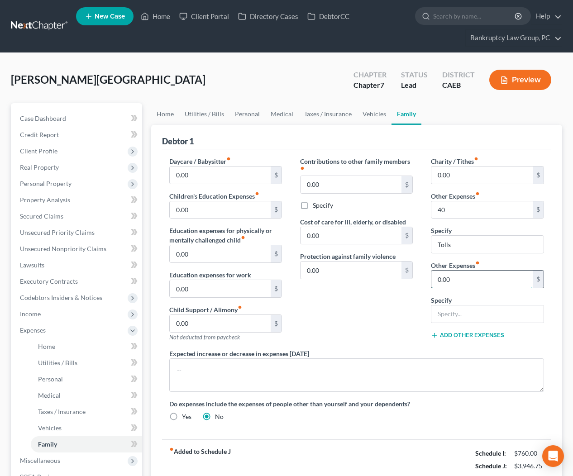
click at [455, 275] on input "0.00" at bounding box center [481, 279] width 101 height 17
type input "200"
type input "Pet Care"
click at [482, 287] on div "Charity / Tithes fiber_manual_record 0.00 $ Other Expenses fiber_manual_record …" at bounding box center [487, 253] width 131 height 192
click at [480, 282] on input "200" at bounding box center [481, 279] width 101 height 17
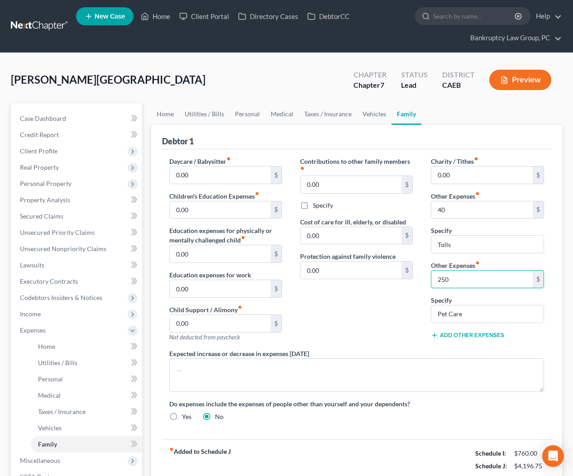
type input "250"
click at [393, 305] on div "Contributions to other family members fiber_manual_record 0.00 $ Specify Cost o…" at bounding box center [356, 253] width 131 height 192
click at [257, 114] on link "Personal" at bounding box center [247, 114] width 36 height 22
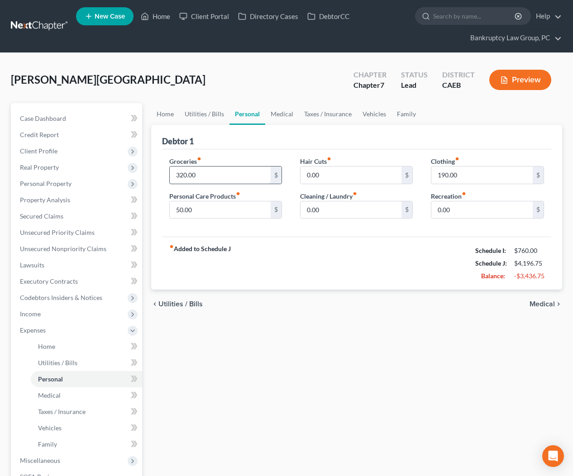
click at [229, 173] on input "320.00" at bounding box center [220, 175] width 101 height 17
click at [406, 395] on div "Home Utilities / Bills Personal Medical Taxes / Insurance Vehicles Family Debto…" at bounding box center [357, 340] width 420 height 474
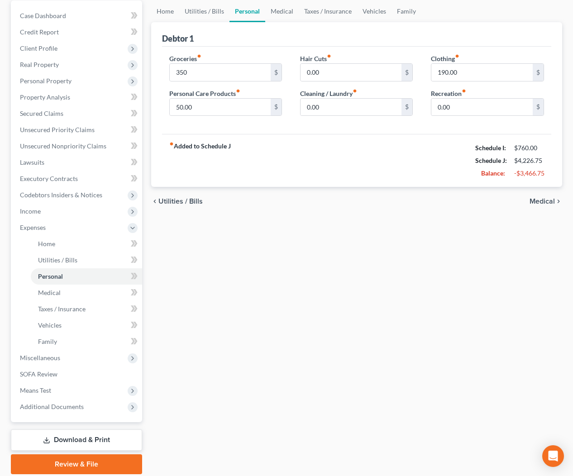
scroll to position [134, 0]
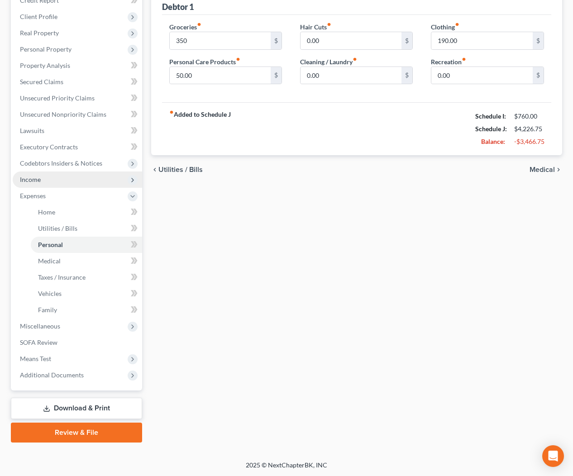
click at [33, 177] on span "Income" at bounding box center [30, 180] width 21 height 8
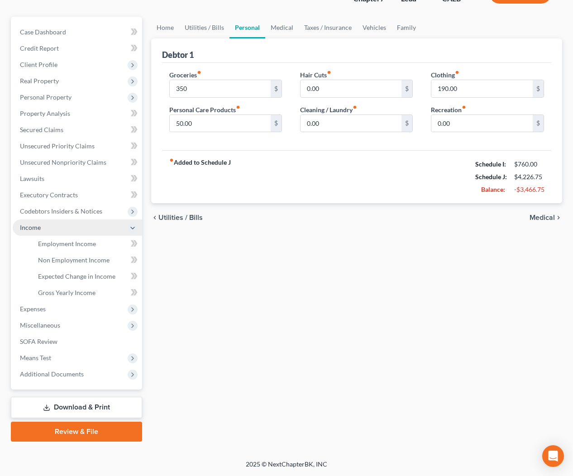
scroll to position [86, 0]
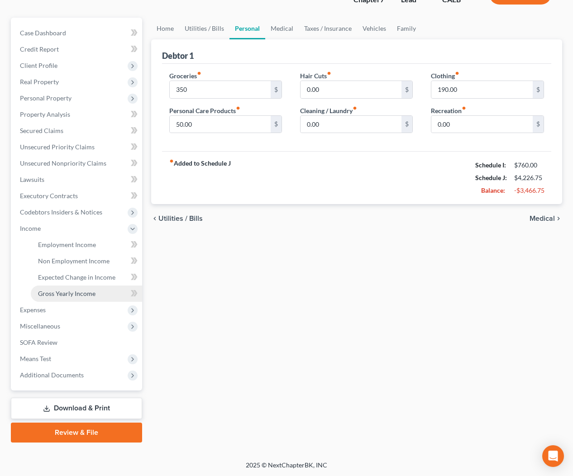
click at [58, 287] on link "Gross Yearly Income" at bounding box center [86, 294] width 111 height 16
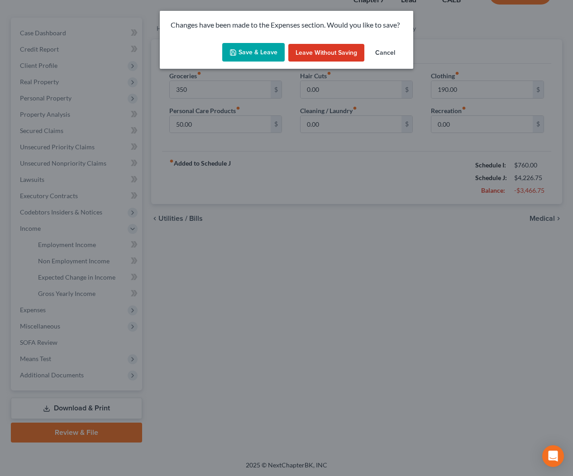
click at [260, 48] on button "Save & Leave" at bounding box center [253, 52] width 62 height 19
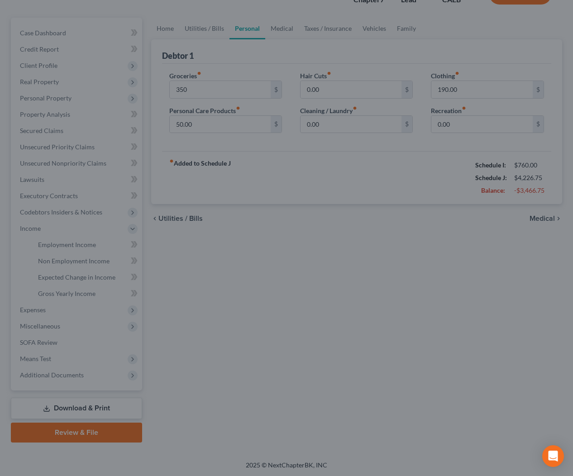
type input "350.00"
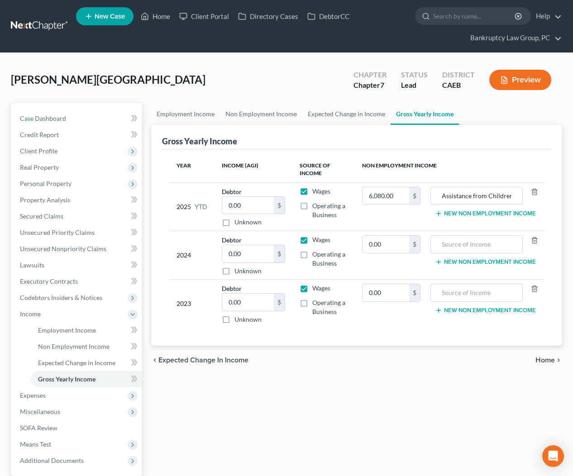
click at [481, 215] on button "New Non Employment Income" at bounding box center [485, 213] width 101 height 7
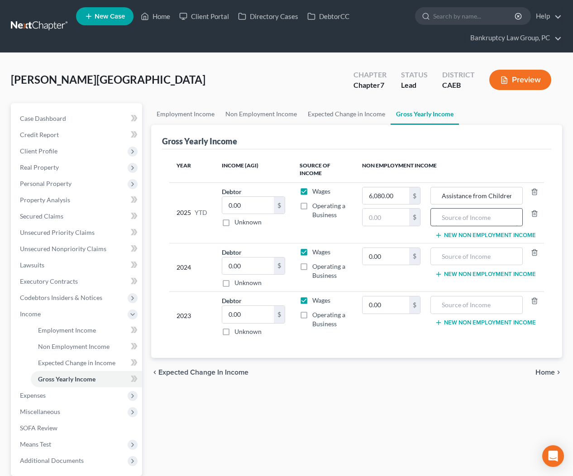
click at [480, 214] on input "text" at bounding box center [476, 217] width 82 height 17
type input "2024 State Tax Refund"
click at [396, 222] on input "text" at bounding box center [386, 217] width 47 height 17
type input "779"
click at [251, 265] on input "0.00" at bounding box center [248, 266] width 52 height 17
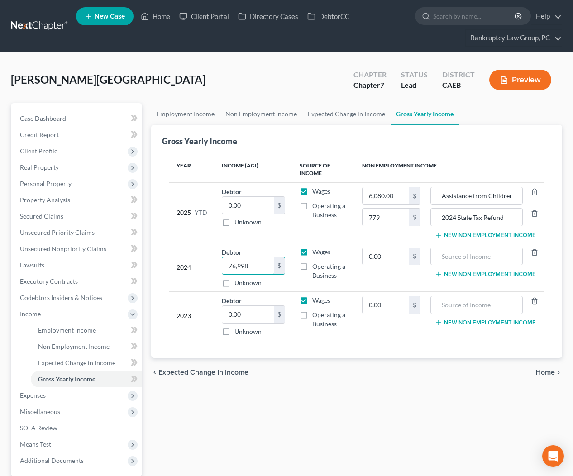
type input "76,998"
click at [468, 234] on button "New Non Employment Income" at bounding box center [485, 235] width 101 height 7
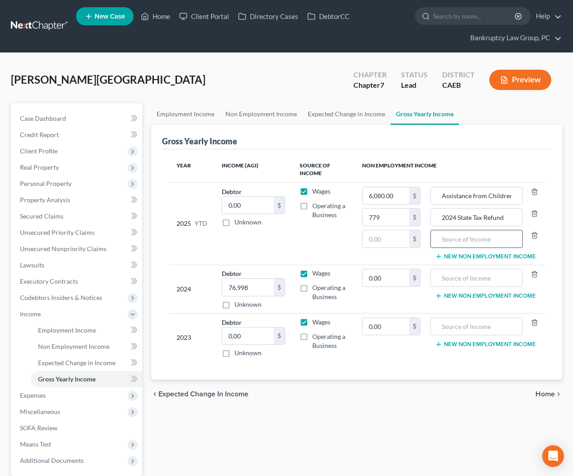
drag, startPoint x: 468, startPoint y: 234, endPoint x: 513, endPoint y: 240, distance: 45.6
click at [470, 235] on input "text" at bounding box center [476, 238] width 82 height 17
type input "2024 Federal Tax Refund"
drag, startPoint x: 389, startPoint y: 240, endPoint x: 400, endPoint y: 238, distance: 11.5
click at [389, 240] on input "text" at bounding box center [386, 238] width 47 height 17
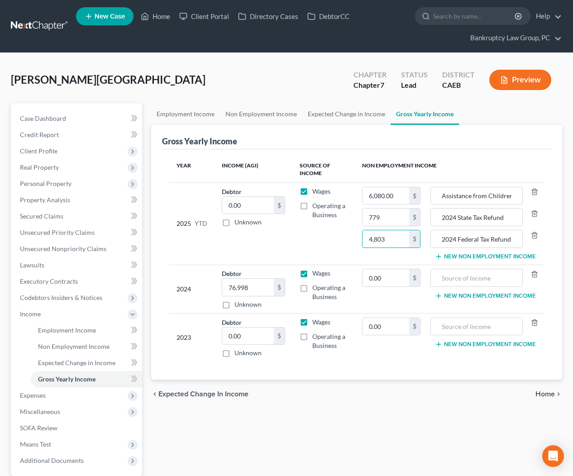
type input "4,803"
click at [253, 335] on input "0.00" at bounding box center [248, 336] width 52 height 17
type input "73,870"
click at [490, 278] on input "text" at bounding box center [476, 277] width 82 height 17
type input "2023 Federal Tax Refund"
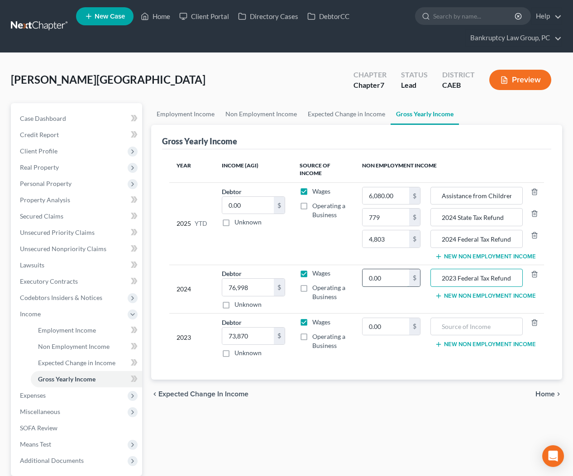
click at [405, 272] on input "0.00" at bounding box center [386, 277] width 47 height 17
type input "2,014"
click at [487, 296] on button "New Non Employment Income" at bounding box center [485, 295] width 101 height 7
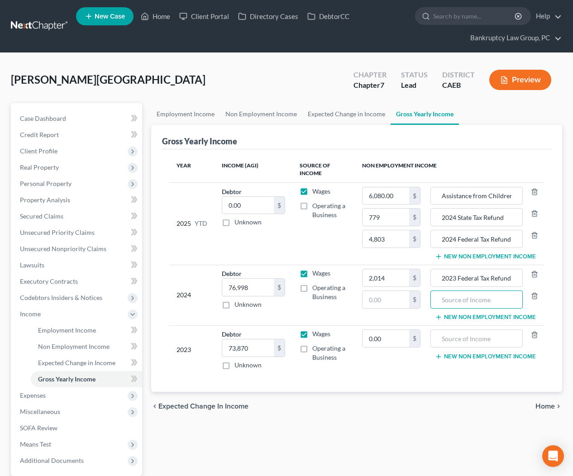
click at [472, 296] on input "text" at bounding box center [476, 299] width 82 height 17
type input "2023 State Tax Refund"
click at [400, 300] on input "text" at bounding box center [386, 299] width 47 height 17
type input "134"
click at [41, 183] on span "Personal Property" at bounding box center [46, 184] width 52 height 8
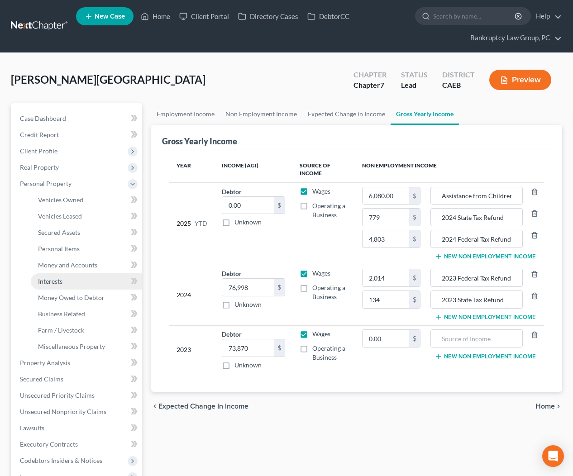
click at [48, 284] on span "Interests" at bounding box center [50, 281] width 24 height 8
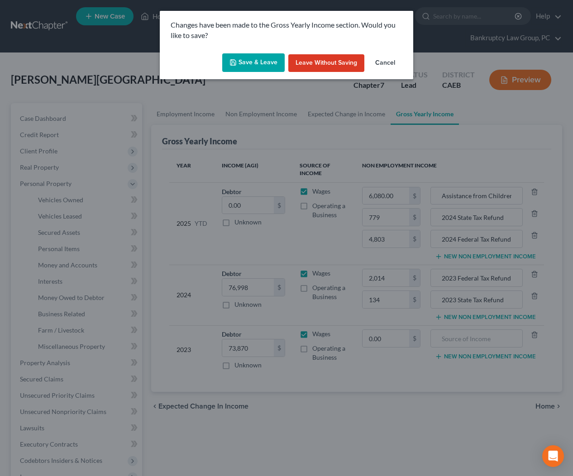
click at [266, 64] on button "Save & Leave" at bounding box center [253, 62] width 62 height 19
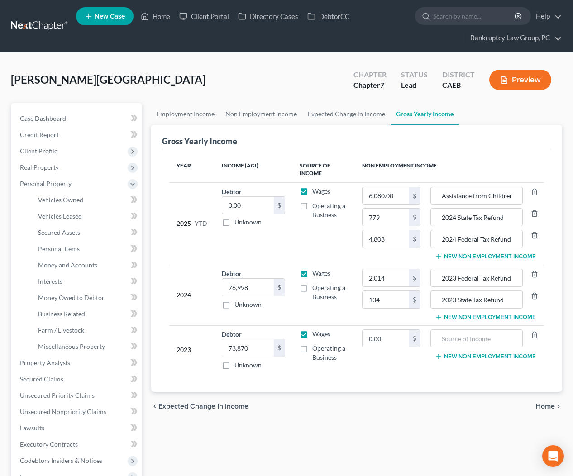
type input "4,803.00"
type input "2024 Federal Tax Refund"
type input "134.00"
type input "2023 State Tax Refund"
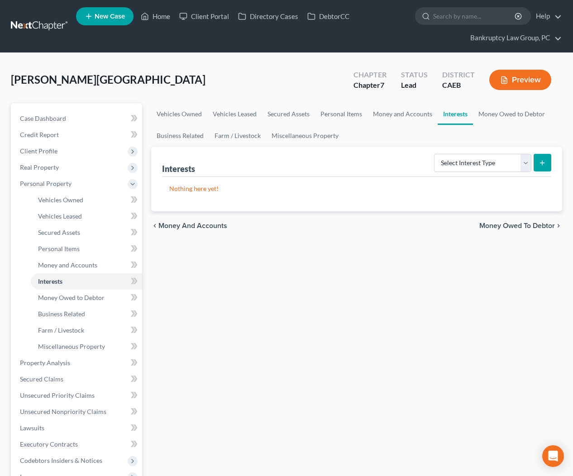
click at [257, 270] on div "Vehicles Owned Vehicles Leased Secured Assets Personal Items Money and Accounts…" at bounding box center [357, 364] width 420 height 523
click at [516, 155] on select "Select Interest Type 401K Annuity Bond Education IRA Government Bond Government…" at bounding box center [482, 163] width 97 height 18
select select "term_life_insurance"
click at [542, 163] on line "submit" at bounding box center [542, 163] width 0 height 4
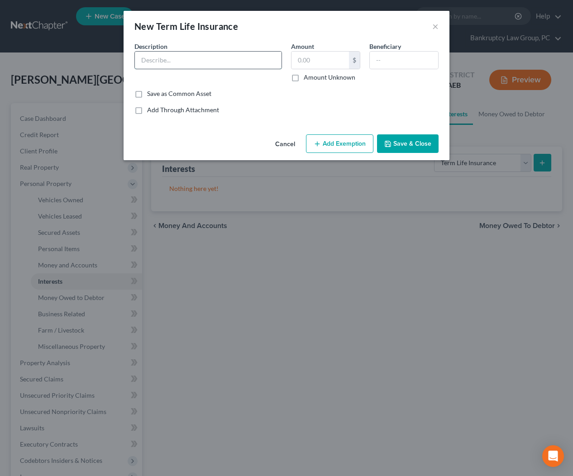
click at [182, 61] on input "text" at bounding box center [208, 60] width 147 height 17
click at [268, 62] on input "Term Life through Primerica" at bounding box center [208, 60] width 147 height 17
type input "Term Life through Primerica ... 0334"
click at [318, 67] on input "text" at bounding box center [319, 60] width 57 height 17
type input "0.00"
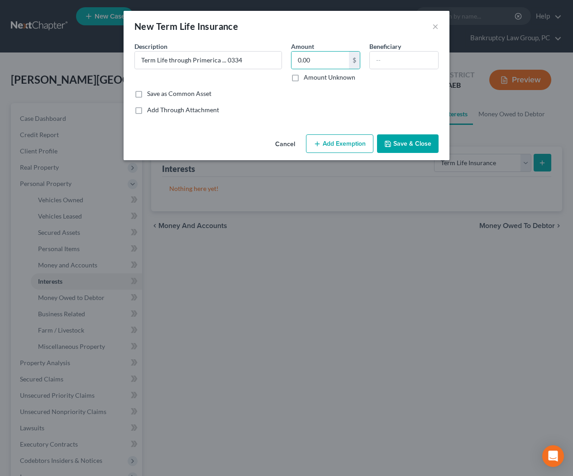
click at [414, 143] on button "Save & Close" at bounding box center [408, 143] width 62 height 19
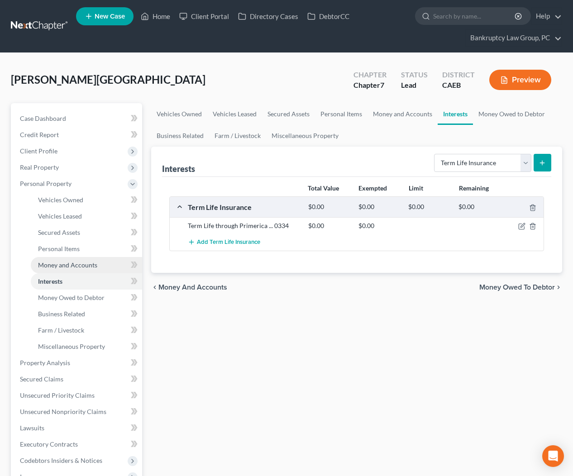
click at [72, 265] on span "Money and Accounts" at bounding box center [67, 265] width 59 height 8
click at [52, 267] on span "Money and Accounts" at bounding box center [67, 265] width 59 height 8
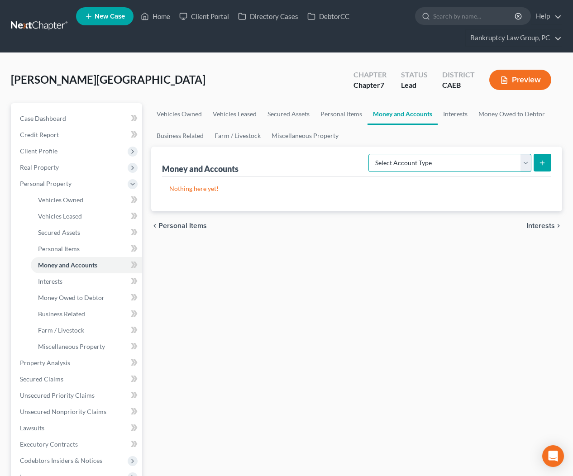
click at [487, 157] on select "Select Account Type Brokerage Cash on Hand Certificates of Deposit Checking Acc…" at bounding box center [449, 163] width 163 height 18
select select "checking"
click at [537, 166] on button "submit" at bounding box center [543, 163] width 18 height 18
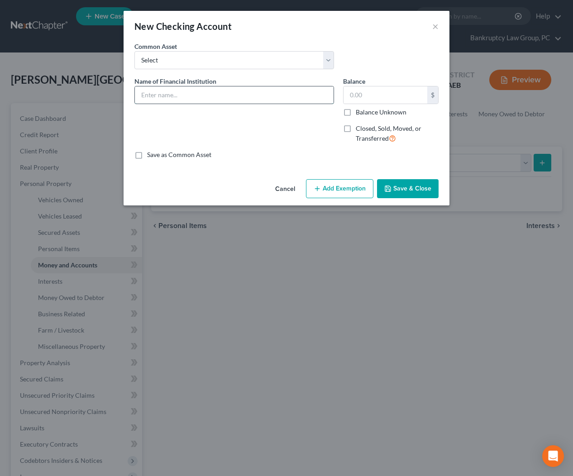
click at [213, 92] on input "text" at bounding box center [234, 94] width 199 height 17
type input "Redwood Credit Union ... 2993 (10)"
click at [394, 189] on button "Save & Close" at bounding box center [408, 188] width 62 height 19
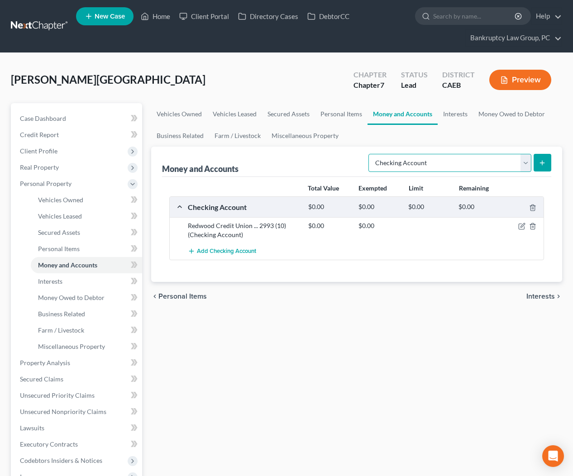
click at [496, 167] on select "Select Account Type Brokerage Cash on Hand Certificates of Deposit Checking Acc…" at bounding box center [449, 163] width 163 height 18
select select "savings"
click at [539, 166] on button "submit" at bounding box center [543, 163] width 18 height 18
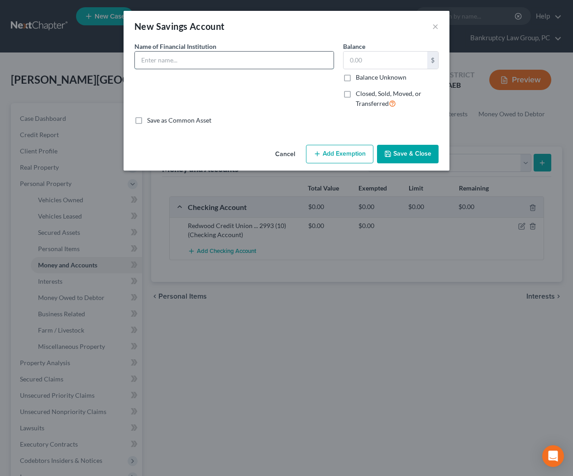
click at [191, 59] on input "text" at bounding box center [234, 60] width 199 height 17
type input "Redwood Credit Union ... 2993 (01)"
click at [421, 153] on button "Save & Close" at bounding box center [408, 154] width 62 height 19
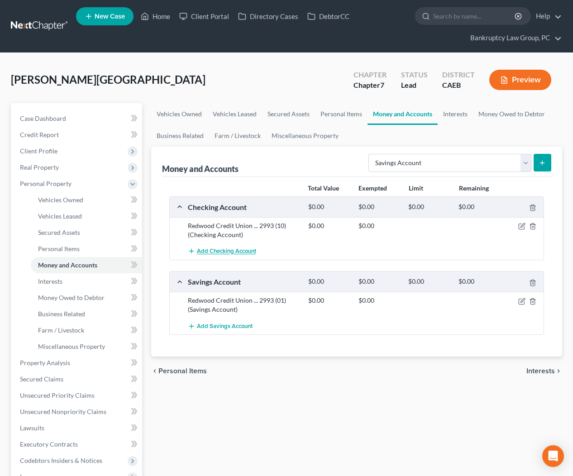
click at [216, 253] on span "Add Checking Account" at bounding box center [226, 251] width 59 height 7
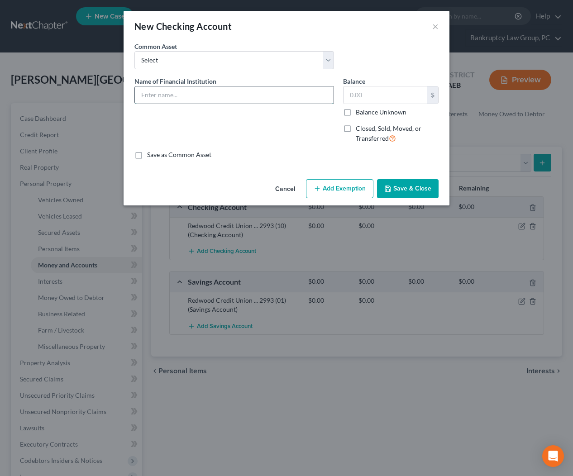
click at [226, 99] on input "text" at bounding box center [234, 94] width 199 height 17
type input "Capital One ... 8990"
drag, startPoint x: 417, startPoint y: 185, endPoint x: 525, endPoint y: 239, distance: 121.2
click at [417, 185] on button "Save & Close" at bounding box center [408, 188] width 62 height 19
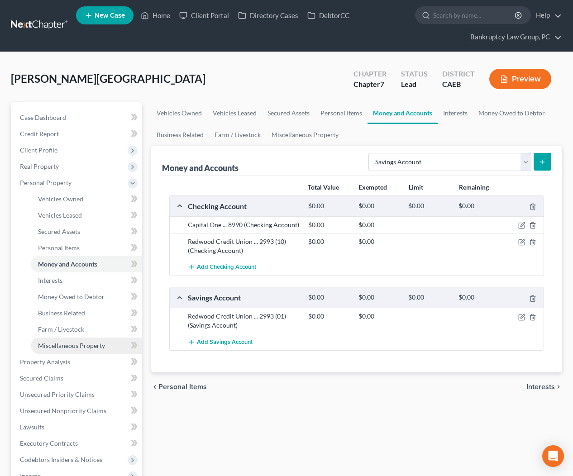
click at [53, 350] on link "Miscellaneous Property" at bounding box center [86, 346] width 111 height 16
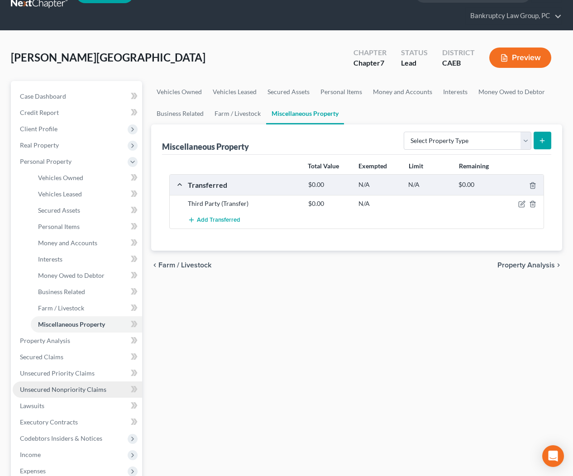
scroll to position [23, 0]
click at [51, 390] on span "Unsecured Nonpriority Claims" at bounding box center [63, 389] width 86 height 8
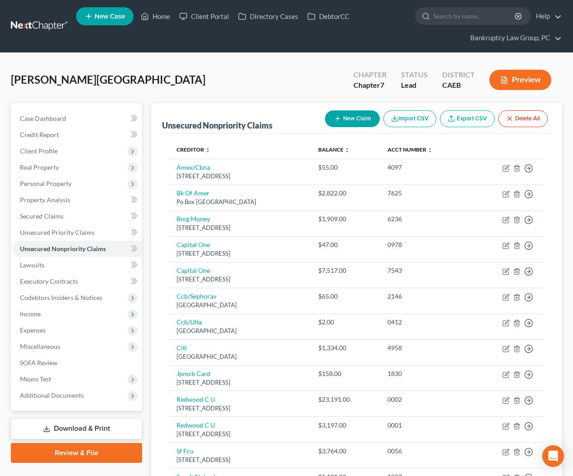
click at [357, 116] on button "New Claim" at bounding box center [352, 118] width 55 height 17
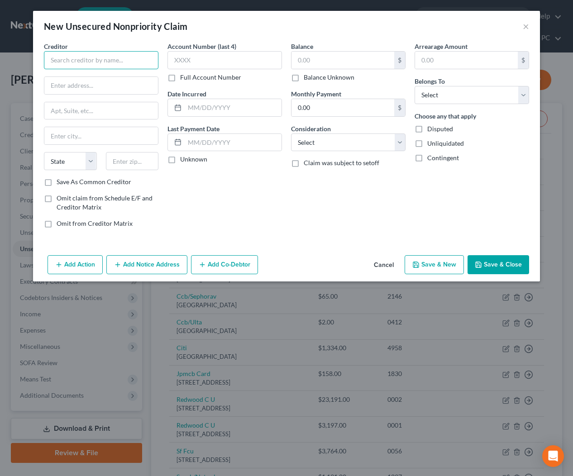
click at [124, 57] on input "text" at bounding box center [101, 60] width 115 height 18
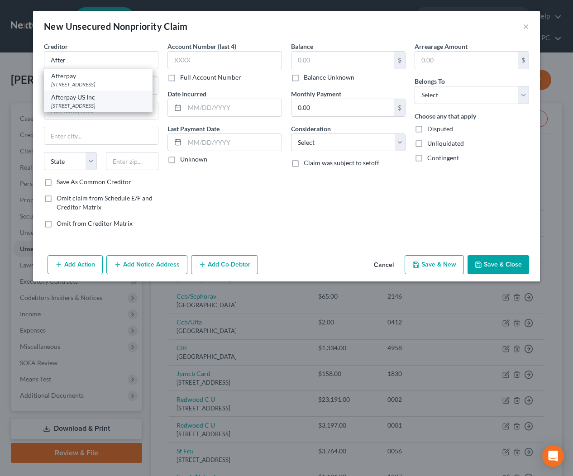
click at [119, 110] on div "PO Box 328, San Francisco, CA 94104" at bounding box center [98, 106] width 94 height 8
type input "Afterpay US Inc"
type input "PO Box 328"
type input "San Francisco"
select select "4"
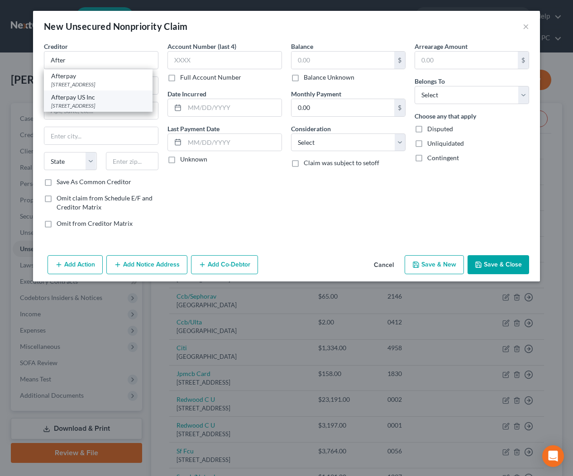
type input "94104"
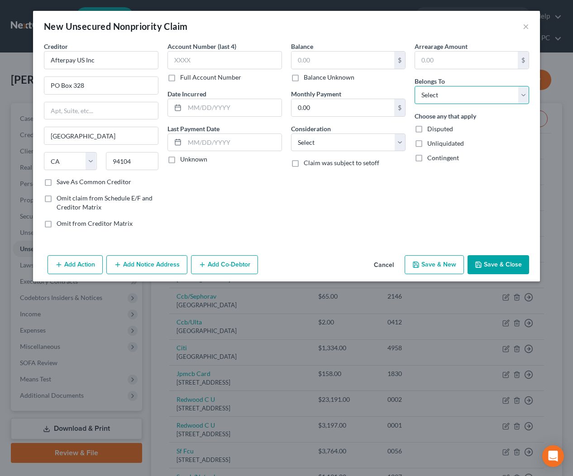
click at [460, 97] on select "Select Debtor 1 Only Debtor 2 Only Debtor 1 And Debtor 2 Only At Least One Of T…" at bounding box center [472, 95] width 115 height 18
select select "0"
click at [500, 273] on div "Add Action Add Notice Address Add Co-Debtor Cancel Save & New Save & Close" at bounding box center [286, 267] width 507 height 30
click at [499, 269] on button "Save & Close" at bounding box center [499, 264] width 62 height 19
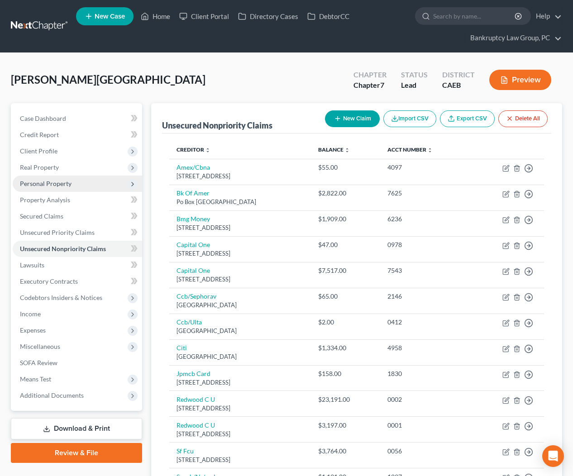
click at [51, 187] on span "Personal Property" at bounding box center [77, 184] width 129 height 16
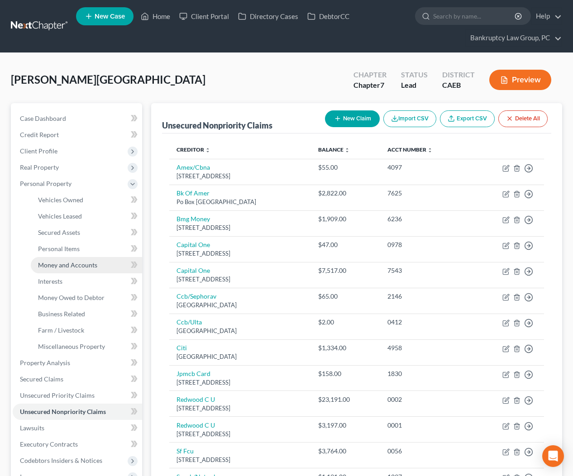
click at [62, 268] on span "Money and Accounts" at bounding box center [67, 265] width 59 height 8
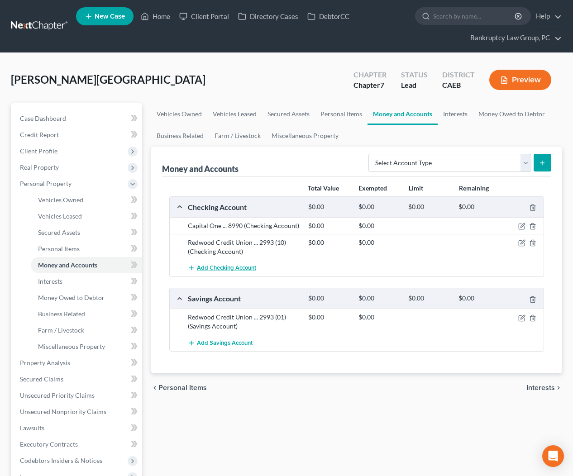
click at [239, 268] on span "Add Checking Account" at bounding box center [226, 268] width 59 height 7
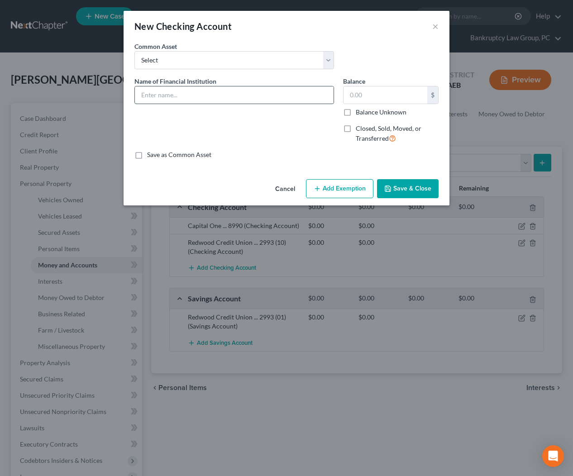
click at [266, 100] on input "text" at bounding box center [234, 94] width 199 height 17
type input "Bank of America ... 4827"
click at [417, 192] on button "Save & Close" at bounding box center [408, 188] width 62 height 19
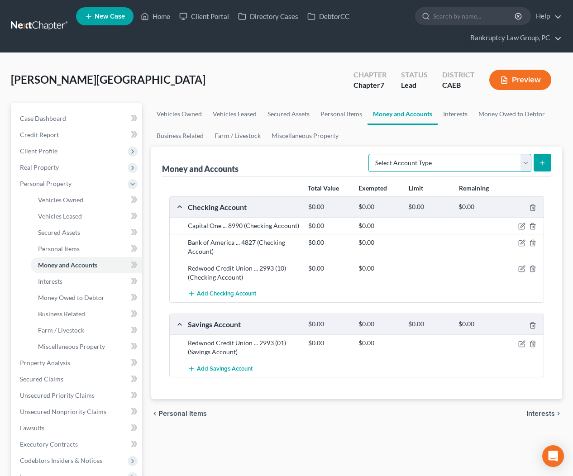
click at [459, 166] on select "Select Account Type Brokerage Cash on Hand Certificates of Deposit Checking Acc…" at bounding box center [449, 163] width 163 height 18
select select "other"
drag, startPoint x: 547, startPoint y: 164, endPoint x: 543, endPoint y: 166, distance: 4.9
click at [547, 164] on button "submit" at bounding box center [543, 163] width 18 height 18
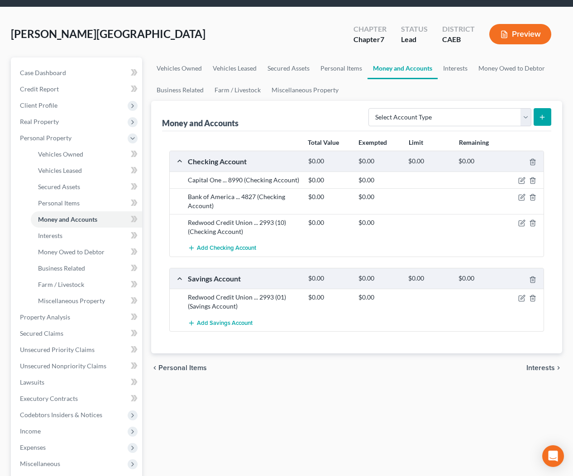
scroll to position [51, 0]
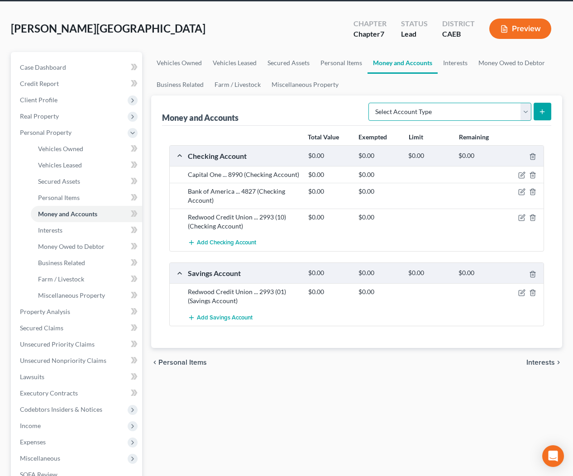
click at [473, 112] on select "Select Account Type Brokerage Cash on Hand Certificates of Deposit Checking Acc…" at bounding box center [449, 112] width 163 height 18
click at [450, 113] on select "Select Account Type Brokerage Cash on Hand Certificates of Deposit Checking Acc…" at bounding box center [449, 112] width 163 height 18
select select "other"
click at [539, 112] on icon "submit" at bounding box center [542, 111] width 7 height 7
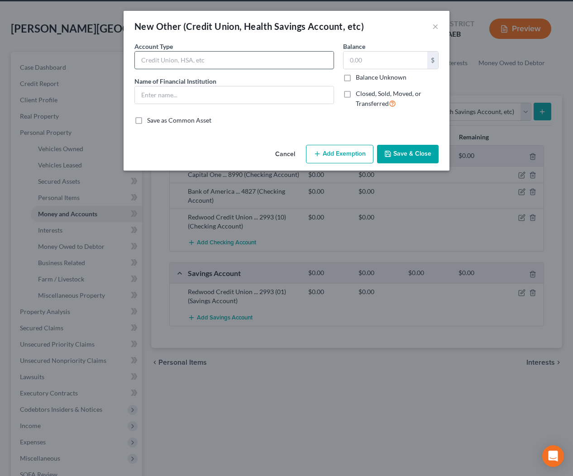
click at [252, 58] on input "text" at bounding box center [234, 60] width 199 height 17
type input "Apple Cash"
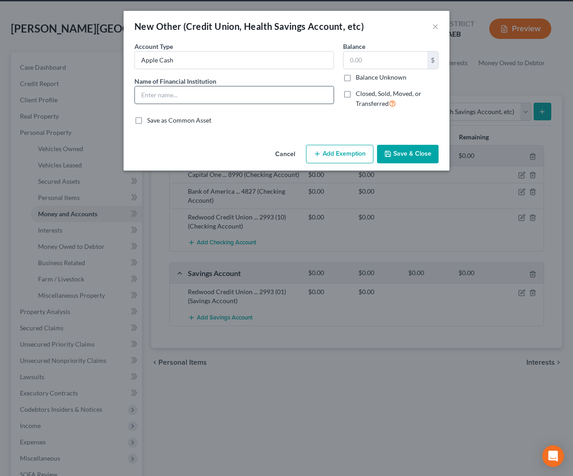
click at [233, 95] on input "text" at bounding box center [234, 94] width 199 height 17
type input "Apple Cash"
click at [397, 149] on button "Save & Close" at bounding box center [408, 154] width 62 height 19
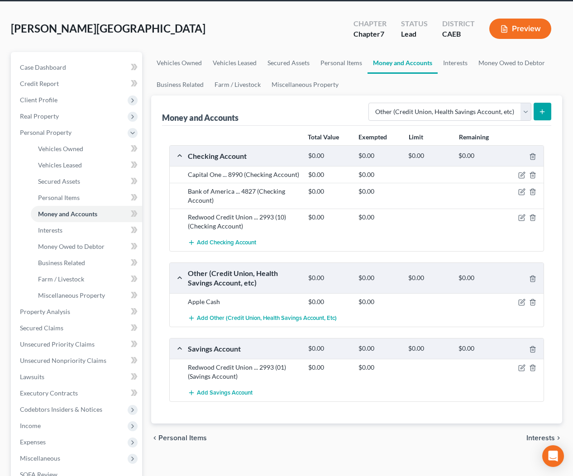
click at [268, 328] on div "Checking Account $0.00 $0.00 $0.00 $0.00 Capital One ... 8990 (Checking Account…" at bounding box center [356, 273] width 375 height 257
click at [264, 321] on span "Add Other (Credit Union, Health Savings Account, etc)" at bounding box center [267, 318] width 140 height 7
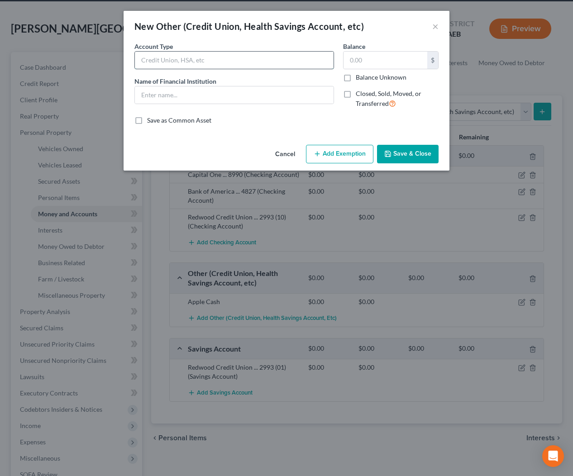
click at [200, 58] on input "text" at bounding box center [234, 60] width 199 height 17
type input "PayPal"
click at [197, 100] on input "text" at bounding box center [234, 94] width 199 height 17
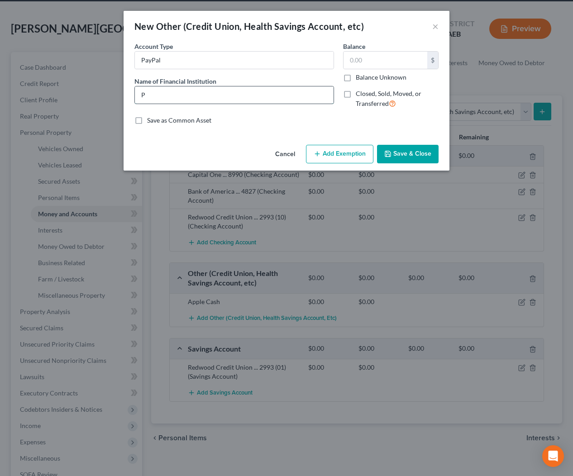
type input "PayPal"
click at [404, 149] on button "Save & Close" at bounding box center [408, 154] width 62 height 19
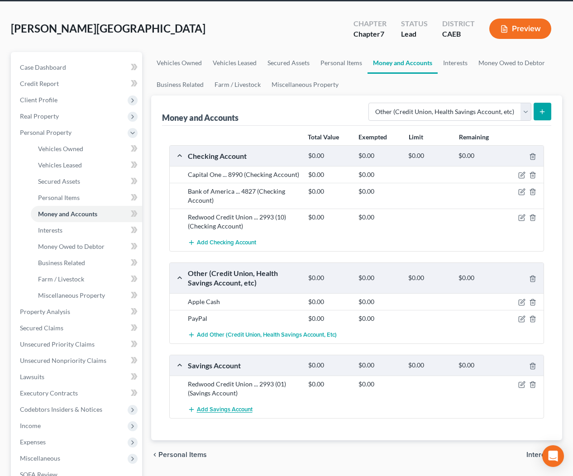
click at [214, 413] on button "Add Savings Account" at bounding box center [220, 409] width 65 height 17
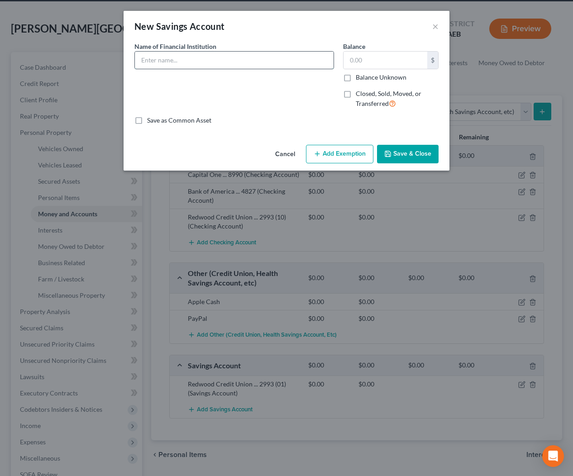
click at [203, 63] on input "text" at bounding box center [234, 60] width 199 height 17
type input "San Francisco Credit Union ... 65 (0001)"
click at [410, 154] on button "Save & Close" at bounding box center [408, 154] width 62 height 19
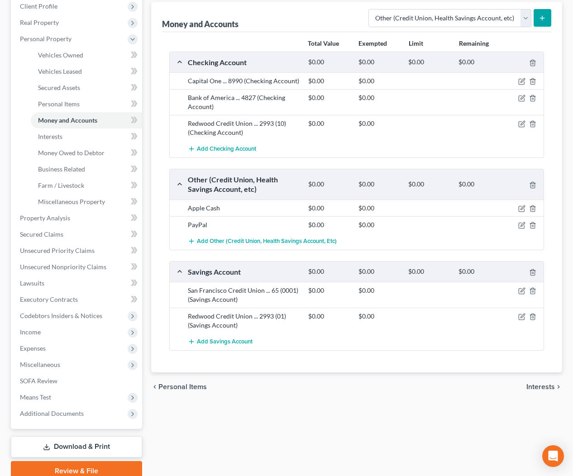
scroll to position [145, 0]
click at [60, 265] on span "Unsecured Nonpriority Claims" at bounding box center [63, 266] width 86 height 8
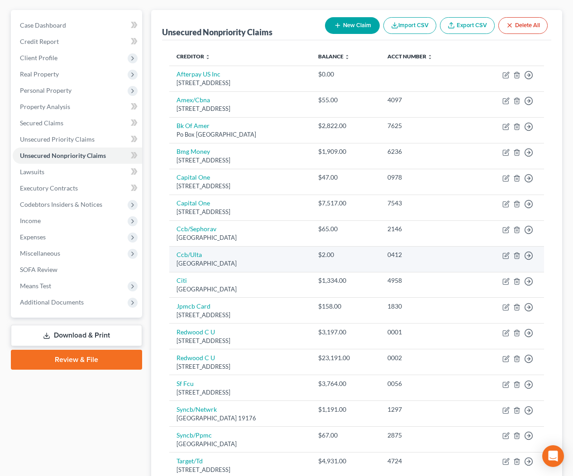
scroll to position [92, 0]
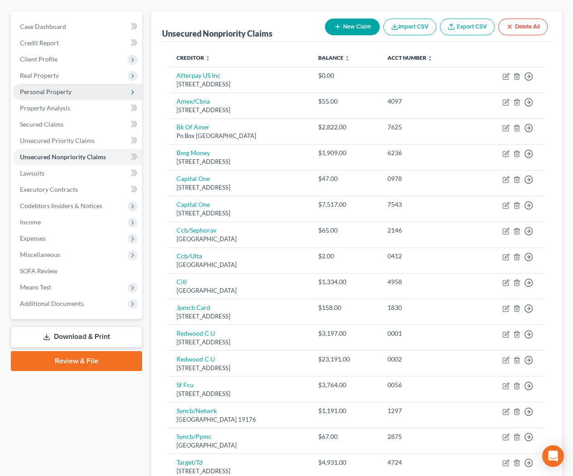
click at [52, 93] on span "Personal Property" at bounding box center [46, 92] width 52 height 8
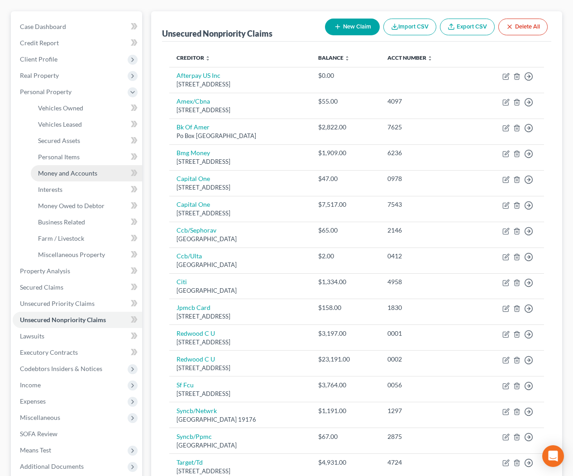
click at [52, 171] on span "Money and Accounts" at bounding box center [67, 173] width 59 height 8
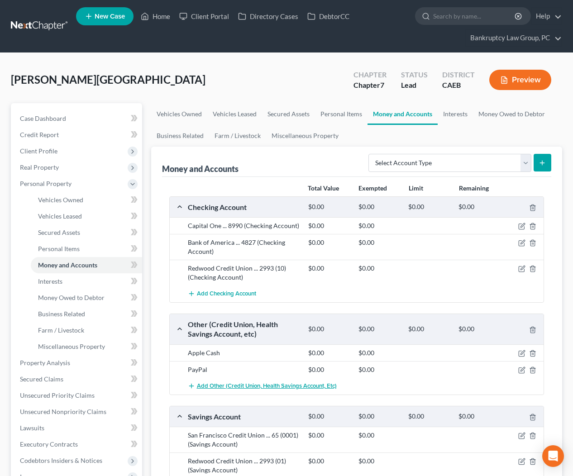
click at [225, 385] on span "Add Other (Credit Union, Health Savings Account, etc)" at bounding box center [267, 385] width 140 height 7
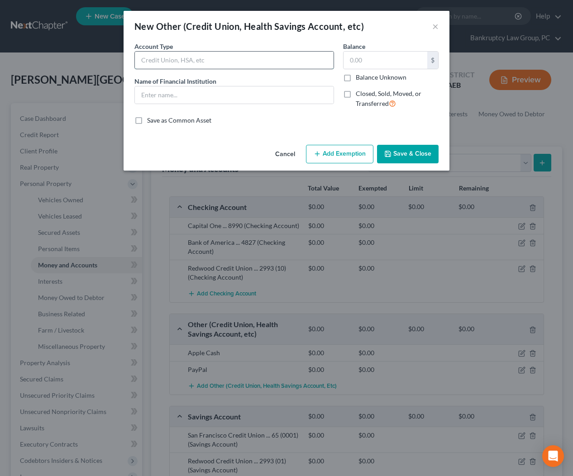
click at [201, 62] on input "text" at bounding box center [234, 60] width 199 height 17
type input "CashApp"
click at [194, 98] on input "text" at bounding box center [234, 94] width 199 height 17
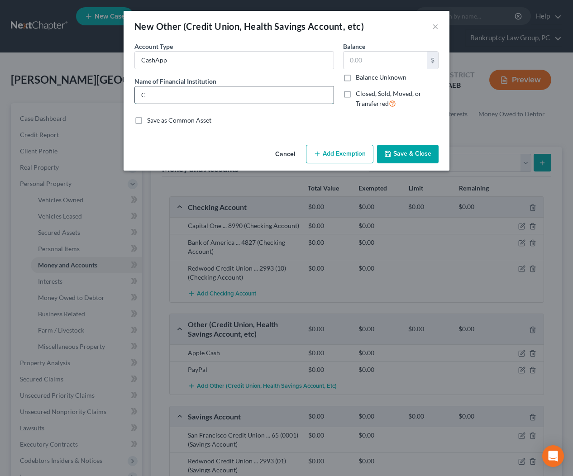
type input "CashApp"
drag, startPoint x: 396, startPoint y: 157, endPoint x: 419, endPoint y: 158, distance: 22.6
click at [396, 157] on button "Save & Close" at bounding box center [408, 154] width 62 height 19
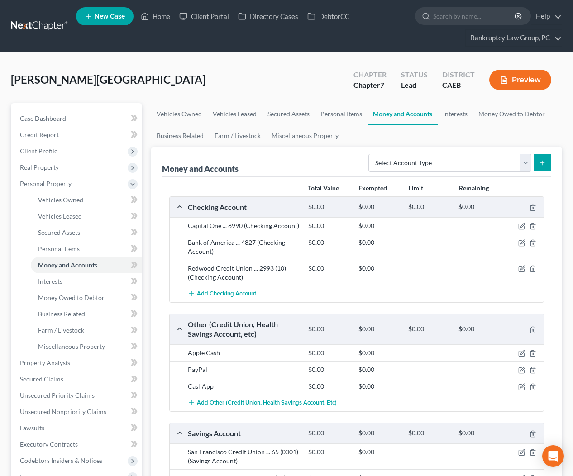
click at [221, 401] on span "Add Other (Credit Union, Health Savings Account, etc)" at bounding box center [267, 402] width 140 height 7
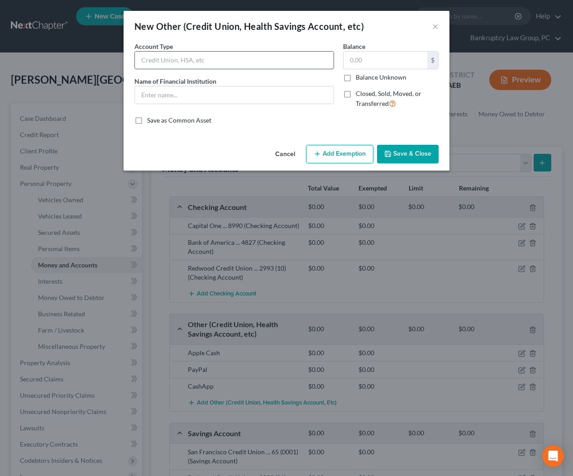
click at [226, 61] on input "text" at bounding box center [234, 60] width 199 height 17
type input "Venmo"
drag, startPoint x: 210, startPoint y: 98, endPoint x: 229, endPoint y: 109, distance: 22.1
click at [212, 98] on input "text" at bounding box center [234, 94] width 199 height 17
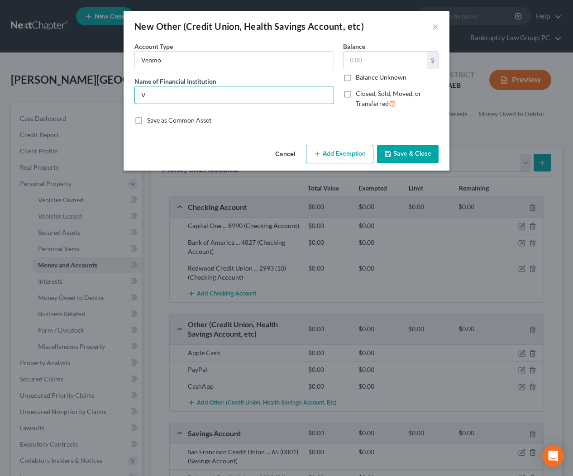
type input "Venmo"
click at [422, 154] on button "Save & Close" at bounding box center [408, 154] width 62 height 19
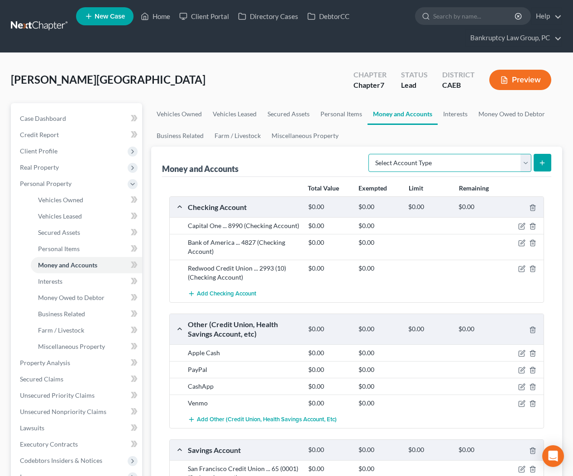
click at [440, 160] on select "Select Account Type Brokerage Cash on Hand Certificates of Deposit Checking Acc…" at bounding box center [449, 163] width 163 height 18
select select "money_market"
click at [544, 161] on icon "submit" at bounding box center [542, 162] width 7 height 7
click at [501, 160] on select "Select Account Type Brokerage Cash on Hand Certificates of Deposit Checking Acc…" at bounding box center [449, 163] width 163 height 18
select select "money_market"
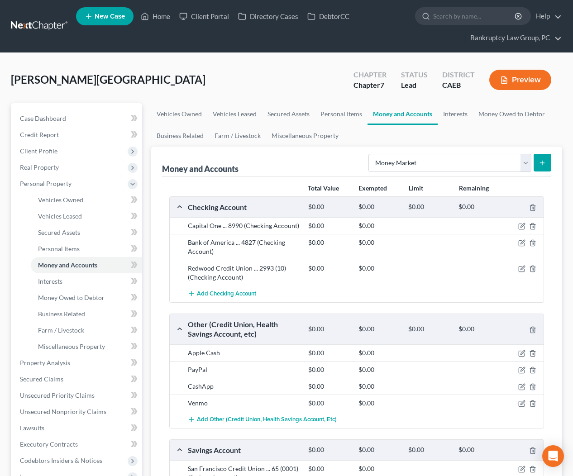
click at [539, 162] on icon "submit" at bounding box center [542, 162] width 7 height 7
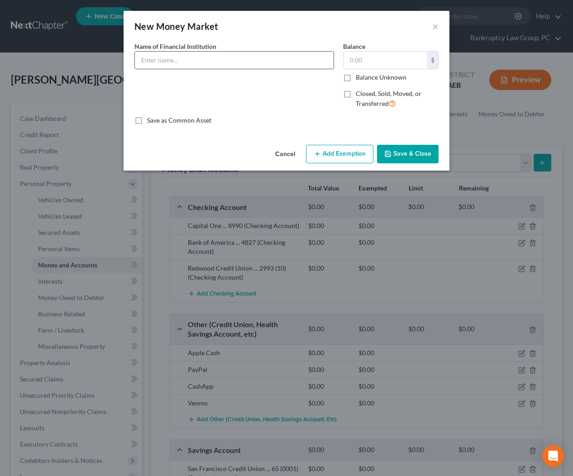
click at [187, 67] on input "text" at bounding box center [234, 60] width 199 height 17
type input "Robinhood ... 1179"
click at [415, 156] on button "Save & Close" at bounding box center [408, 154] width 62 height 19
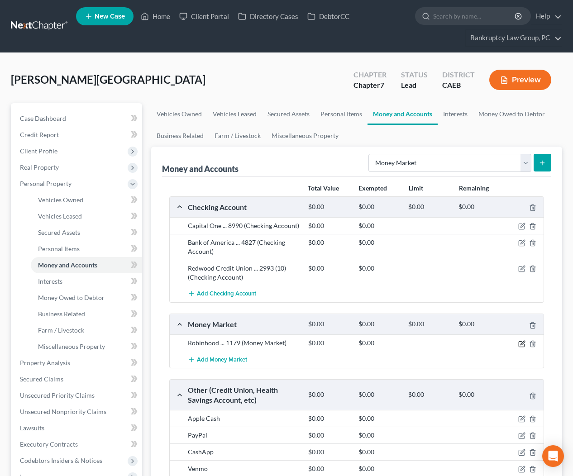
click at [522, 344] on icon "button" at bounding box center [521, 343] width 7 height 7
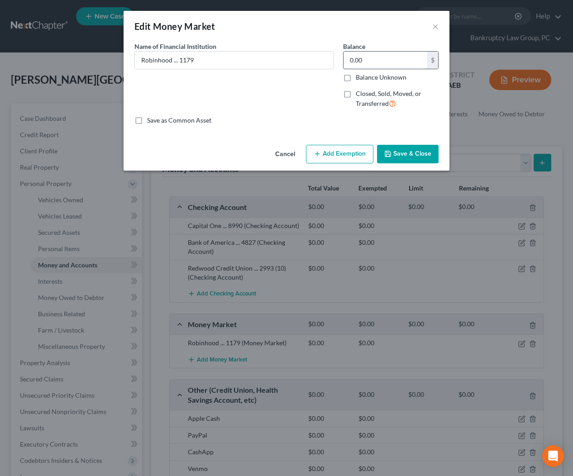
click at [353, 64] on input "0.00" at bounding box center [386, 60] width 84 height 17
type input "12.72"
click at [416, 149] on button "Save & Close" at bounding box center [408, 154] width 62 height 19
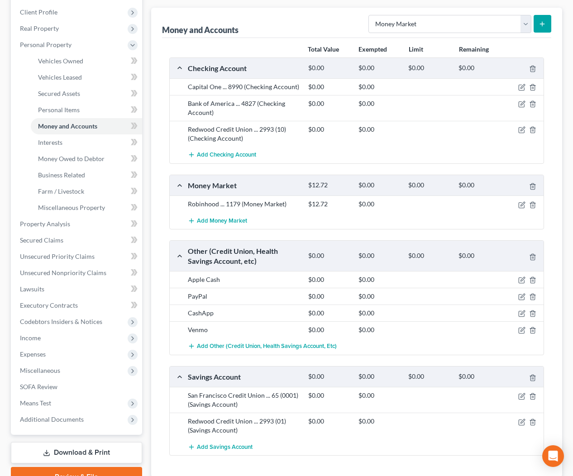
scroll to position [203, 0]
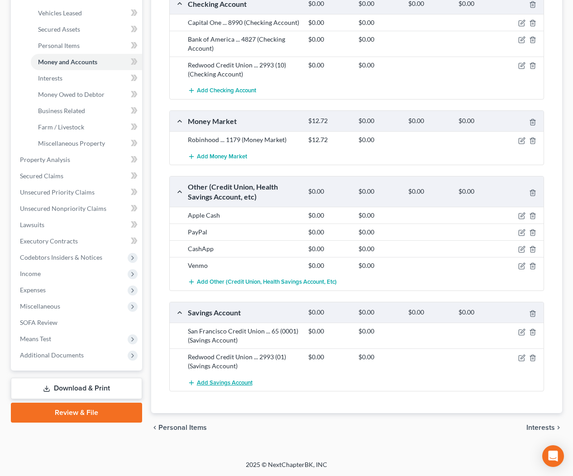
click at [220, 381] on span "Add Savings Account" at bounding box center [225, 382] width 56 height 7
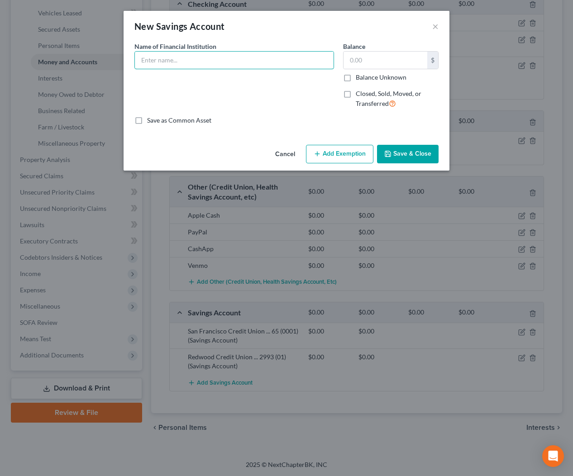
drag, startPoint x: 280, startPoint y: 55, endPoint x: 307, endPoint y: 72, distance: 32.1
click at [280, 55] on input "text" at bounding box center [234, 60] width 199 height 17
type input "Lincoln Savings Bank ... 6849"
click at [420, 155] on button "Save & Close" at bounding box center [408, 154] width 62 height 19
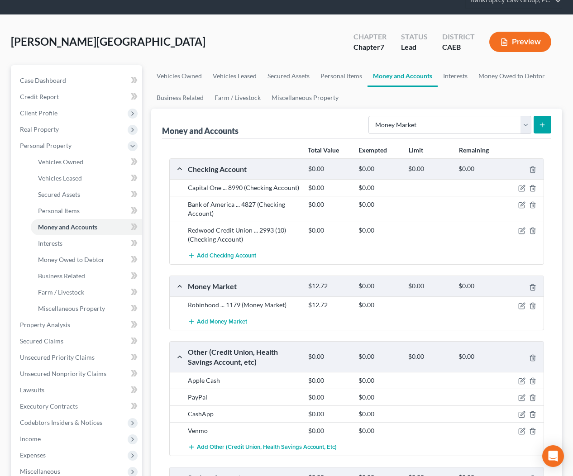
scroll to position [37, 0]
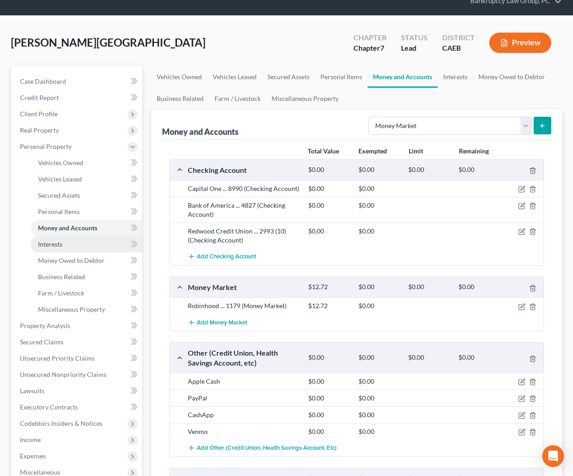
click at [48, 247] on span "Interests" at bounding box center [50, 244] width 24 height 8
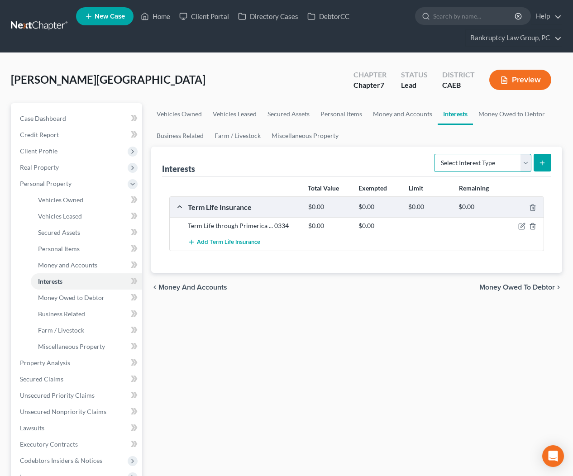
click at [513, 162] on select "Select Interest Type 401K Annuity Bond Education IRA Government Bond Government…" at bounding box center [482, 163] width 97 height 18
select select "401k"
click at [540, 158] on button "submit" at bounding box center [543, 163] width 18 height 18
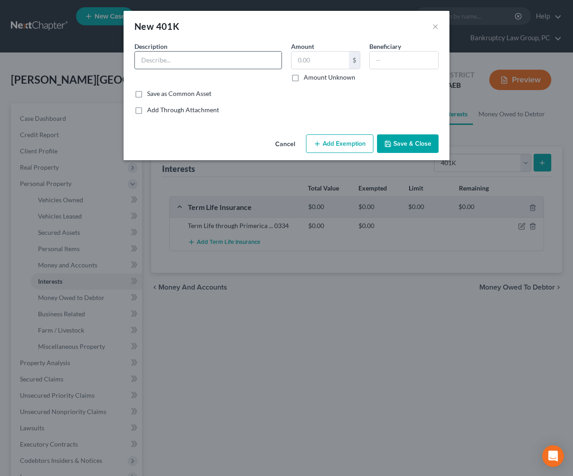
click at [158, 63] on input "text" at bounding box center [208, 60] width 147 height 17
type input "401K Through [PERSON_NAME]"
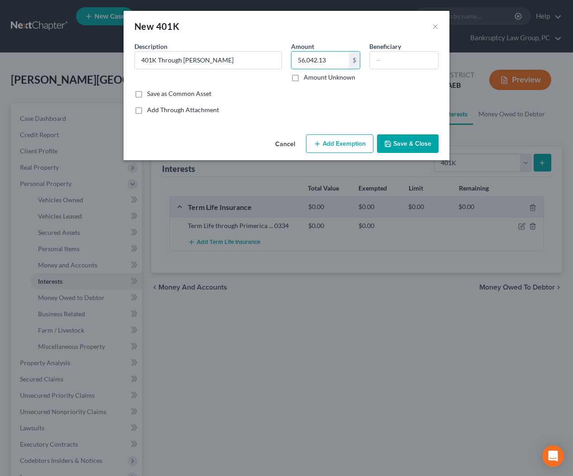
type input "56,042.13"
click at [318, 143] on icon "button" at bounding box center [317, 143] width 7 height 7
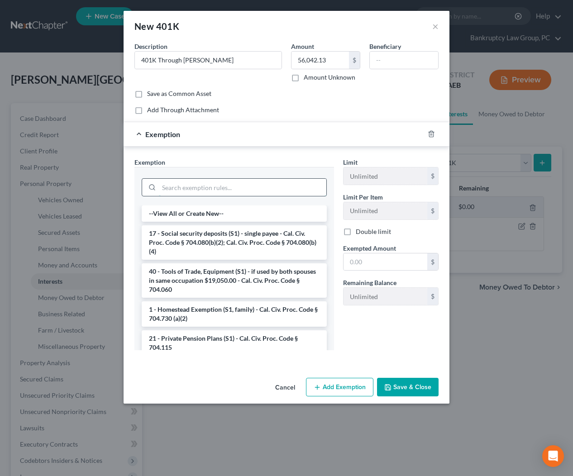
click at [277, 182] on input "search" at bounding box center [242, 187] width 167 height 17
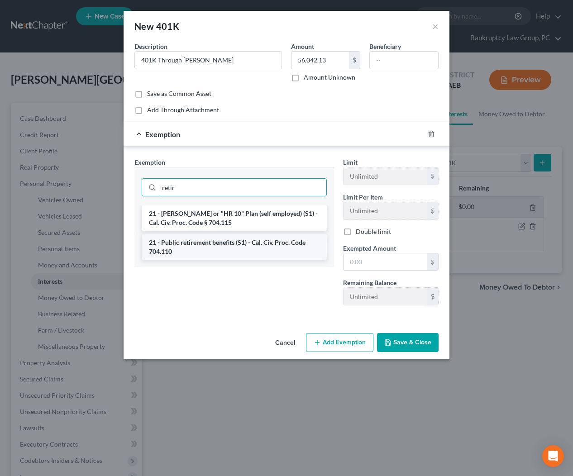
type input "retir"
click at [263, 243] on li "21 - Public retirement benefits (S1) - Cal. Civ. Proc. Code 704.110" at bounding box center [234, 246] width 185 height 25
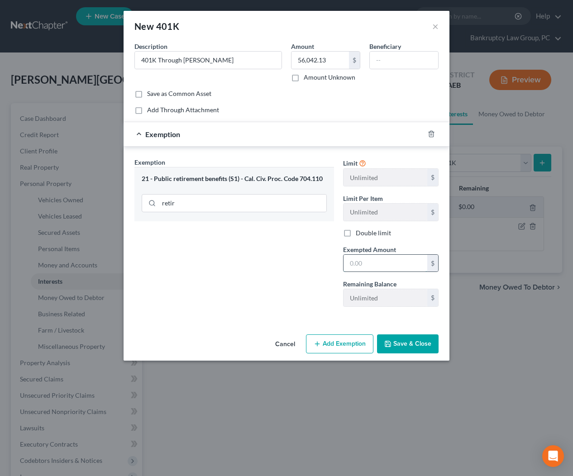
click at [380, 264] on input "text" at bounding box center [386, 263] width 84 height 17
type input "56,042.13"
drag, startPoint x: 403, startPoint y: 347, endPoint x: 393, endPoint y: 346, distance: 10.0
click at [403, 347] on button "Save & Close" at bounding box center [408, 343] width 62 height 19
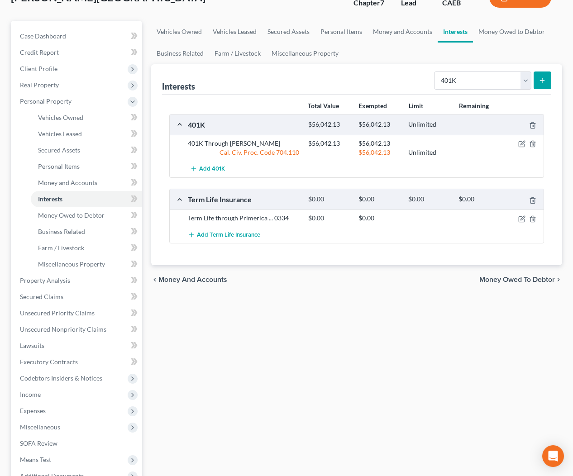
scroll to position [104, 0]
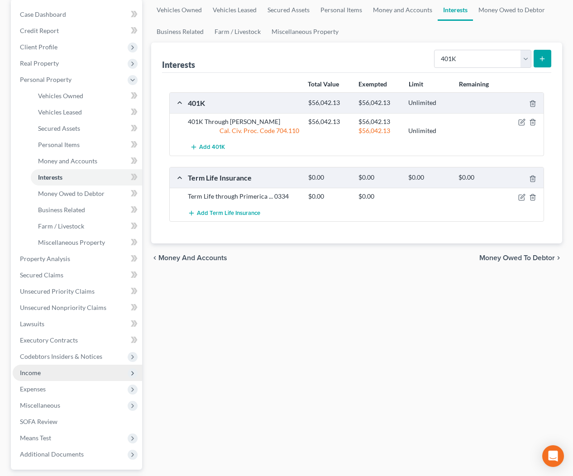
click at [42, 371] on span "Income" at bounding box center [77, 373] width 129 height 16
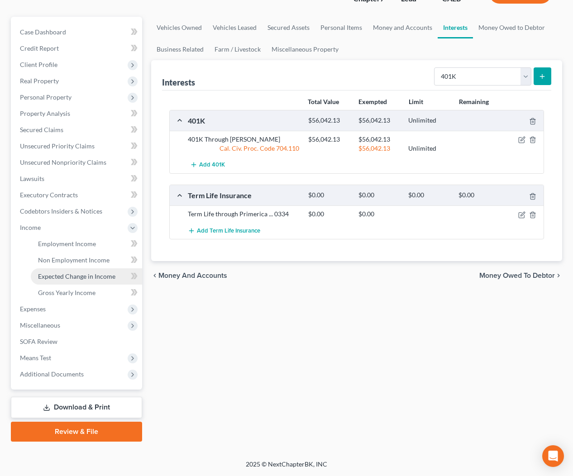
scroll to position [86, 0]
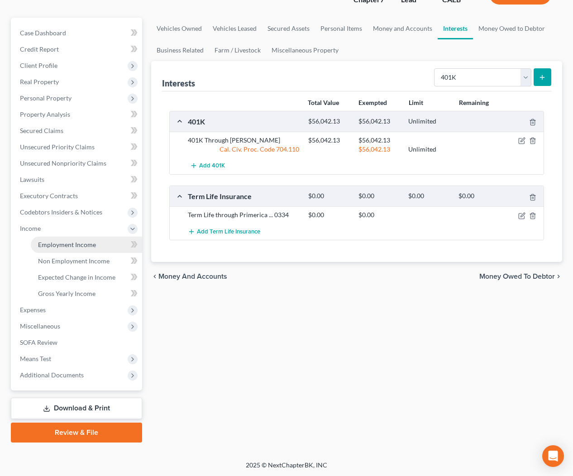
click at [50, 244] on span "Employment Income" at bounding box center [67, 245] width 58 height 8
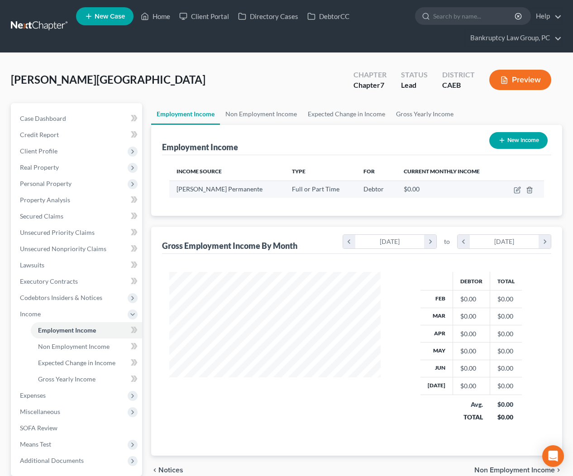
scroll to position [162, 229]
click at [517, 186] on icon "button" at bounding box center [517, 189] width 7 height 7
select select "0"
select select "4"
select select "0"
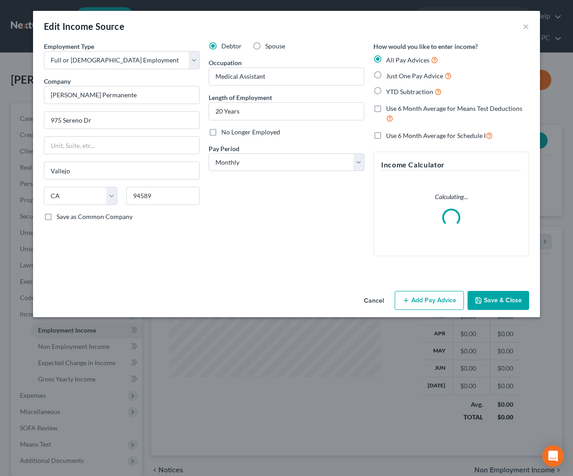
click at [436, 303] on button "Add Pay Advice" at bounding box center [429, 300] width 69 height 19
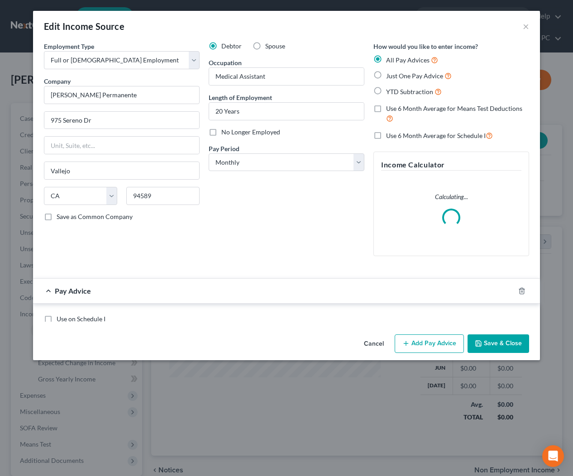
scroll to position [149, 0]
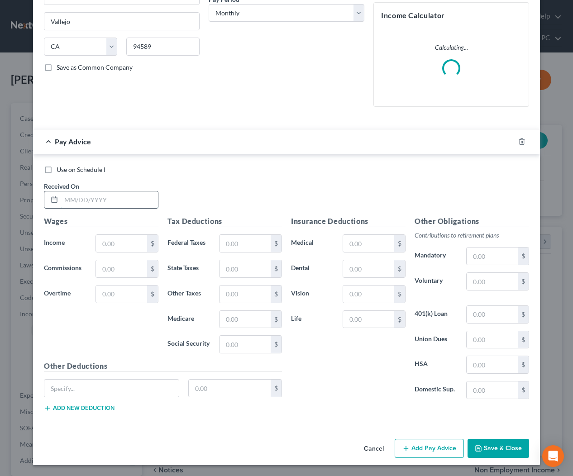
click at [151, 196] on input "text" at bounding box center [109, 199] width 97 height 17
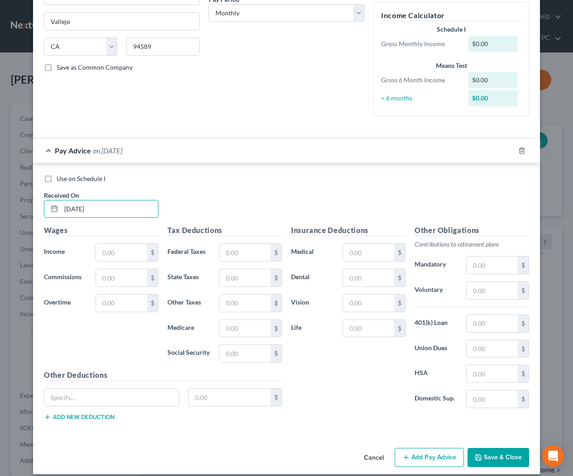
type input "[DATE]"
type input "3,195.24"
type input "622.91"
click at [367, 279] on input "text" at bounding box center [368, 277] width 51 height 17
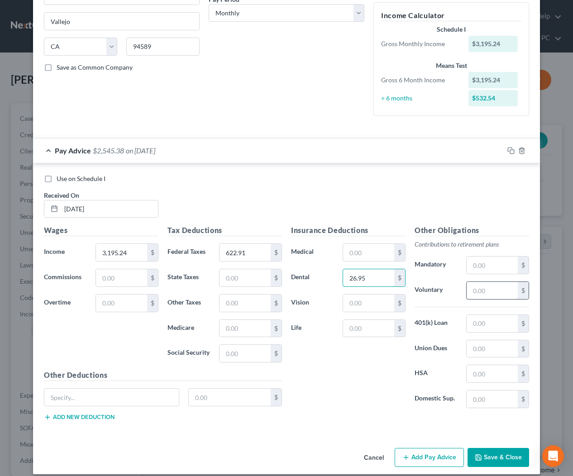
type input "26.95"
click at [480, 296] on input "text" at bounding box center [492, 290] width 51 height 17
type input "221.78"
click at [493, 324] on input "text" at bounding box center [492, 323] width 51 height 17
type input "202.57"
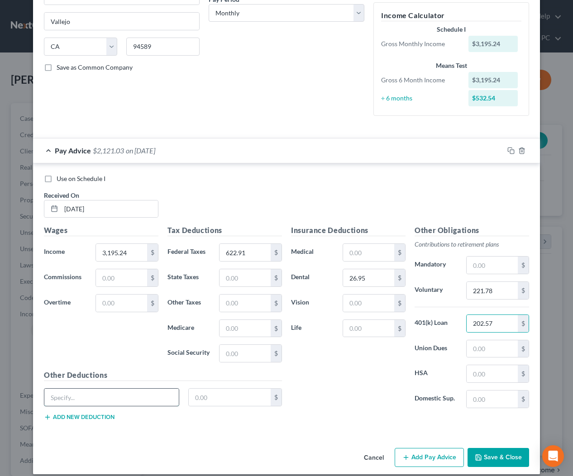
click at [63, 400] on input "text" at bounding box center [111, 397] width 134 height 17
type input "Vol Prog"
type input "93.46"
click at [486, 346] on input "text" at bounding box center [492, 348] width 51 height 17
type input "61.70"
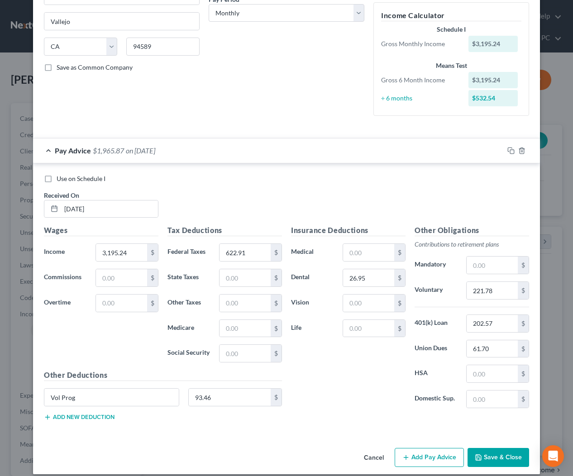
click at [95, 419] on button "Add new deduction" at bounding box center [79, 417] width 71 height 7
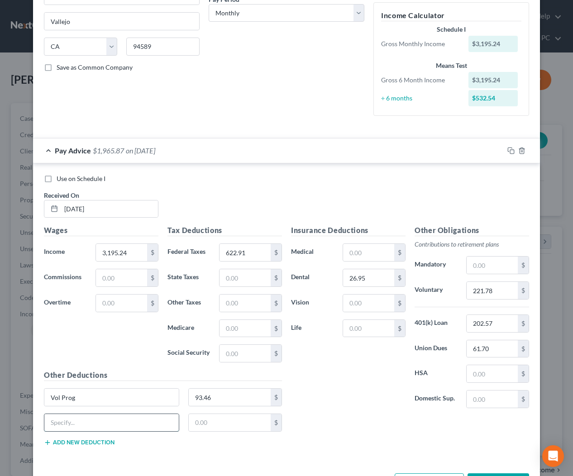
click at [86, 426] on input "text" at bounding box center [111, 422] width 134 height 17
type input "COPE"
type input "5.00"
click at [362, 384] on div "Insurance Deductions Medical $ Dental 26.95 $ Vision $ Life $" at bounding box center [348, 320] width 124 height 191
drag, startPoint x: 509, startPoint y: 148, endPoint x: 505, endPoint y: 151, distance: 4.9
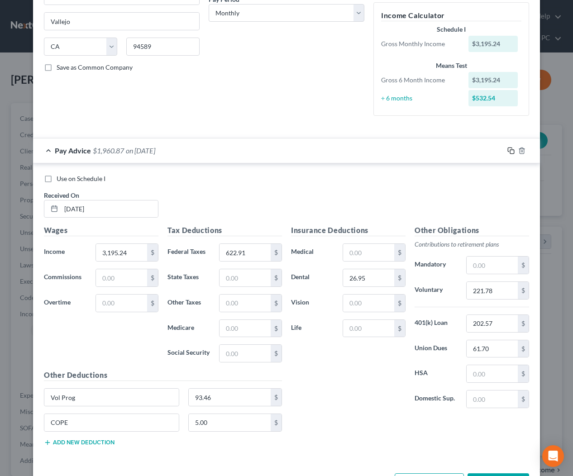
click at [509, 148] on icon "button" at bounding box center [510, 150] width 7 height 7
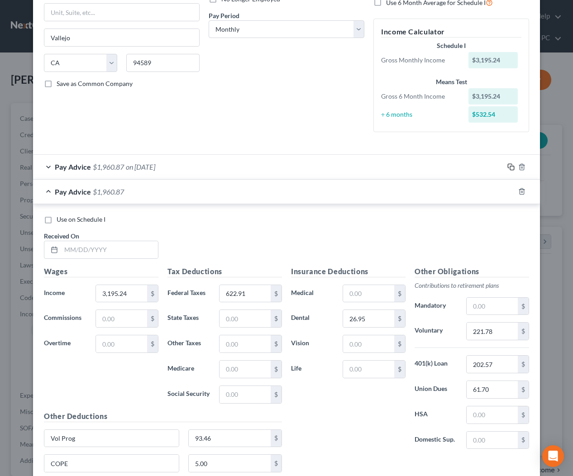
scroll to position [208, 0]
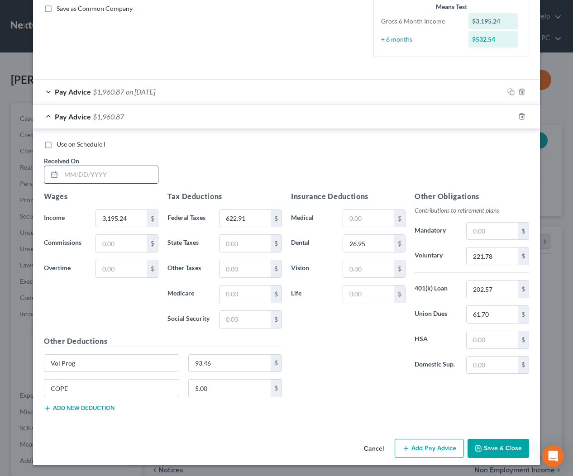
click at [145, 171] on input "text" at bounding box center [109, 174] width 97 height 17
type input "[DATE]"
type input "3,173.69"
type input "617.29"
drag, startPoint x: 498, startPoint y: 257, endPoint x: 461, endPoint y: 251, distance: 38.0
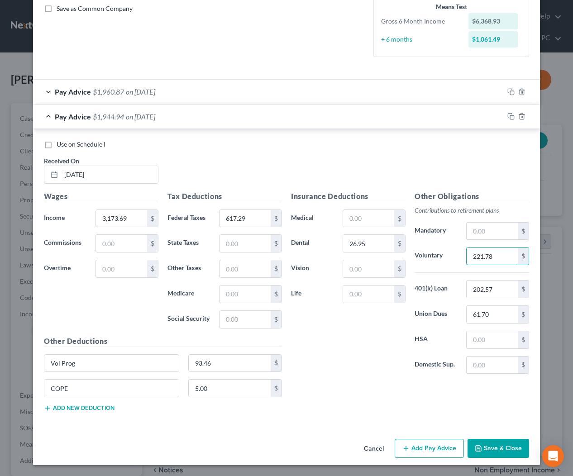
click at [461, 251] on div "Voluntary 221.78 $" at bounding box center [472, 256] width 124 height 18
click at [496, 255] on input "221.78" at bounding box center [492, 256] width 51 height 17
type input "220.27"
drag, startPoint x: 503, startPoint y: 316, endPoint x: 467, endPoint y: 315, distance: 35.8
click at [467, 315] on input "61.70" at bounding box center [492, 314] width 51 height 17
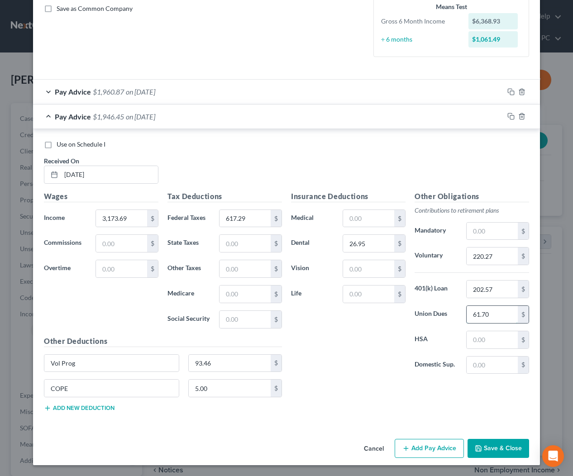
click at [524, 318] on div "$" at bounding box center [523, 314] width 11 height 17
type input "61.67"
click at [210, 391] on input "5.00" at bounding box center [230, 388] width 82 height 17
type input "0"
click at [148, 116] on span "on [DATE]" at bounding box center [140, 116] width 29 height 9
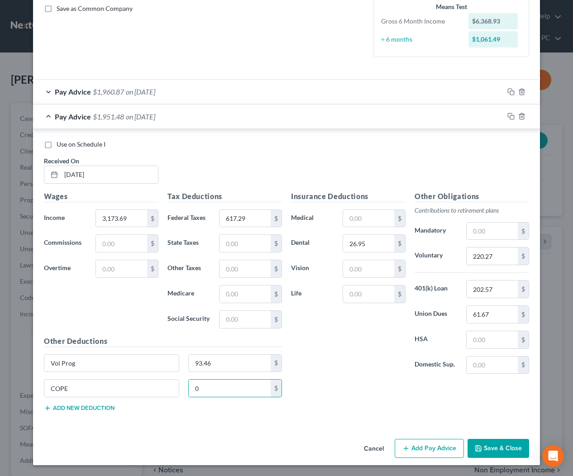
scroll to position [0, 0]
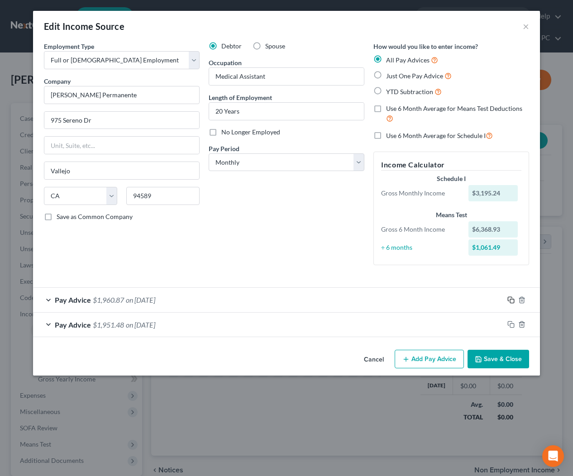
click at [510, 298] on icon "button" at bounding box center [510, 299] width 7 height 7
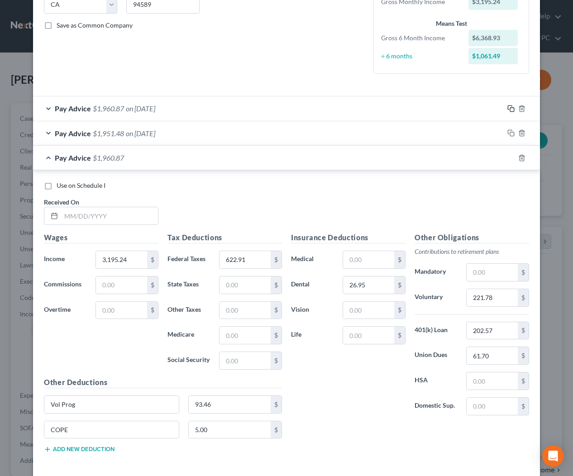
scroll to position [233, 0]
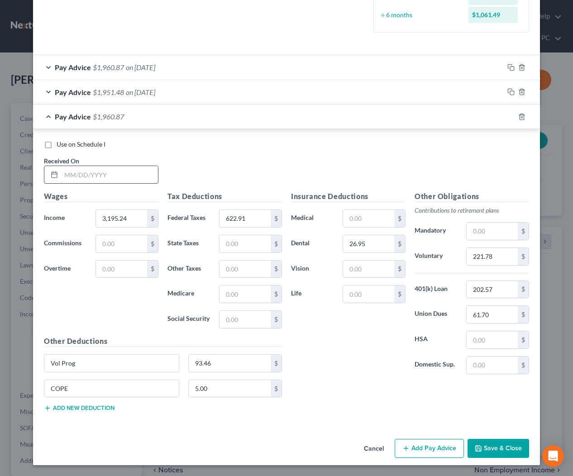
click at [134, 181] on input "text" at bounding box center [109, 174] width 97 height 17
type input "[DATE]"
type input "3,200.56"
type input "624.30"
click at [494, 259] on input "221.78" at bounding box center [492, 256] width 51 height 17
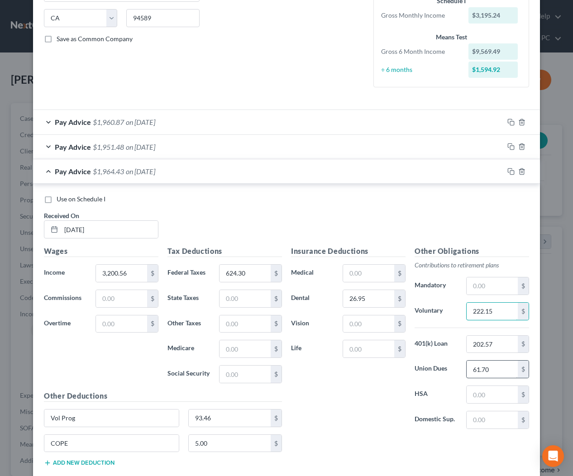
scroll to position [180, 0]
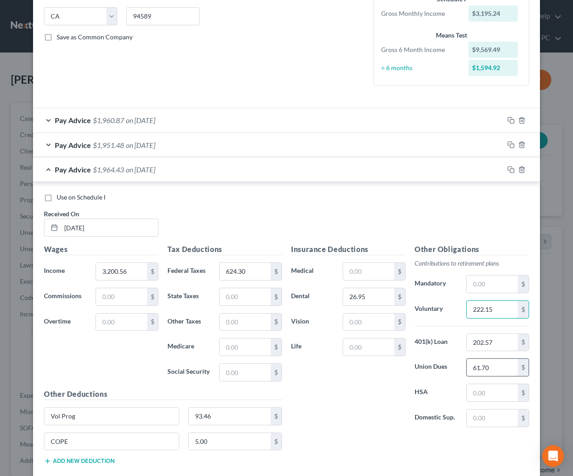
type input "222.15"
click at [495, 370] on input "61.70" at bounding box center [492, 367] width 51 height 17
type input "61.87"
click at [155, 169] on span "on [DATE]" at bounding box center [140, 169] width 29 height 9
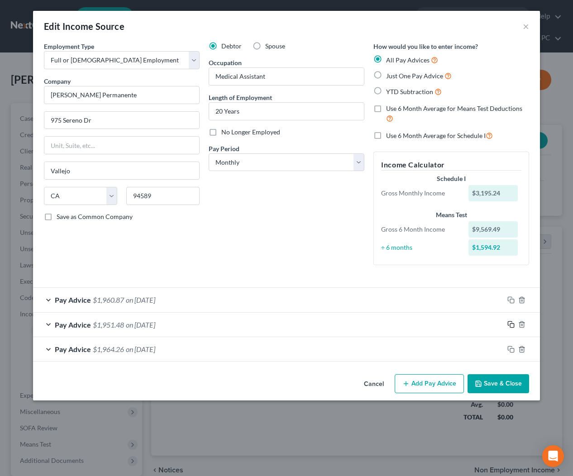
click at [509, 324] on icon "button" at bounding box center [510, 324] width 7 height 7
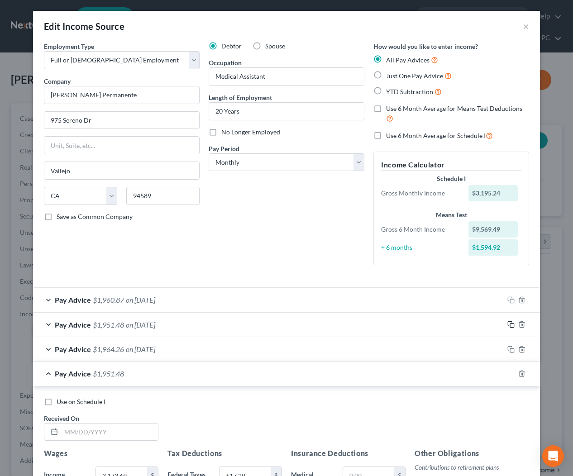
scroll to position [257, 0]
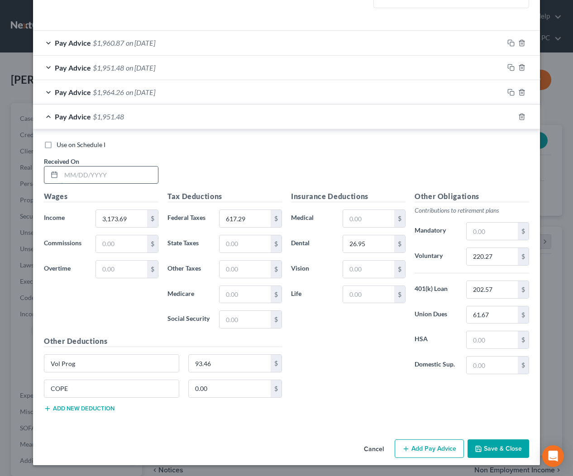
click at [148, 176] on input "text" at bounding box center [109, 175] width 97 height 17
type input "[DATE]"
type input "3,168.24"
type input "615.99"
click at [500, 257] on input "220.27" at bounding box center [492, 256] width 51 height 17
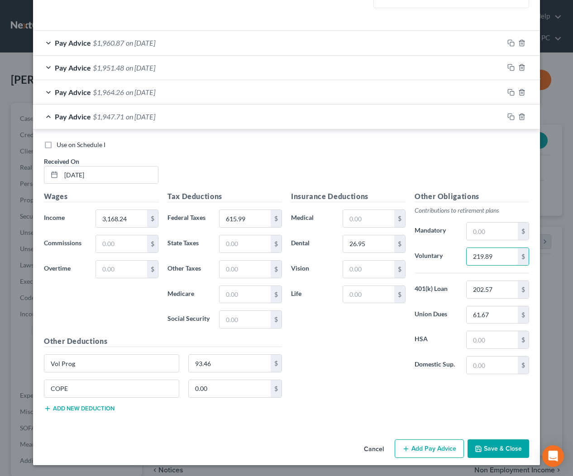
type input "219.89"
type input "61.75"
click at [508, 90] on icon "button" at bounding box center [510, 91] width 4 height 4
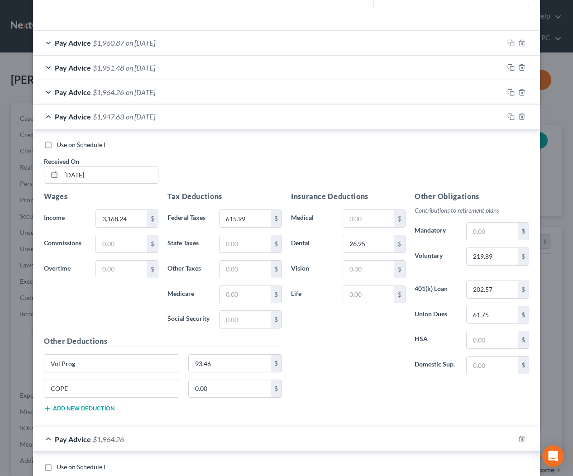
drag, startPoint x: 173, startPoint y: 115, endPoint x: 180, endPoint y: 137, distance: 22.8
click at [155, 116] on span "on [DATE]" at bounding box center [140, 116] width 29 height 9
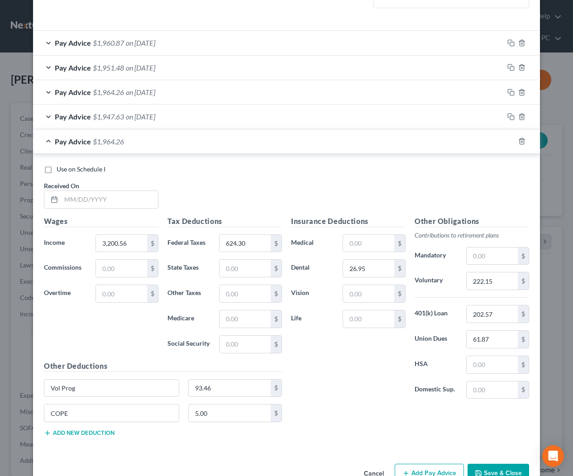
scroll to position [282, 0]
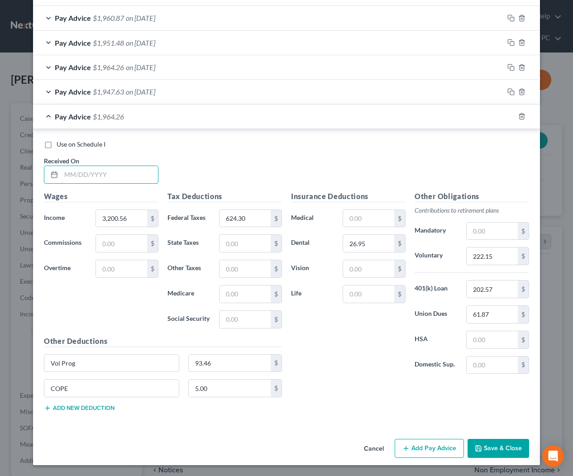
drag, startPoint x: 138, startPoint y: 175, endPoint x: 220, endPoint y: 172, distance: 82.4
click at [138, 175] on input "text" at bounding box center [109, 174] width 97 height 17
type input "[DATE]"
type input "3,153.58"
type input "612.45"
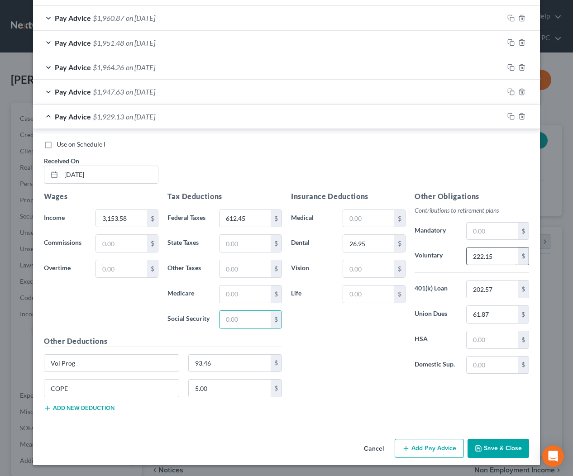
click at [504, 258] on input "222.15" at bounding box center [492, 256] width 51 height 17
type input "218.86"
click at [505, 309] on input "61.87" at bounding box center [492, 314] width 51 height 17
drag, startPoint x: 501, startPoint y: 313, endPoint x: 537, endPoint y: 314, distance: 36.2
click at [501, 313] on input "61.87" at bounding box center [492, 314] width 51 height 17
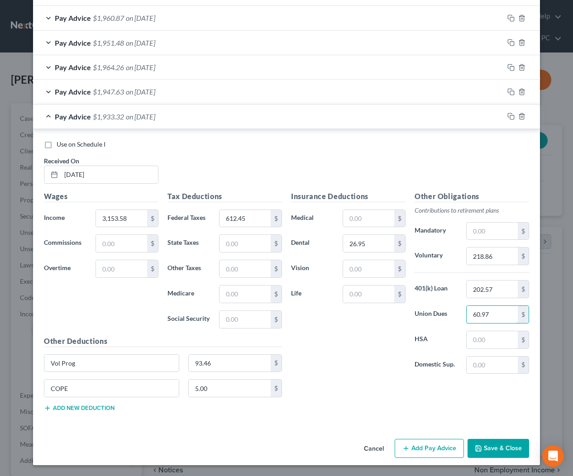
type input "60.97"
click at [510, 90] on icon "button" at bounding box center [510, 91] width 7 height 7
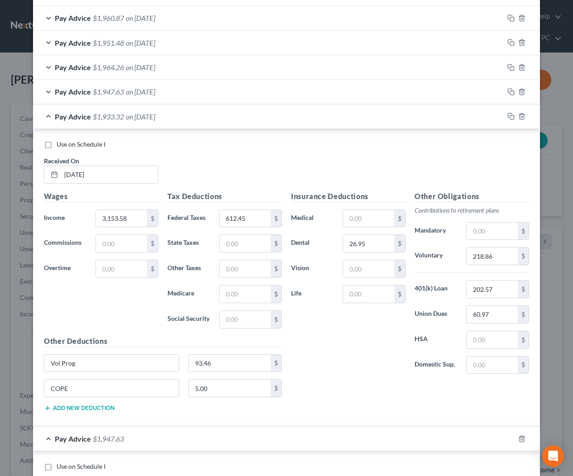
click at [155, 115] on span "on [DATE]" at bounding box center [140, 116] width 29 height 9
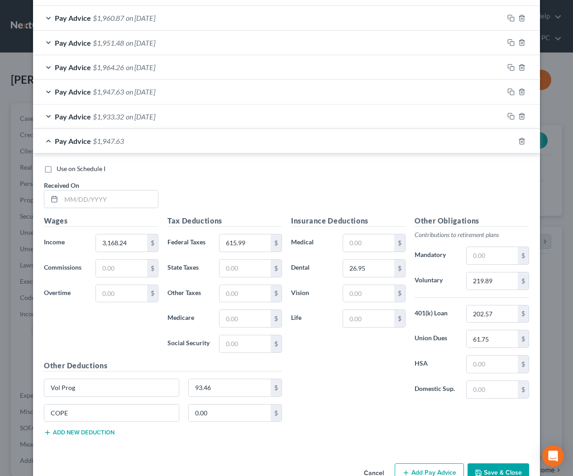
scroll to position [306, 0]
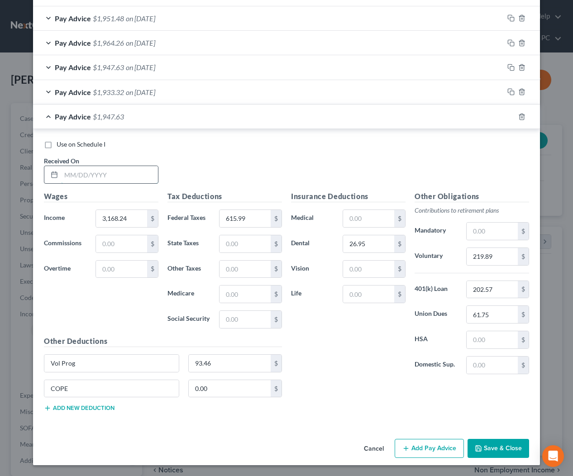
click at [130, 176] on input "text" at bounding box center [109, 174] width 97 height 17
type input "[DATE]"
type input "3,173.30"
type input "617.20"
click at [495, 257] on input "219.89" at bounding box center [492, 256] width 51 height 17
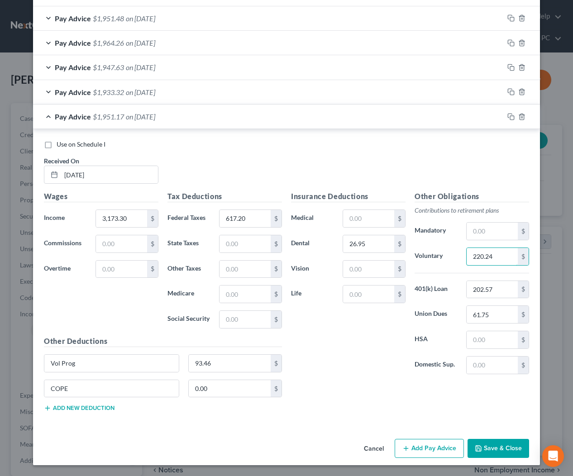
type input "220.24"
click at [507, 317] on input "61.75" at bounding box center [492, 314] width 51 height 17
type input "61.66"
drag, startPoint x: 511, startPoint y: 91, endPoint x: 478, endPoint y: 97, distance: 33.1
click at [511, 91] on rect "button" at bounding box center [512, 93] width 4 height 4
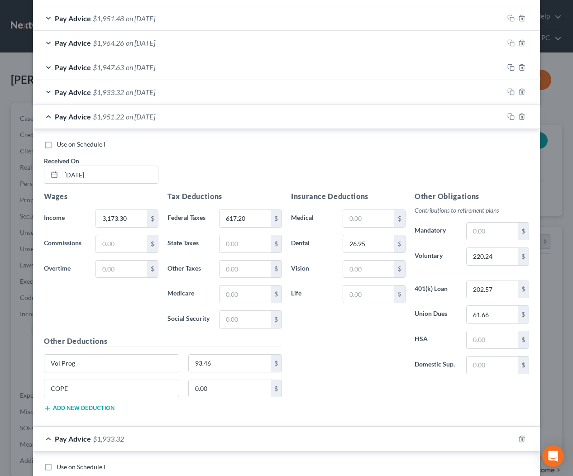
click at [192, 124] on div "Pay Advice $1,951.22 on [DATE]" at bounding box center [268, 117] width 471 height 24
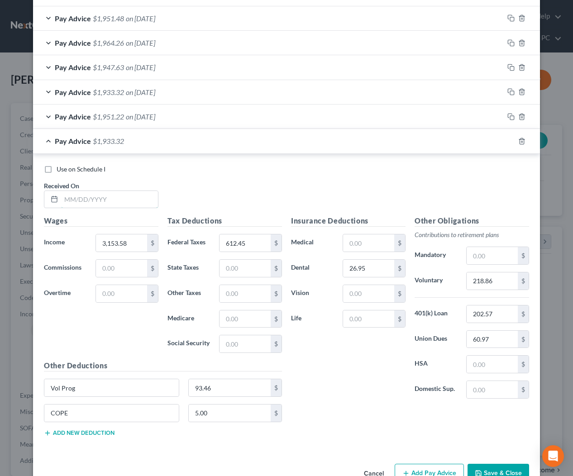
drag, startPoint x: 145, startPoint y: 204, endPoint x: 238, endPoint y: 191, distance: 93.6
click at [145, 204] on input "text" at bounding box center [109, 199] width 97 height 17
type input "[DATE]"
type input "3,198.61"
type input "623.79"
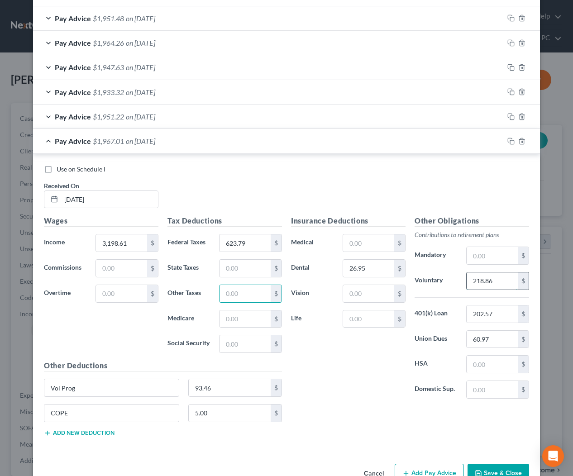
click at [501, 280] on input "218.86" at bounding box center [492, 280] width 51 height 17
type input "222.02"
click at [500, 339] on input "60.97" at bounding box center [492, 339] width 51 height 17
type input "61.94"
drag, startPoint x: 510, startPoint y: 115, endPoint x: 444, endPoint y: 124, distance: 66.6
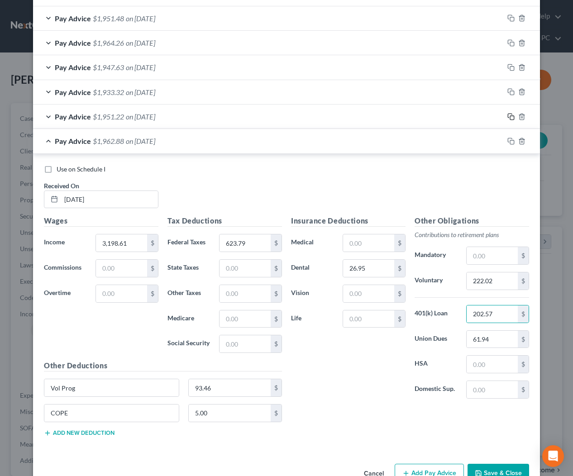
click at [509, 115] on icon "button" at bounding box center [510, 116] width 7 height 7
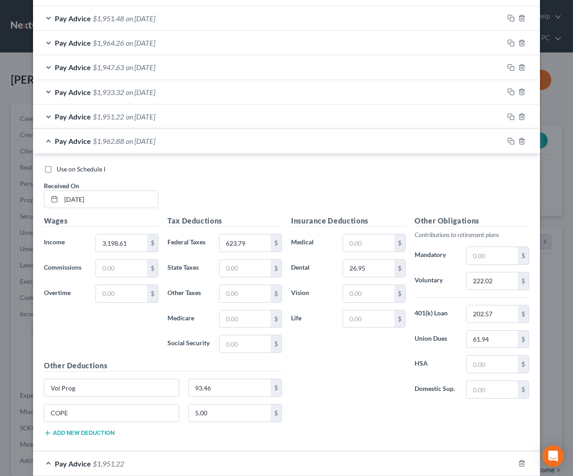
drag, startPoint x: 177, startPoint y: 144, endPoint x: 181, endPoint y: 157, distance: 14.1
click at [177, 144] on div "Pay Advice $1,962.88 on [DATE]" at bounding box center [268, 141] width 471 height 24
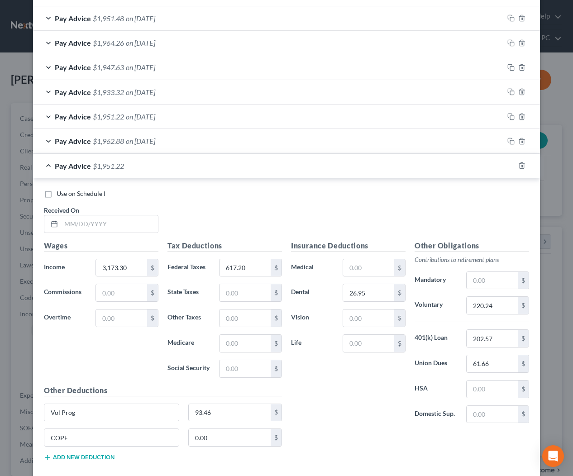
scroll to position [356, 0]
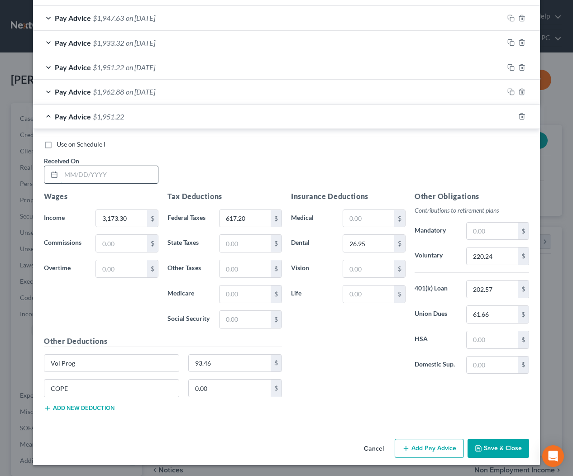
click at [126, 177] on input "text" at bounding box center [109, 174] width 97 height 17
type input "[DATE]"
type input "3,178.97"
type input "618.65"
click at [501, 257] on input "220.24" at bounding box center [492, 256] width 51 height 17
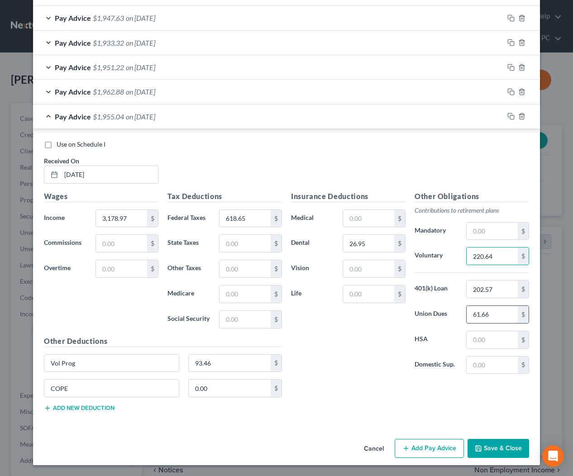
type input "220.64"
drag, startPoint x: 499, startPoint y: 313, endPoint x: 552, endPoint y: 317, distance: 52.7
click at [499, 313] on input "61.66" at bounding box center [492, 314] width 51 height 17
type input "61.60"
drag, startPoint x: 512, startPoint y: 90, endPoint x: 398, endPoint y: 114, distance: 116.1
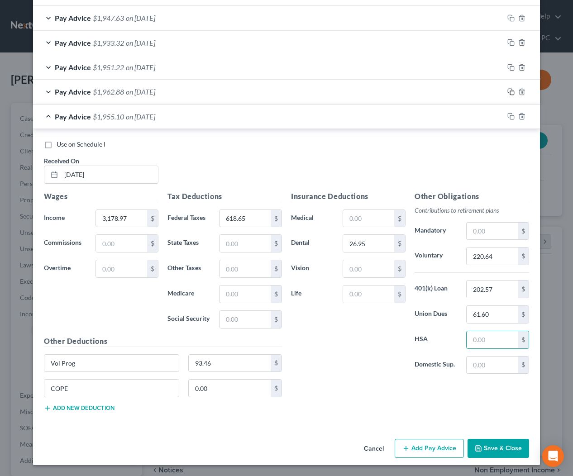
click at [512, 90] on icon "button" at bounding box center [510, 91] width 7 height 7
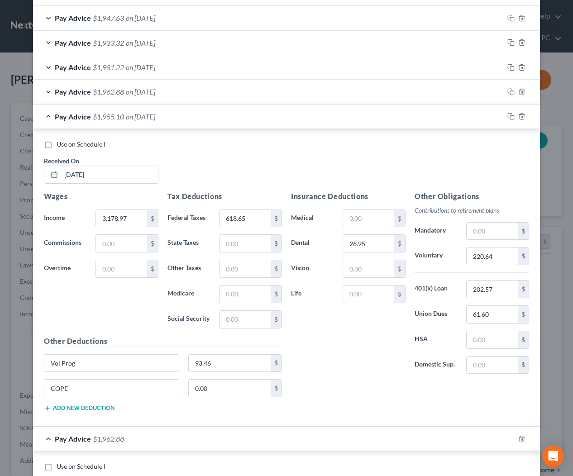
drag, startPoint x: 143, startPoint y: 115, endPoint x: 124, endPoint y: 150, distance: 39.9
click at [143, 115] on span "on [DATE]" at bounding box center [140, 116] width 29 height 9
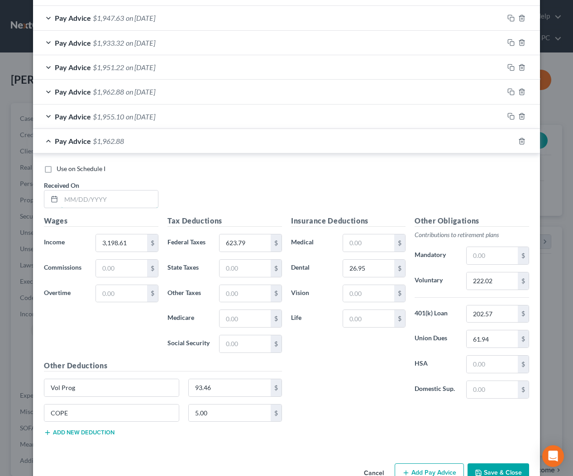
drag, startPoint x: 111, startPoint y: 200, endPoint x: 457, endPoint y: 196, distance: 345.8
click at [112, 200] on input "text" at bounding box center [109, 199] width 97 height 17
type input "[DATE]"
type input "3,211.14"
type input "324.19"
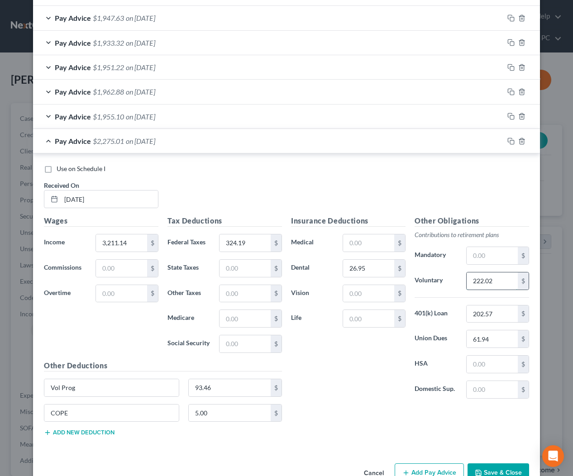
click at [496, 278] on input "222.02" at bounding box center [492, 280] width 51 height 17
type input "222.89"
click at [503, 341] on input "61.94" at bounding box center [492, 338] width 51 height 17
type input "62.03"
click at [511, 115] on icon "button" at bounding box center [510, 116] width 7 height 7
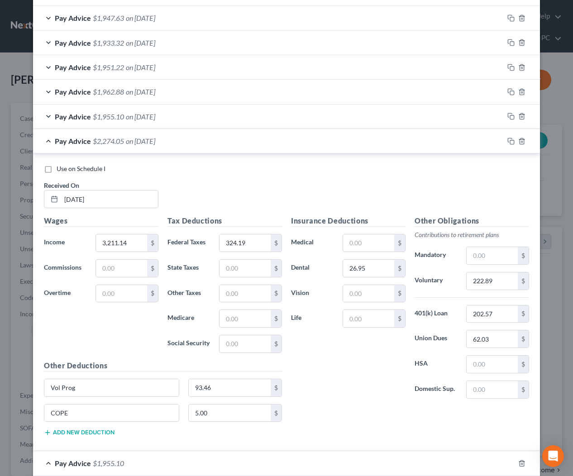
click at [254, 138] on div "Pay Advice $2,274.05 on [DATE]" at bounding box center [268, 141] width 471 height 24
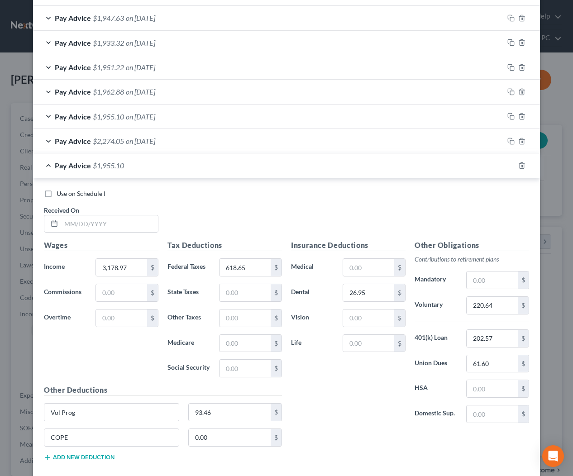
scroll to position [405, 0]
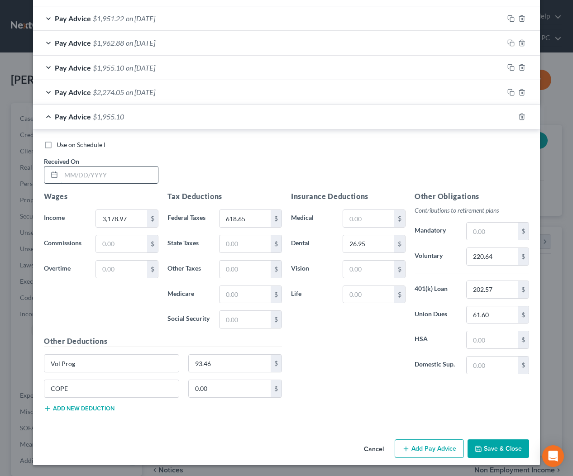
click at [135, 173] on input "text" at bounding box center [109, 175] width 97 height 17
type input "[DATE]"
type input "4,971.89"
type input "480.01"
click at [506, 255] on input "220.64" at bounding box center [492, 256] width 51 height 17
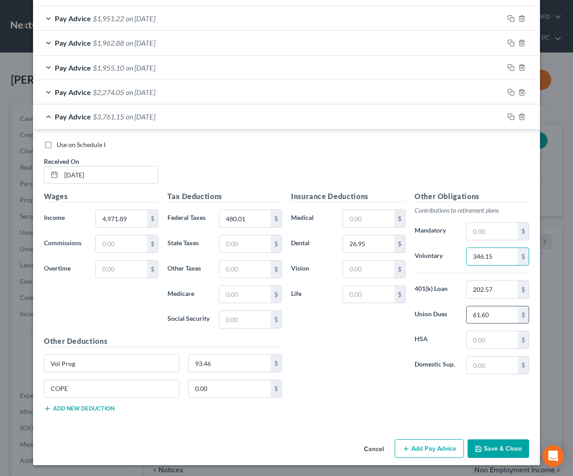
type input "346.15"
click at [501, 314] on input "61.60" at bounding box center [492, 314] width 51 height 17
type input "61.67"
click at [230, 362] on input "93.46" at bounding box center [230, 363] width 82 height 17
type input "114.91"
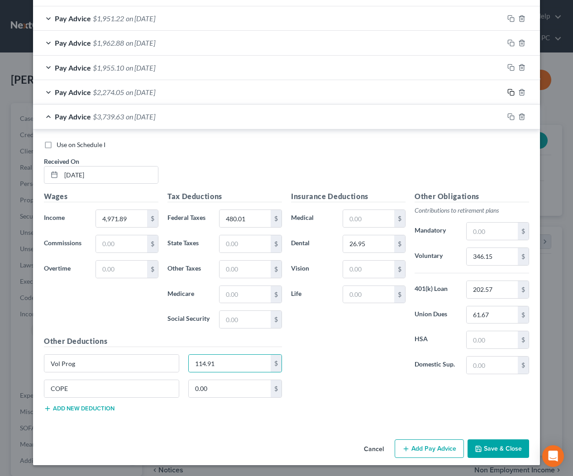
click at [509, 90] on icon "button" at bounding box center [510, 92] width 7 height 7
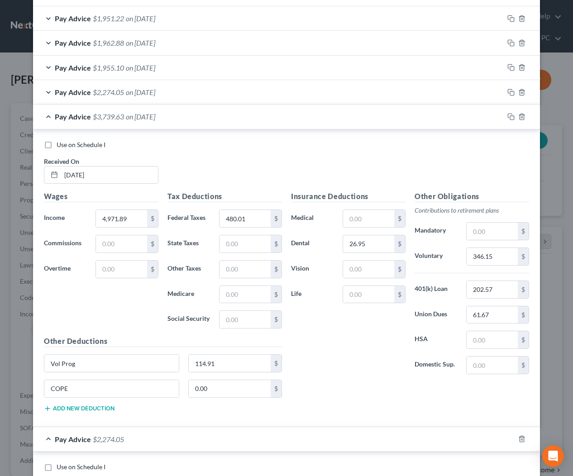
click at [155, 118] on span "on [DATE]" at bounding box center [140, 116] width 29 height 9
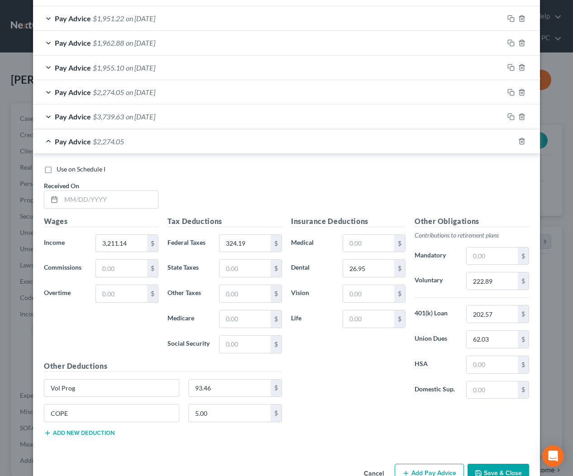
scroll to position [429, 0]
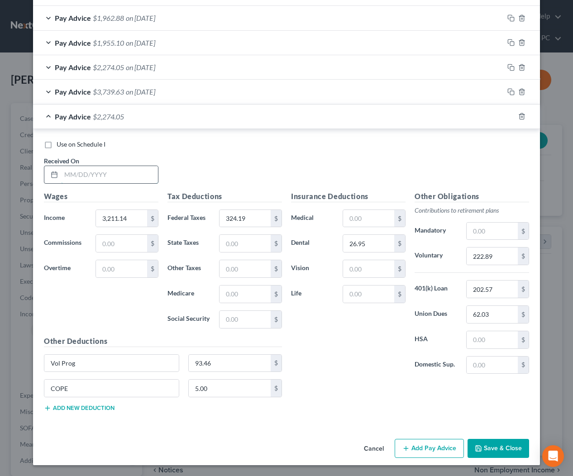
click at [115, 176] on input "text" at bounding box center [109, 174] width 97 height 17
type input "[DATE]"
type input "3,164.85"
drag, startPoint x: 245, startPoint y: 220, endPoint x: 253, endPoint y: 218, distance: 8.2
click at [246, 219] on input "324.19" at bounding box center [244, 218] width 51 height 17
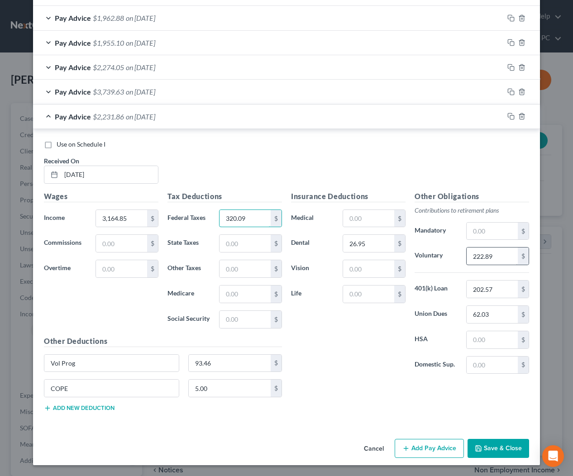
type input "320.09"
click at [502, 259] on input "222.89" at bounding box center [492, 256] width 51 height 17
type input "219.65"
click at [499, 314] on input "62.03" at bounding box center [492, 314] width 51 height 17
type input "61.46"
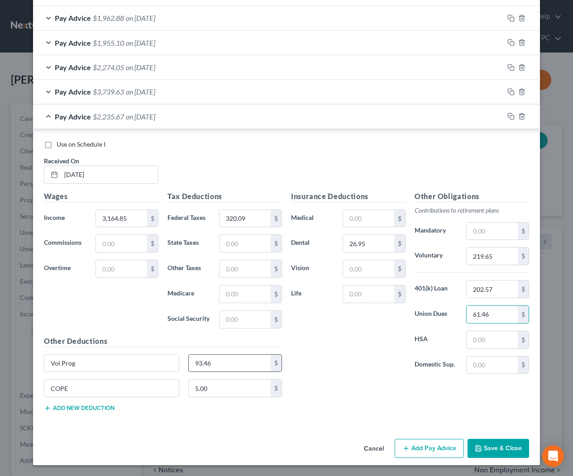
click at [232, 364] on input "93.46" at bounding box center [230, 363] width 82 height 17
type input "108.54"
drag, startPoint x: 510, startPoint y: 92, endPoint x: 452, endPoint y: 101, distance: 58.6
click at [510, 92] on rect "button" at bounding box center [512, 93] width 4 height 4
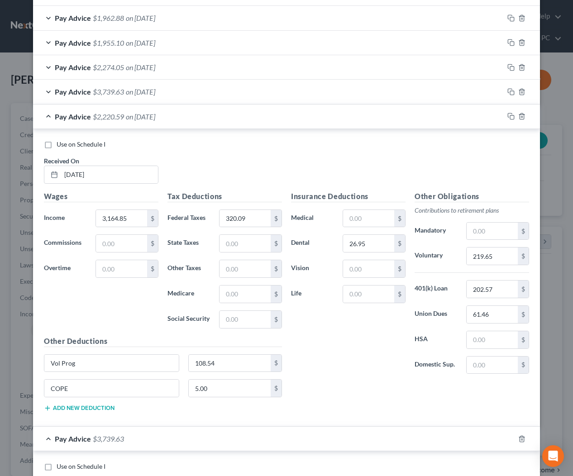
click at [226, 118] on div "Pay Advice $2,220.59 on [DATE]" at bounding box center [268, 117] width 471 height 24
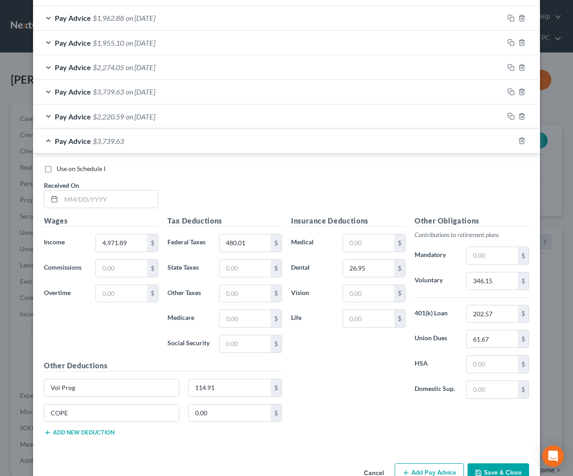
scroll to position [454, 0]
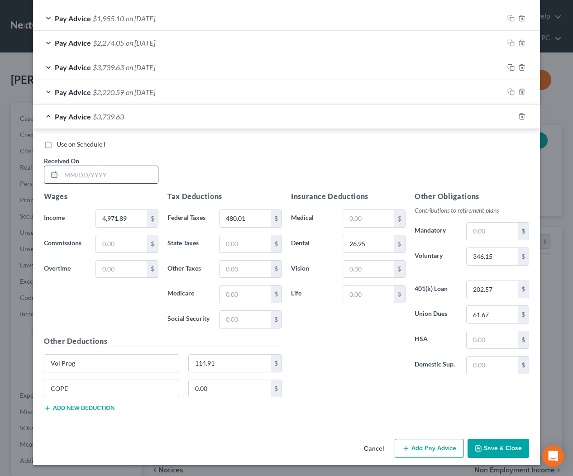
click at [144, 177] on input "text" at bounding box center [109, 174] width 97 height 17
type input "[DATE]"
type input "3,191.67"
type input "322.46"
click at [509, 258] on input "346.15" at bounding box center [492, 256] width 51 height 17
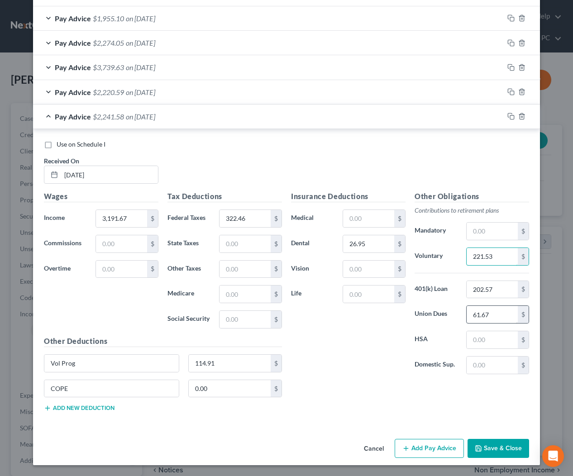
type input "221.53"
click at [503, 317] on input "61.67" at bounding box center [492, 314] width 51 height 17
type input "61.90"
drag, startPoint x: 218, startPoint y: 365, endPoint x: 329, endPoint y: 356, distance: 111.2
click at [219, 365] on input "114.91" at bounding box center [230, 363] width 82 height 17
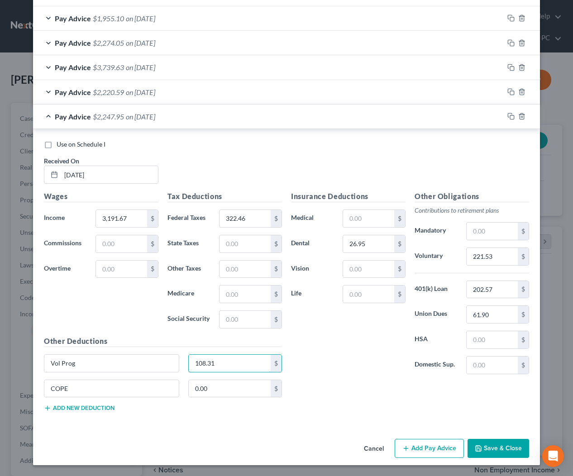
type input "108.31"
click at [495, 448] on button "Save & Close" at bounding box center [499, 448] width 62 height 19
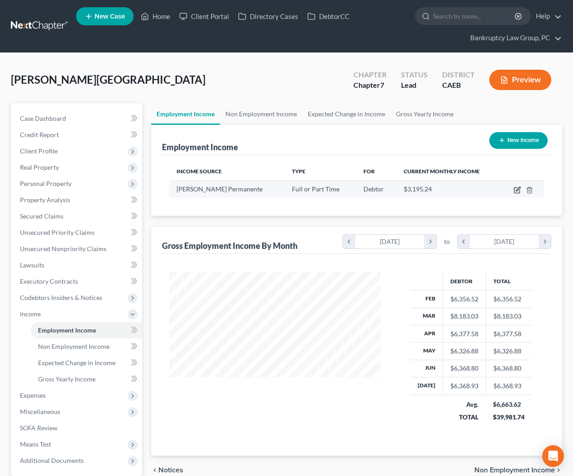
click at [516, 191] on icon "button" at bounding box center [518, 189] width 4 height 4
select select "0"
select select "4"
select select "0"
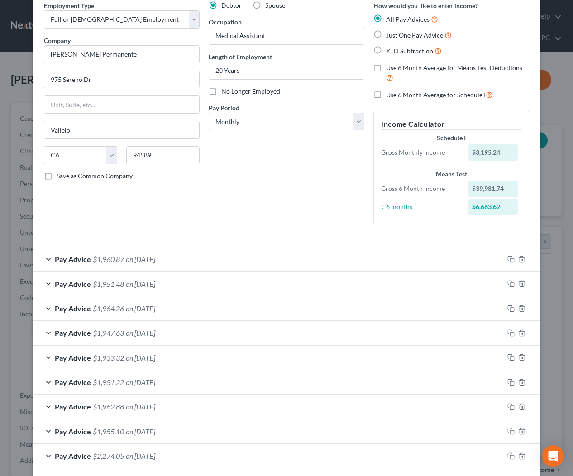
scroll to position [40, 0]
click at [143, 283] on span "on [DATE]" at bounding box center [140, 285] width 29 height 9
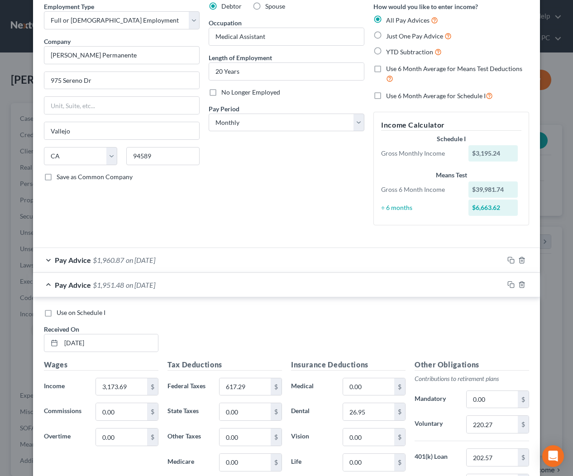
click at [71, 309] on span "Use on Schedule I" at bounding box center [81, 313] width 49 height 8
click at [66, 309] on input "Use on Schedule I" at bounding box center [63, 311] width 6 height 6
checkbox input "true"
drag, startPoint x: 380, startPoint y: 69, endPoint x: 372, endPoint y: 76, distance: 11.0
click at [386, 70] on label "Use 6 Month Average for Means Test Deductions" at bounding box center [457, 73] width 143 height 19
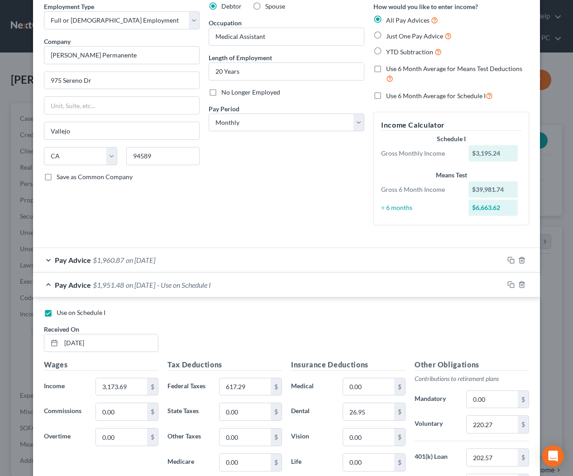
click at [390, 70] on input "Use 6 Month Average for Means Test Deductions" at bounding box center [393, 67] width 6 height 6
checkbox input "true"
click at [289, 124] on select "Select Monthly Twice Monthly Every Other Week Weekly" at bounding box center [287, 123] width 156 height 18
select select "2"
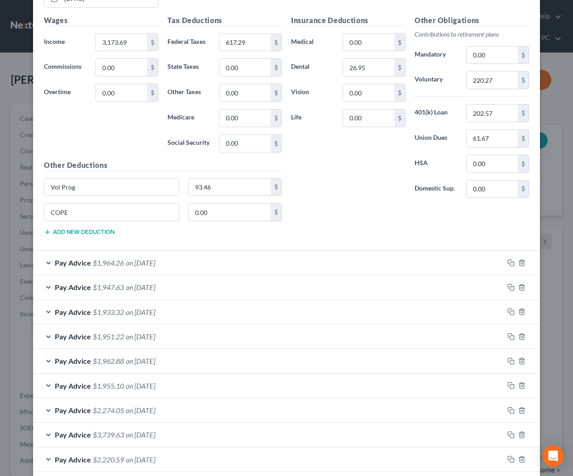
scroll to position [454, 0]
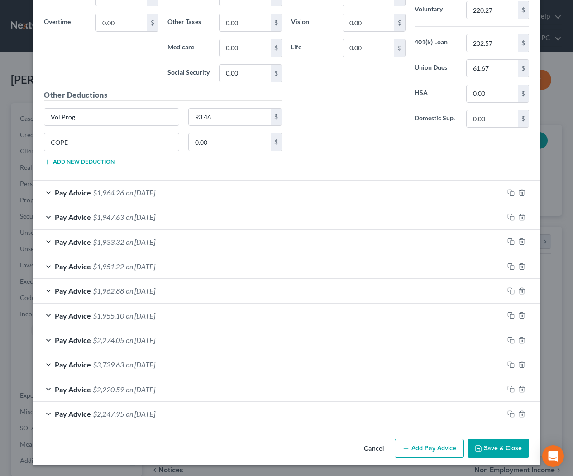
click at [494, 452] on button "Save & Close" at bounding box center [499, 448] width 62 height 19
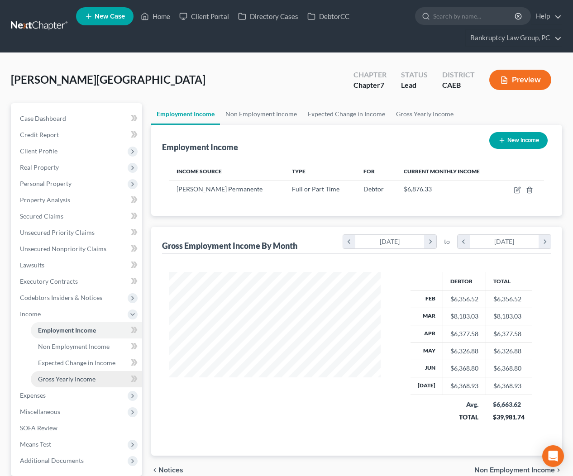
click at [72, 376] on span "Gross Yearly Income" at bounding box center [66, 379] width 57 height 8
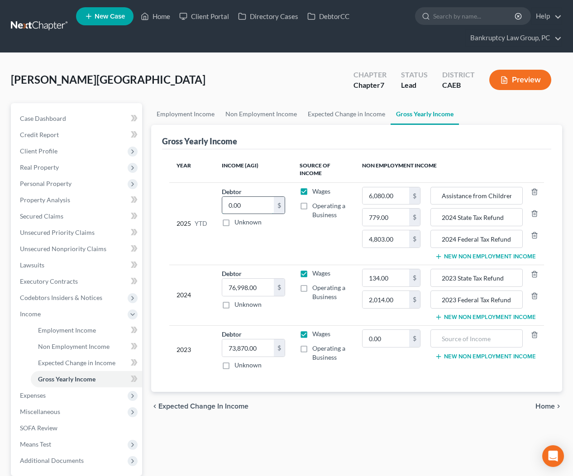
click at [250, 206] on input "0.00" at bounding box center [248, 205] width 52 height 17
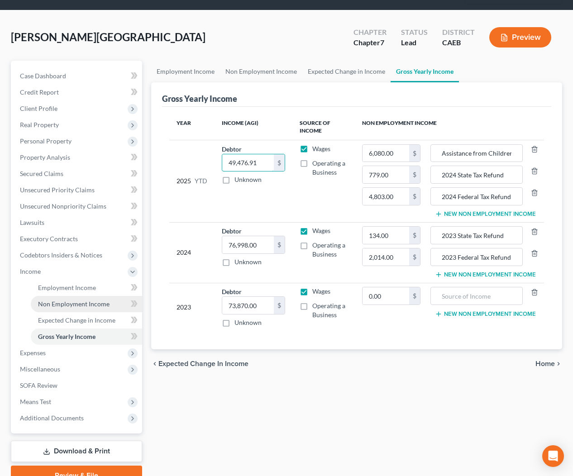
scroll to position [86, 0]
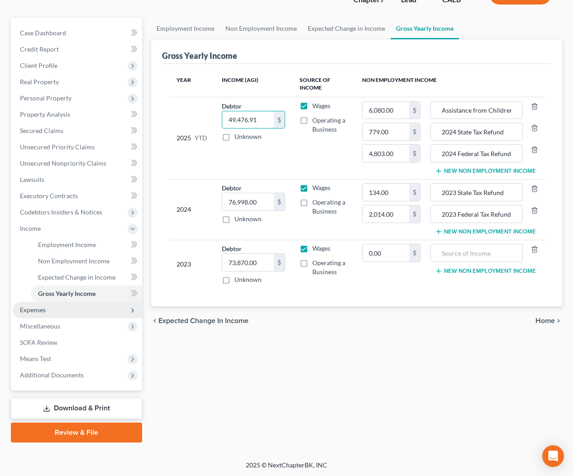
type input "49,476.91"
click at [43, 314] on span "Expenses" at bounding box center [77, 310] width 129 height 16
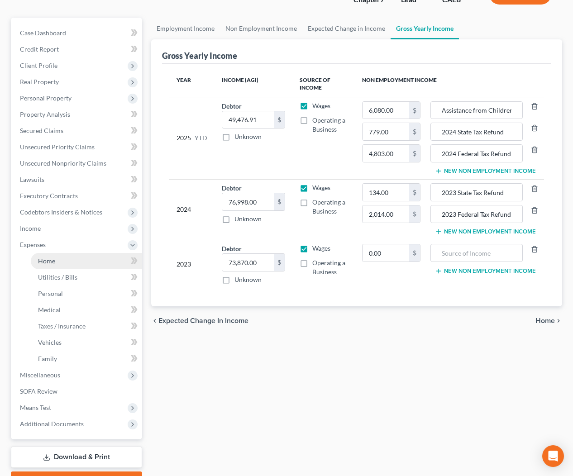
click at [48, 260] on span "Home" at bounding box center [46, 261] width 17 height 8
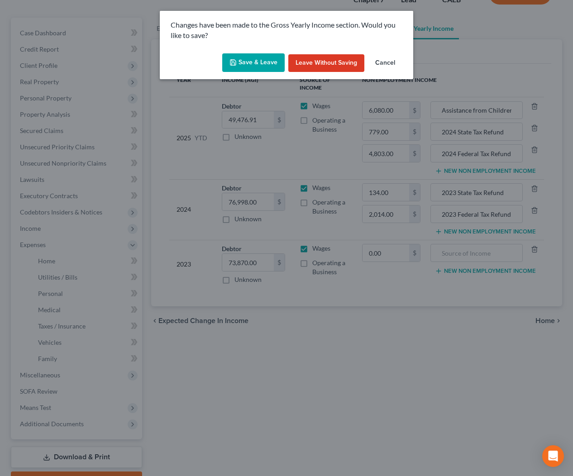
click at [261, 69] on button "Save & Leave" at bounding box center [253, 62] width 62 height 19
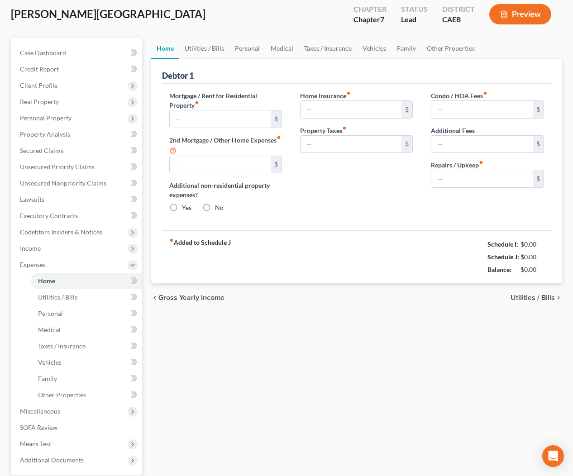
type input "1,480.91"
type input "0.00"
radio input "true"
type input "127.84"
type input "0.00"
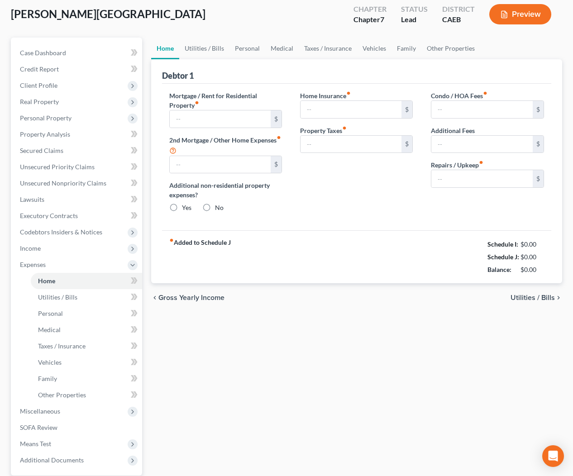
type input "0.00"
type input "100.00"
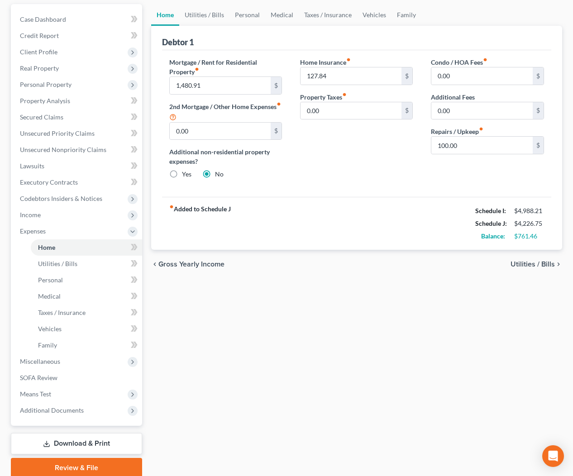
scroll to position [134, 0]
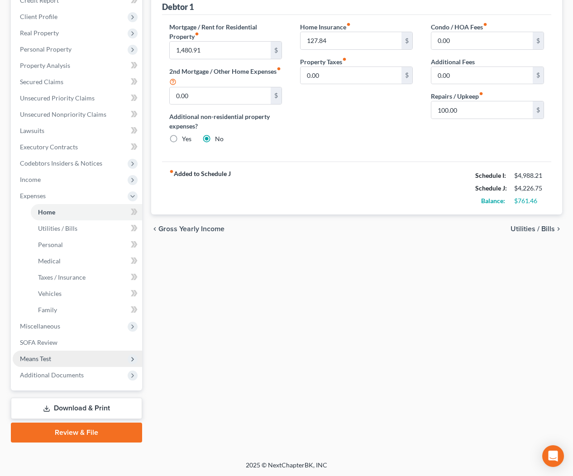
click at [52, 358] on span "Means Test" at bounding box center [77, 359] width 129 height 16
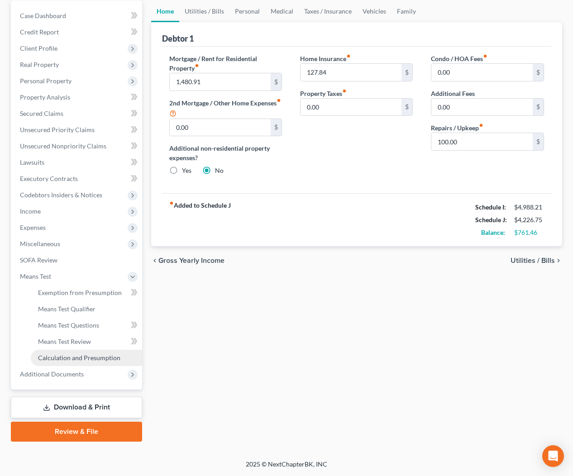
scroll to position [102, 0]
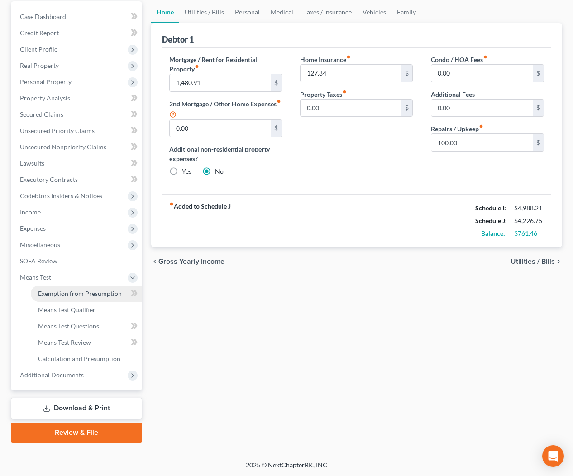
drag, startPoint x: 95, startPoint y: 296, endPoint x: 210, endPoint y: 241, distance: 126.5
click at [95, 296] on span "Exemption from Presumption" at bounding box center [80, 294] width 84 height 8
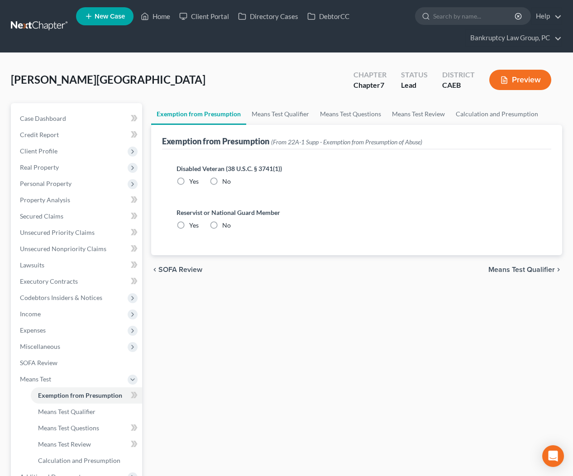
drag, startPoint x: 214, startPoint y: 180, endPoint x: 215, endPoint y: 186, distance: 6.4
click at [222, 181] on label "No" at bounding box center [226, 181] width 9 height 9
click at [226, 181] on input "No" at bounding box center [229, 180] width 6 height 6
radio input "true"
drag, startPoint x: 212, startPoint y: 225, endPoint x: 210, endPoint y: 232, distance: 7.6
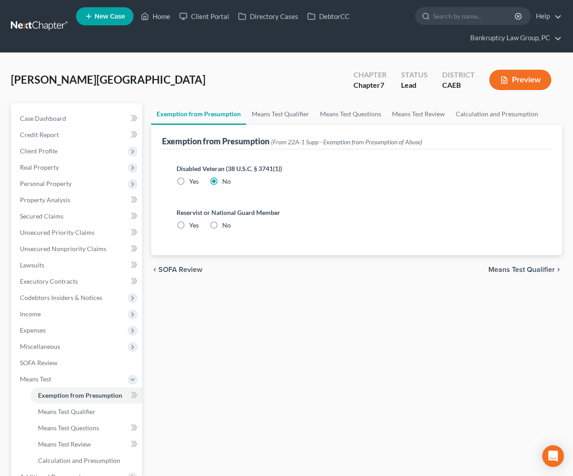
click at [222, 225] on label "No" at bounding box center [226, 225] width 9 height 9
click at [226, 225] on input "No" at bounding box center [229, 224] width 6 height 6
radio input "true"
click at [69, 416] on link "Means Test Qualifier" at bounding box center [86, 412] width 111 height 16
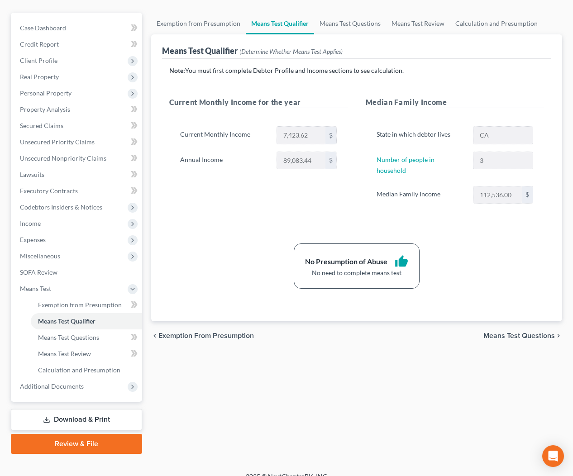
scroll to position [102, 0]
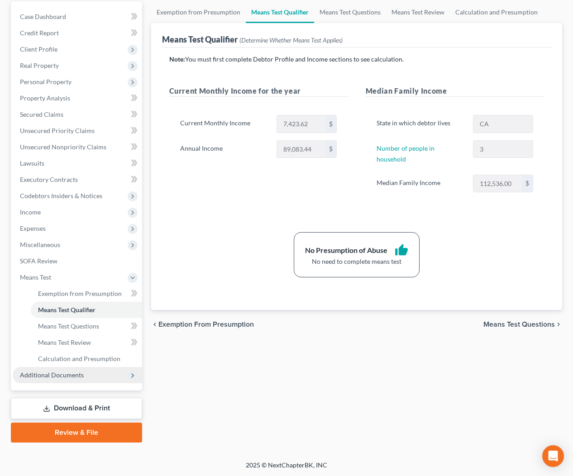
click at [64, 371] on span "Additional Documents" at bounding box center [52, 375] width 64 height 8
click at [67, 307] on span "Forms Library" at bounding box center [58, 310] width 40 height 8
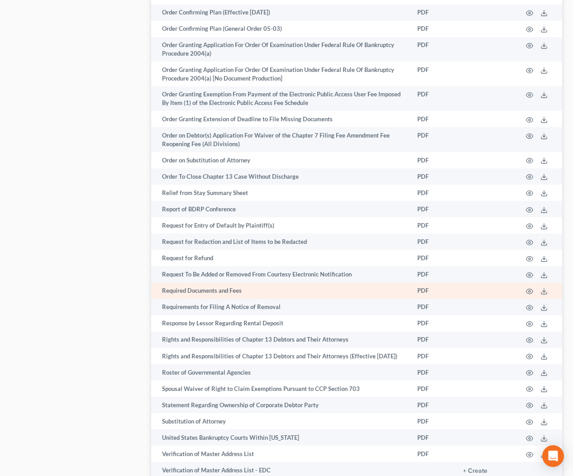
scroll to position [1368, 0]
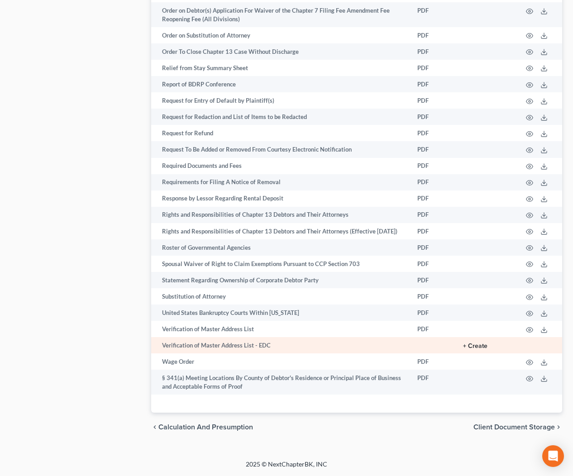
click at [473, 346] on button "+ Create" at bounding box center [475, 346] width 24 height 6
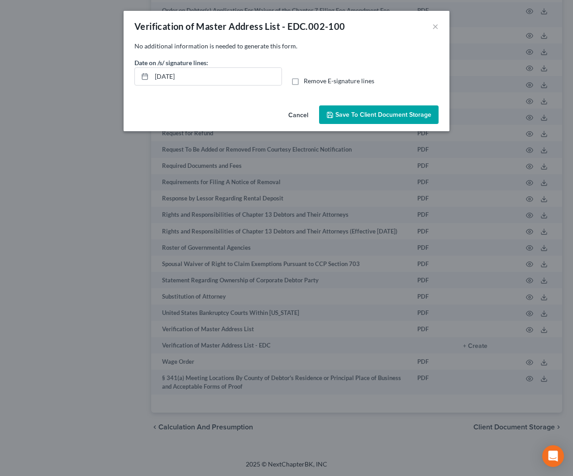
click at [304, 82] on label "Remove E-signature lines" at bounding box center [339, 80] width 71 height 9
click at [307, 82] on input "Remove E-signature lines" at bounding box center [310, 79] width 6 height 6
checkbox input "true"
drag, startPoint x: 247, startPoint y: 78, endPoint x: 68, endPoint y: 70, distance: 179.4
click at [68, 69] on div "Verification of Master Address List - EDC.002-100 × No additional information i…" at bounding box center [286, 238] width 573 height 476
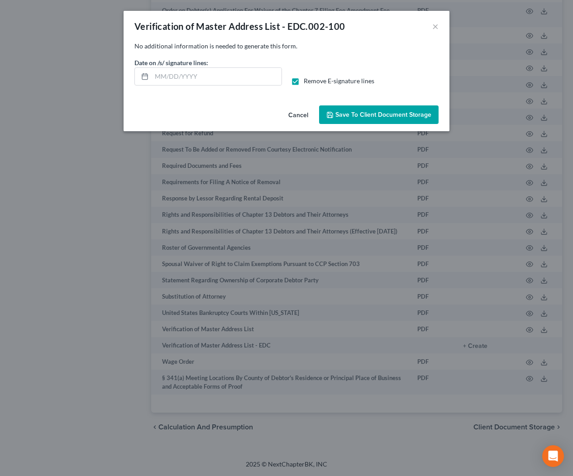
click at [344, 115] on span "Save to Client Document Storage" at bounding box center [383, 115] width 96 height 8
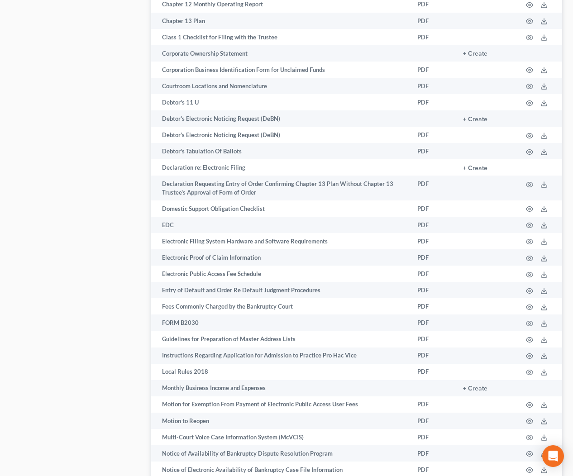
scroll to position [429, 0]
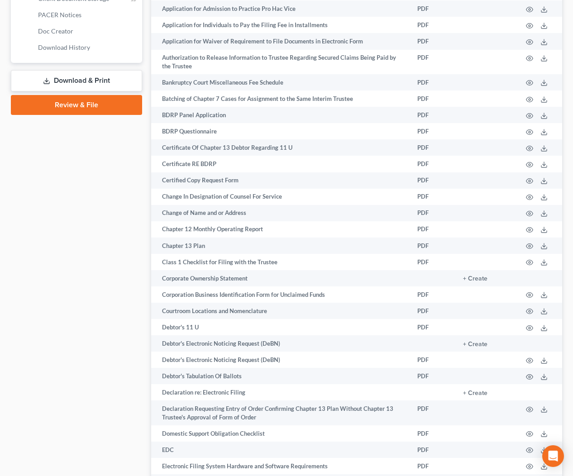
click at [76, 82] on link "Download & Print" at bounding box center [76, 80] width 131 height 21
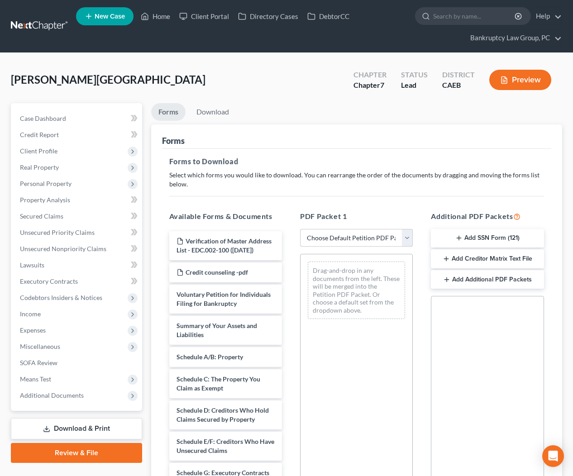
click at [360, 239] on select "Choose Default Petition PDF Packet Complete Bankruptcy Petition (all forms and …" at bounding box center [356, 238] width 113 height 18
select select "0"
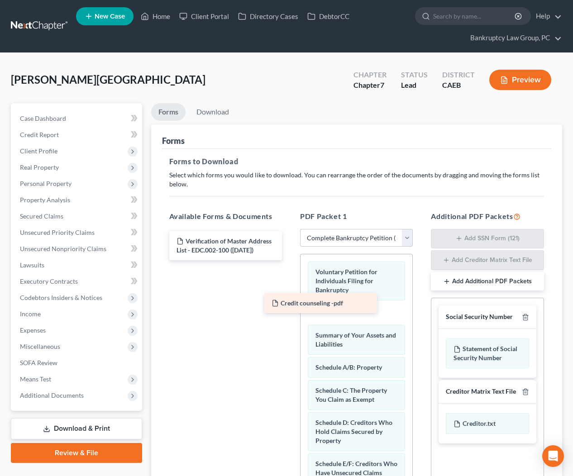
drag, startPoint x: 255, startPoint y: 275, endPoint x: 353, endPoint y: 310, distance: 104.2
click at [289, 260] on div "Credit counseling -pdf Verification of Master Address List - EDC.002-100 ([DATE…" at bounding box center [225, 245] width 127 height 29
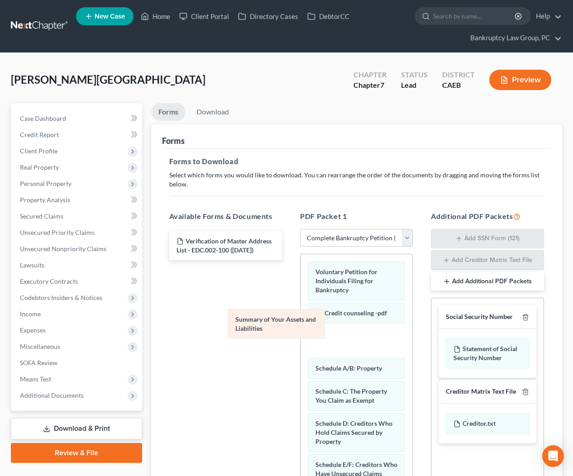
drag, startPoint x: 358, startPoint y: 334, endPoint x: 275, endPoint y: 315, distance: 85.5
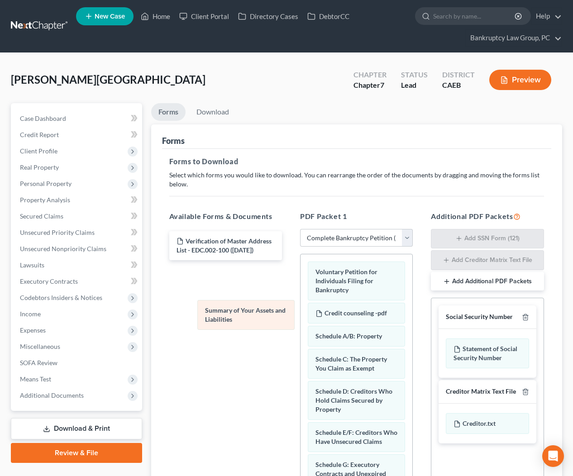
drag, startPoint x: 368, startPoint y: 339, endPoint x: 255, endPoint y: 310, distance: 116.8
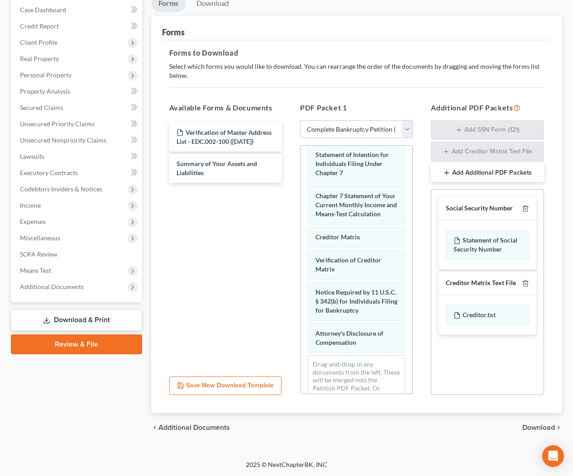
scroll to position [420, 0]
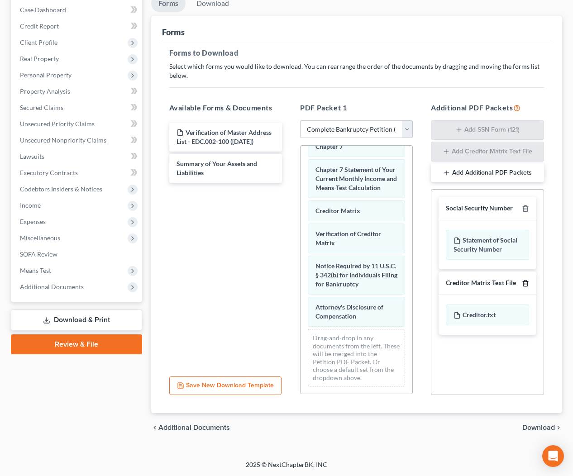
drag, startPoint x: 525, startPoint y: 282, endPoint x: 451, endPoint y: 290, distance: 74.3
click at [525, 282] on icon "button" at bounding box center [525, 283] width 7 height 7
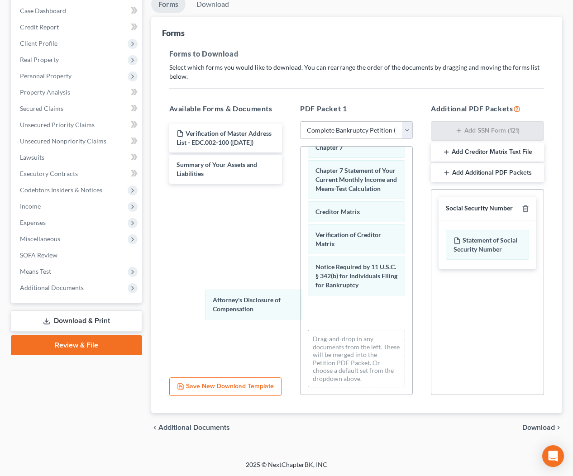
drag, startPoint x: 359, startPoint y: 303, endPoint x: 251, endPoint y: 293, distance: 109.1
click at [301, 296] on div "Attorney's Disclosure of Compensation Voluntary Petition for Individuals Filing…" at bounding box center [357, 60] width 112 height 668
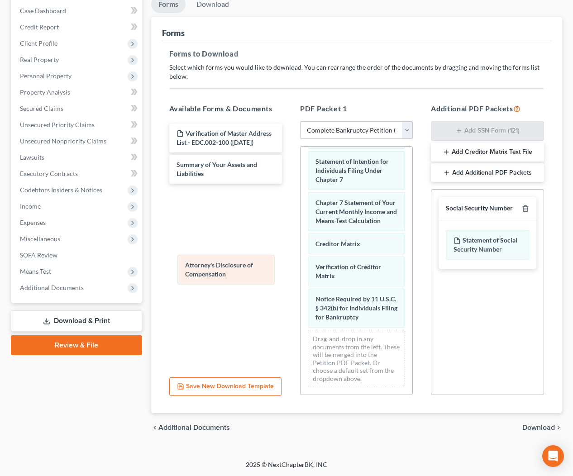
drag, startPoint x: 334, startPoint y: 313, endPoint x: 213, endPoint y: 271, distance: 127.8
click at [301, 271] on div "Attorney's Disclosure of Compensation Voluntary Petition for Individuals Filing…" at bounding box center [357, 76] width 112 height 636
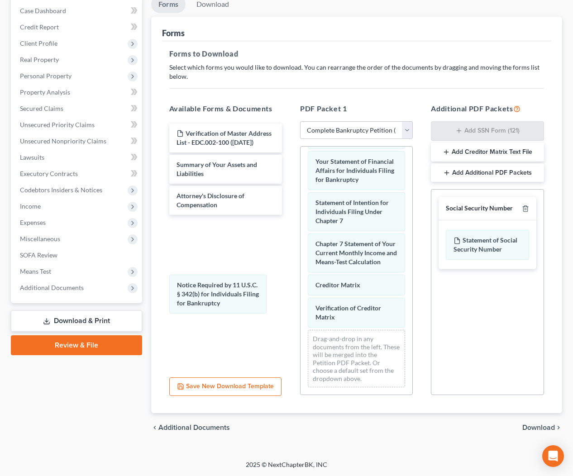
drag, startPoint x: 348, startPoint y: 310, endPoint x: 228, endPoint y: 296, distance: 121.1
click at [301, 296] on div "Notice Required by 11 U.S.C. § 342(b) for Individuals Filing for Bankruptcy Vol…" at bounding box center [357, 97] width 112 height 595
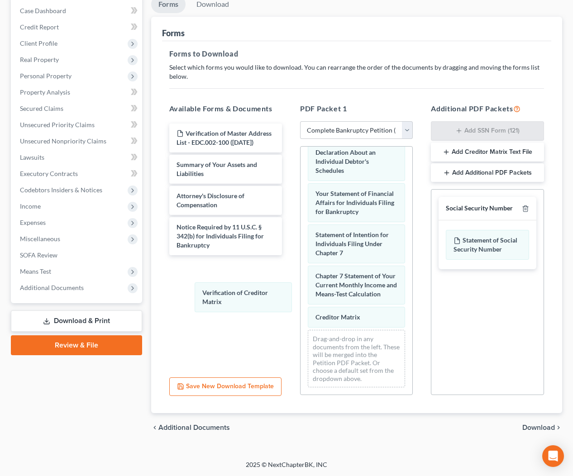
drag, startPoint x: 344, startPoint y: 307, endPoint x: 229, endPoint y: 292, distance: 116.0
click at [301, 289] on div "Verification of Creditor Matrix Voluntary Petition for Individuals Filing for B…" at bounding box center [357, 113] width 112 height 563
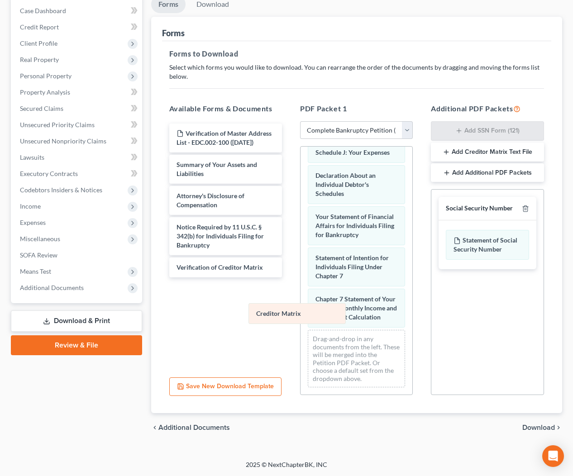
scroll to position [292, 0]
drag, startPoint x: 331, startPoint y: 313, endPoint x: 231, endPoint y: 303, distance: 101.0
click at [301, 297] on div "Creditor Matrix Voluntary Petition for Individuals Filing for Bankruptcy Credit…" at bounding box center [357, 125] width 112 height 540
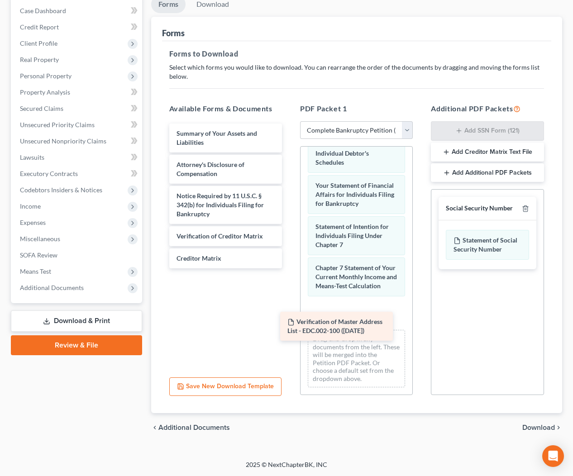
drag, startPoint x: 219, startPoint y: 135, endPoint x: 331, endPoint y: 324, distance: 219.4
click at [289, 268] on div "Verification of Master Address List - EDC.002-100 ([DATE]) Verification of Mast…" at bounding box center [225, 196] width 127 height 145
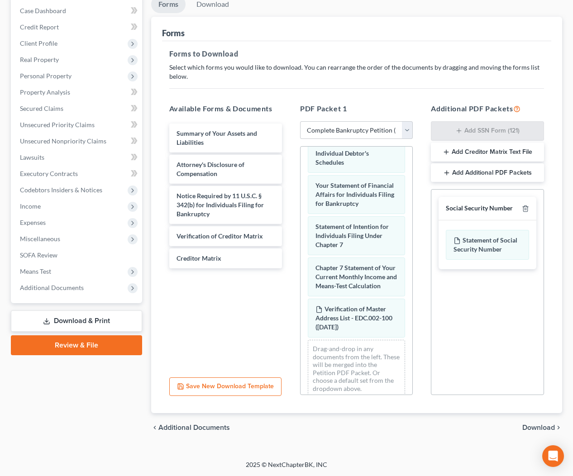
scroll to position [333, 0]
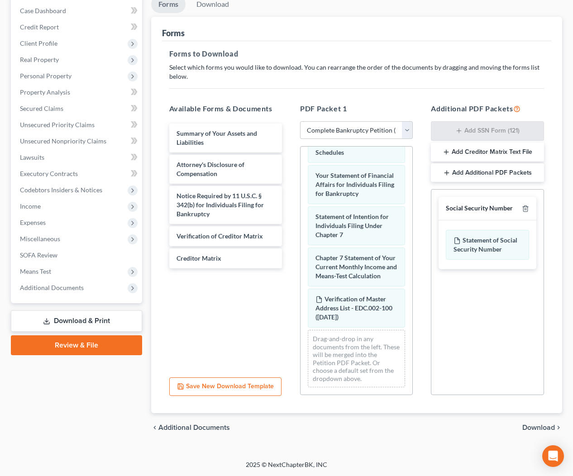
click at [541, 430] on span "Download" at bounding box center [538, 427] width 33 height 7
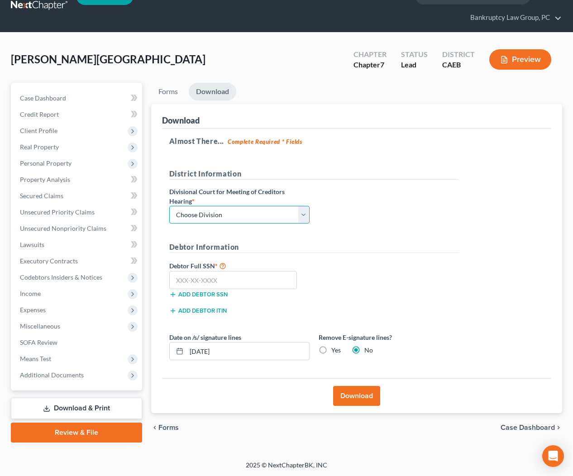
click at [275, 213] on select "Choose Division Fresno Modesto [GEOGRAPHIC_DATA]" at bounding box center [239, 215] width 140 height 18
select select "2"
drag, startPoint x: 268, startPoint y: 281, endPoint x: 413, endPoint y: 299, distance: 145.6
click at [268, 281] on input "text" at bounding box center [233, 280] width 128 height 18
type input "111-11-1111"
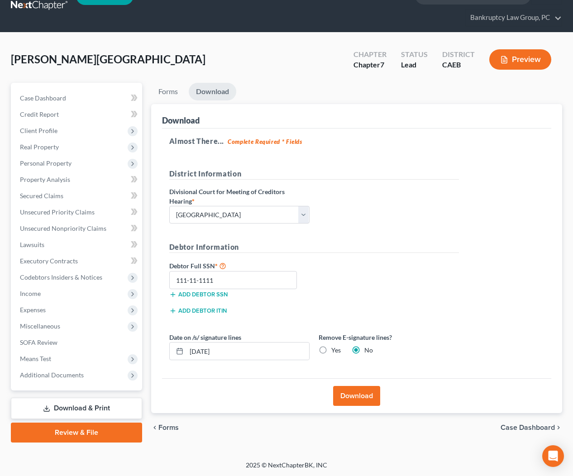
click at [331, 351] on label "Yes" at bounding box center [336, 350] width 10 height 9
click at [335, 351] on input "Yes" at bounding box center [338, 349] width 6 height 6
radio input "true"
radio input "false"
drag, startPoint x: 223, startPoint y: 348, endPoint x: 218, endPoint y: 348, distance: 5.5
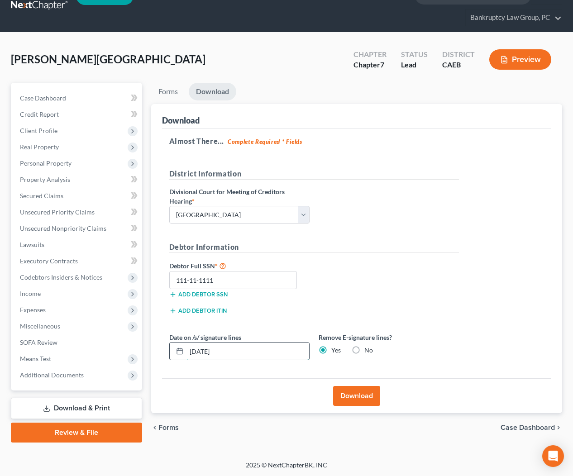
click at [218, 348] on input "[DATE]" at bounding box center [247, 351] width 123 height 17
click at [248, 352] on input "[DATE]" at bounding box center [247, 351] width 123 height 17
drag, startPoint x: 242, startPoint y: 352, endPoint x: 118, endPoint y: 350, distance: 123.6
click at [118, 350] on div "Petition Navigation Case Dashboard Payments Invoices Payments Payments Credit R…" at bounding box center [286, 263] width 560 height 360
click at [364, 399] on button "Download" at bounding box center [356, 396] width 47 height 20
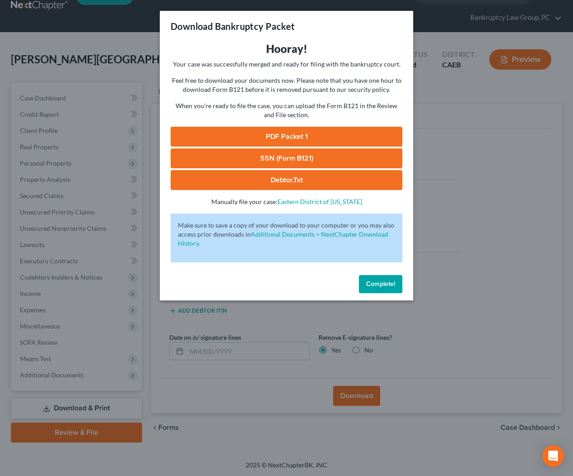
click at [294, 160] on link "SSN (Form B121)" at bounding box center [287, 158] width 232 height 20
click at [290, 136] on link "PDF Packet 1" at bounding box center [287, 137] width 232 height 20
click at [382, 279] on button "Complete!" at bounding box center [380, 284] width 43 height 18
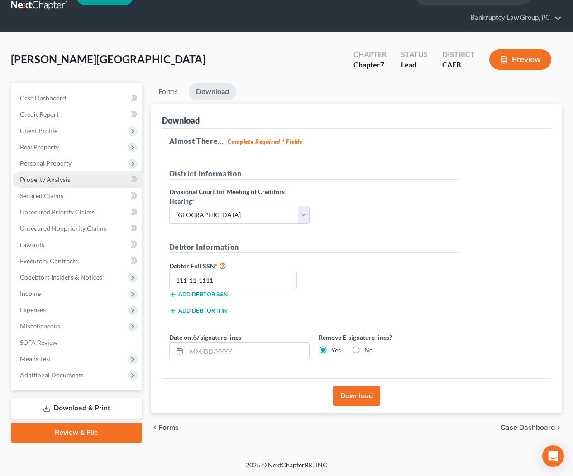
click at [48, 181] on span "Property Analysis" at bounding box center [45, 180] width 50 height 8
